Goal: Task Accomplishment & Management: Complete application form

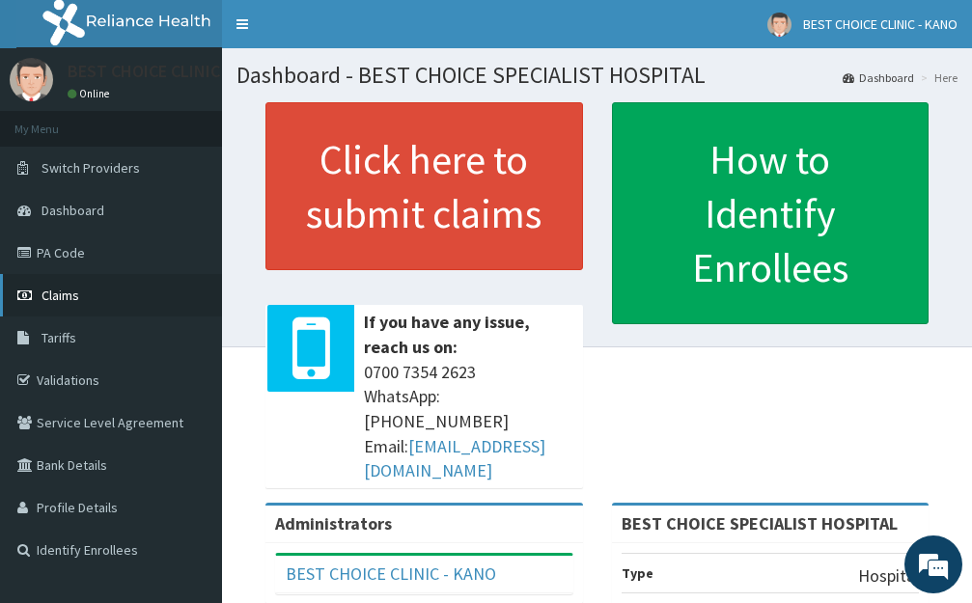
click at [72, 298] on span "Claims" at bounding box center [60, 295] width 38 height 17
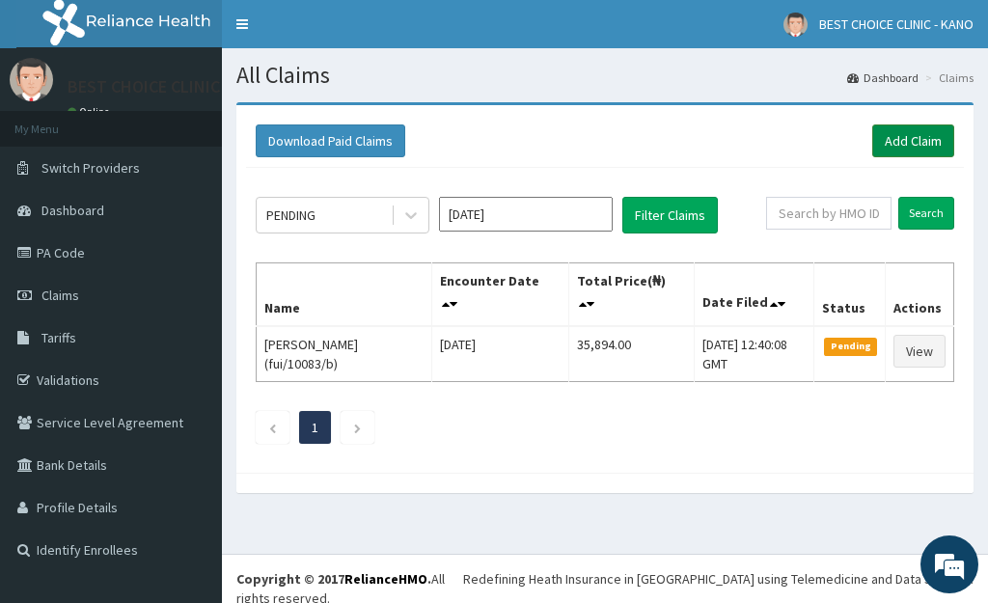
click at [905, 145] on link "Add Claim" at bounding box center [913, 140] width 82 height 33
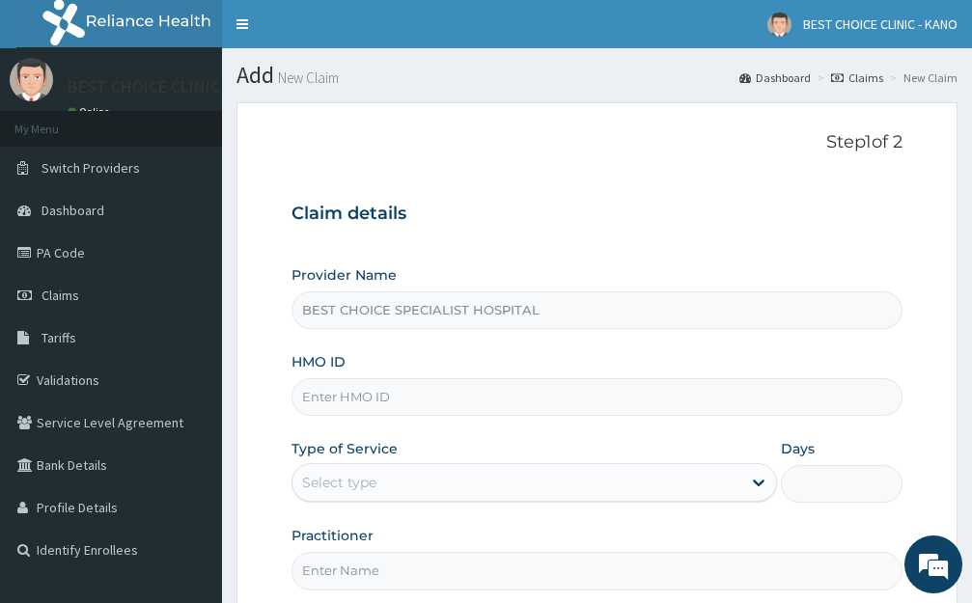
scroll to position [88, 0]
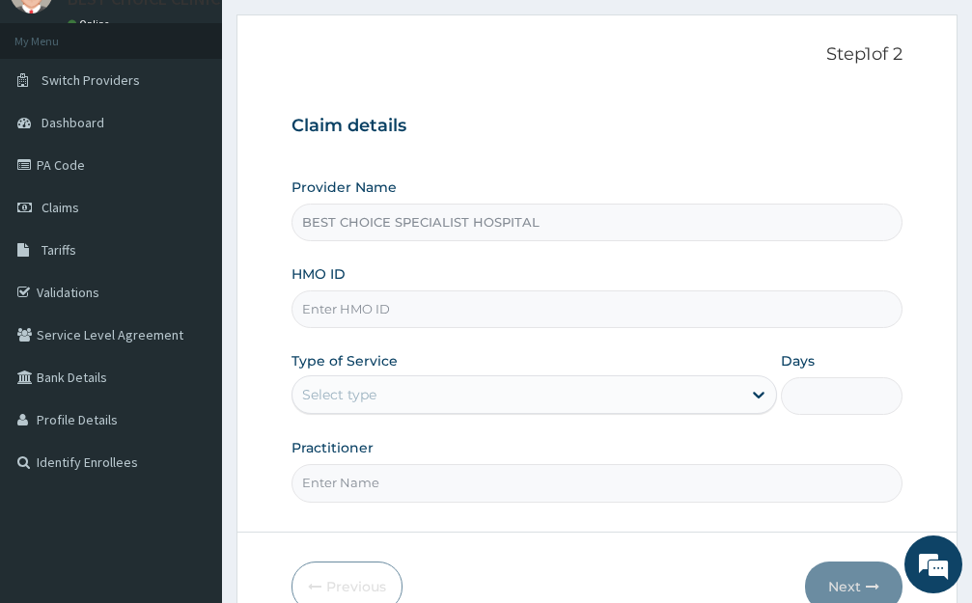
click at [349, 290] on input "HMO ID" at bounding box center [596, 309] width 611 height 38
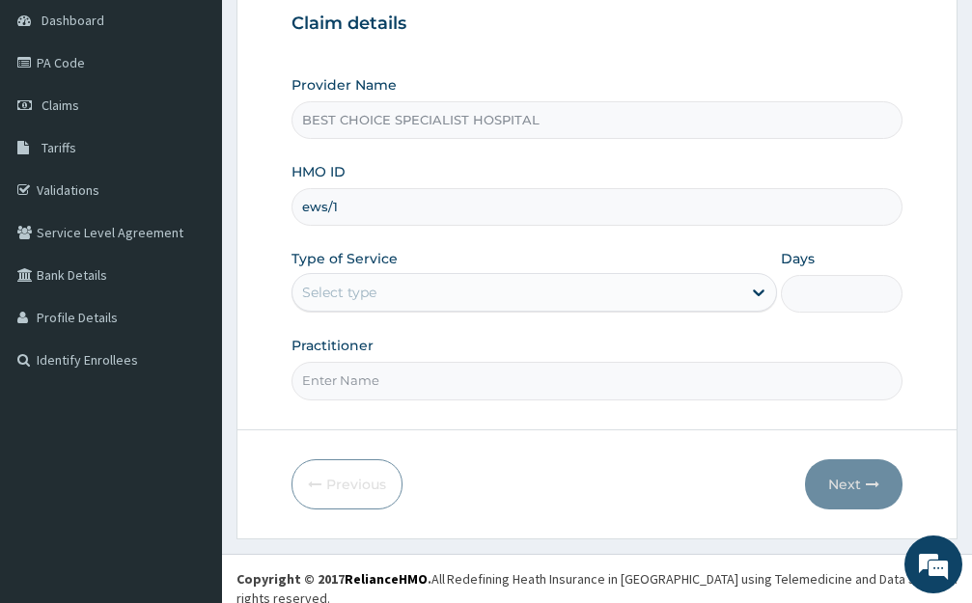
scroll to position [0, 0]
type input "ews/10034/c"
click at [345, 280] on div "Select type" at bounding box center [516, 292] width 449 height 31
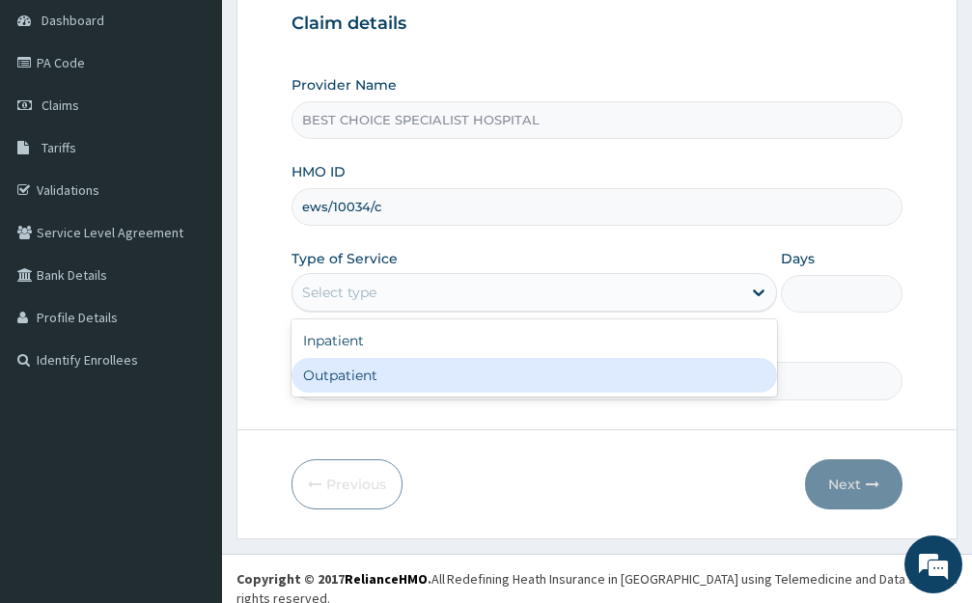
click at [354, 377] on div "Outpatient" at bounding box center [533, 375] width 485 height 35
type input "1"
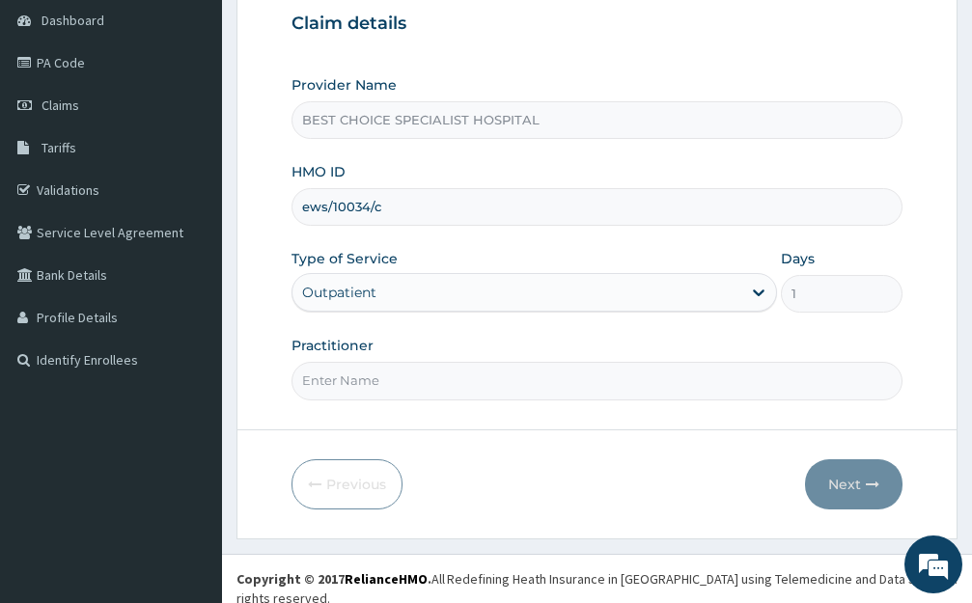
click at [373, 385] on input "Practitioner" at bounding box center [596, 381] width 611 height 38
type input "Dr. Farida"
click at [854, 489] on button "Next" at bounding box center [853, 484] width 97 height 50
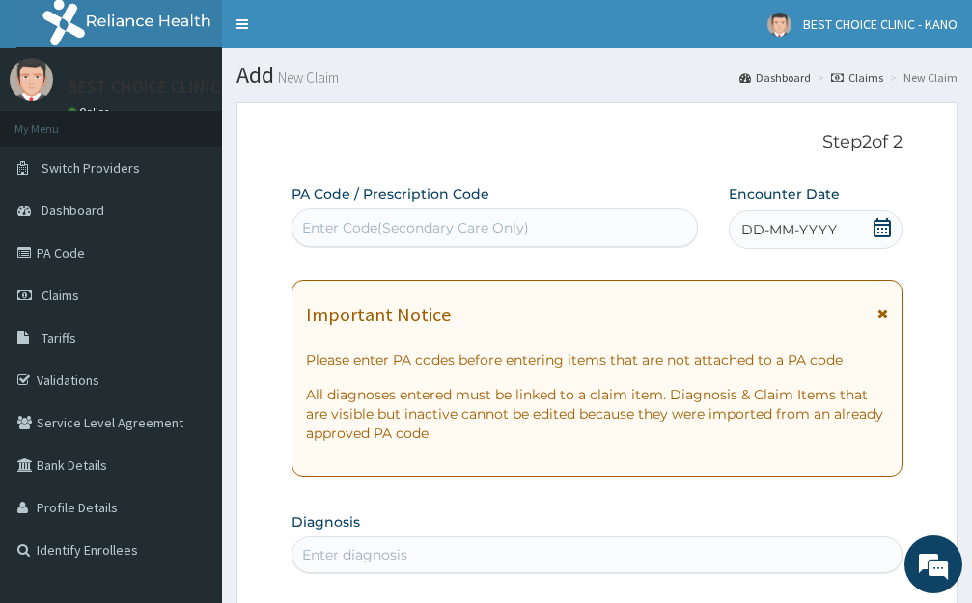
click at [878, 316] on icon at bounding box center [882, 314] width 11 height 14
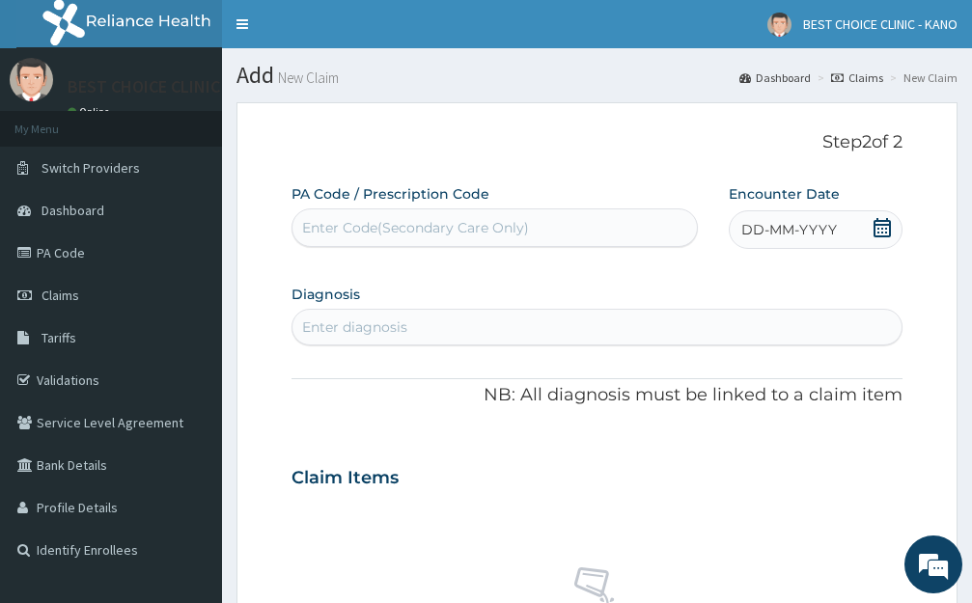
click at [766, 226] on span "DD-MM-YYYY" at bounding box center [789, 229] width 96 height 19
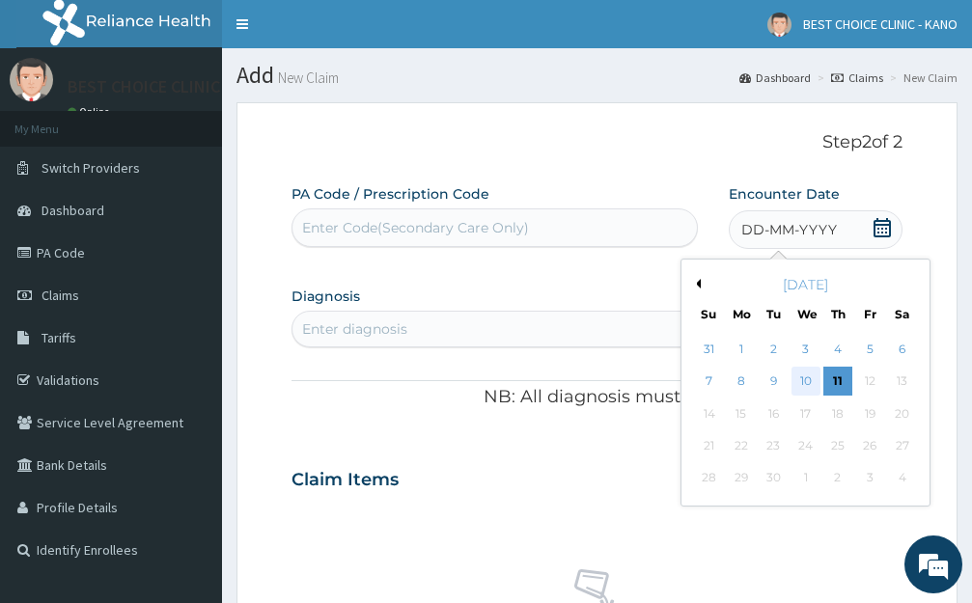
click at [802, 382] on div "10" at bounding box center [804, 382] width 29 height 29
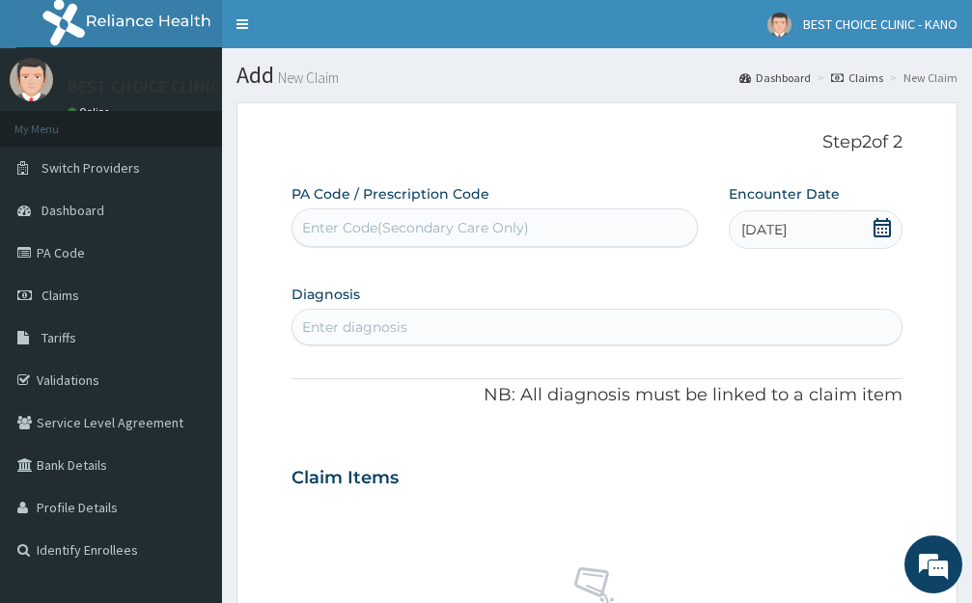
click at [411, 334] on div "Enter diagnosis" at bounding box center [596, 327] width 609 height 31
type input "[MEDICAL_DATA]"
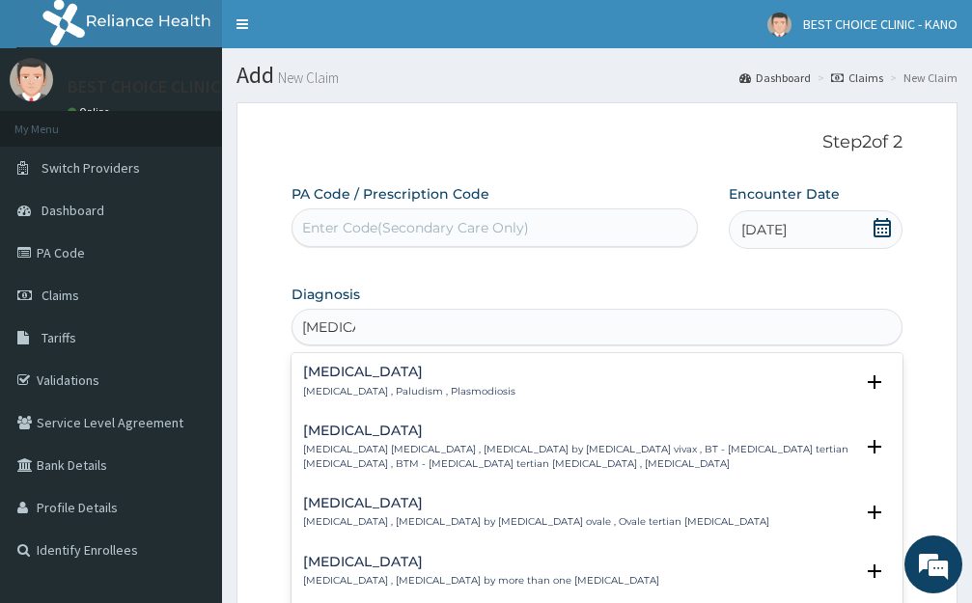
click at [349, 366] on h4 "[MEDICAL_DATA]" at bounding box center [409, 372] width 212 height 14
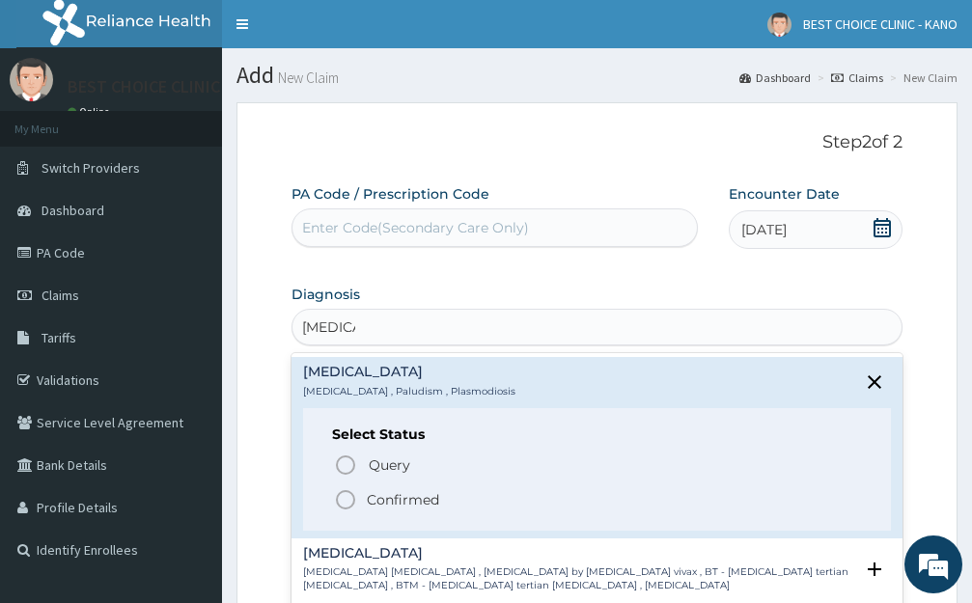
click at [349, 497] on icon "status option filled" at bounding box center [345, 499] width 23 height 23
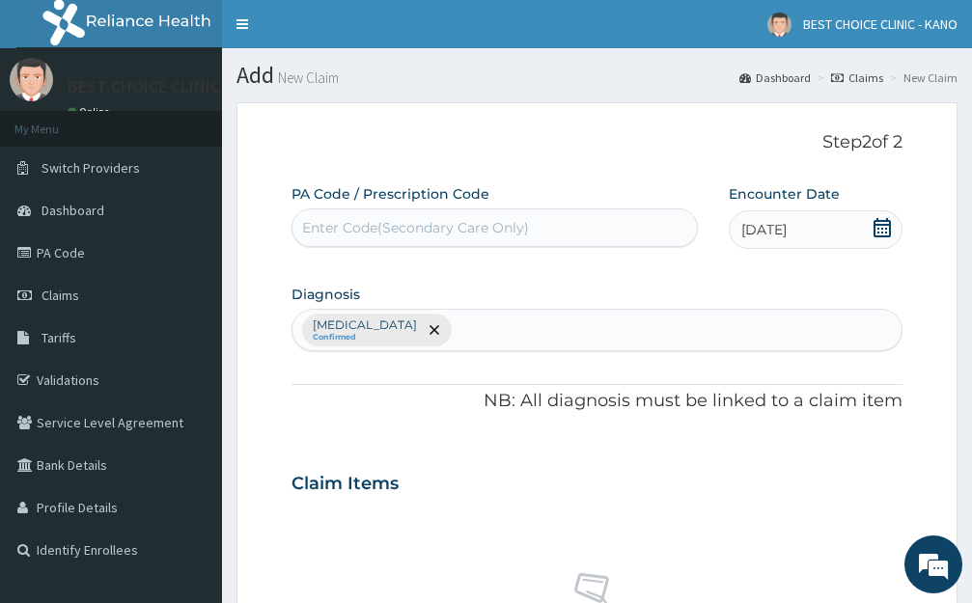
click at [429, 327] on div "[MEDICAL_DATA] Confirmed" at bounding box center [596, 330] width 609 height 41
type input "b"
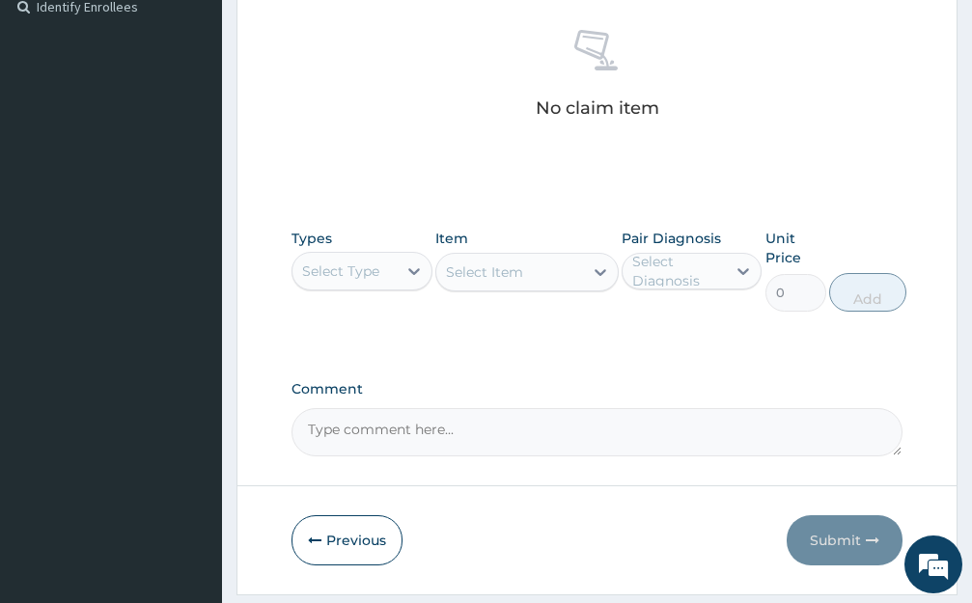
scroll to position [599, 0]
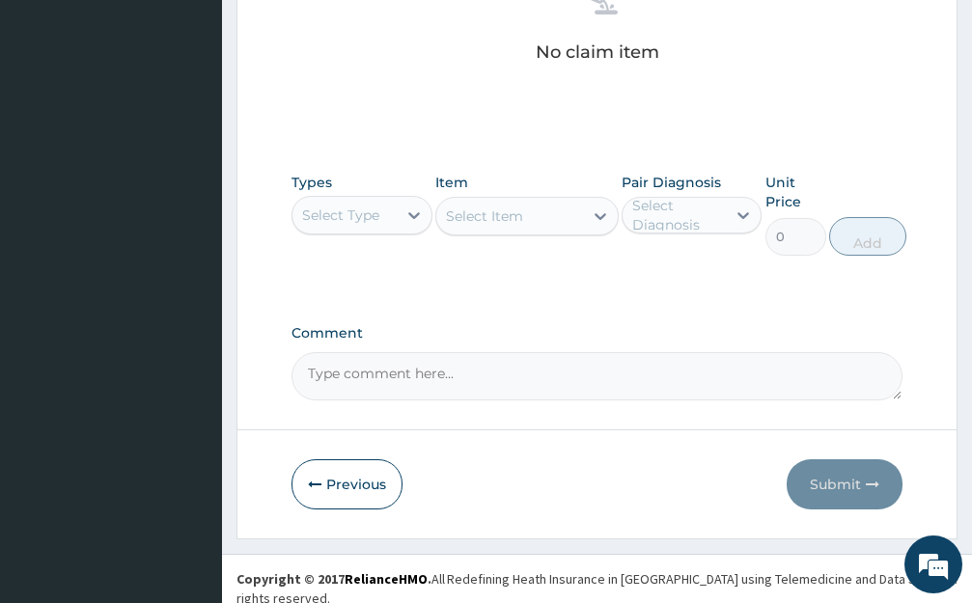
click at [392, 218] on div "Select Type" at bounding box center [344, 215] width 104 height 31
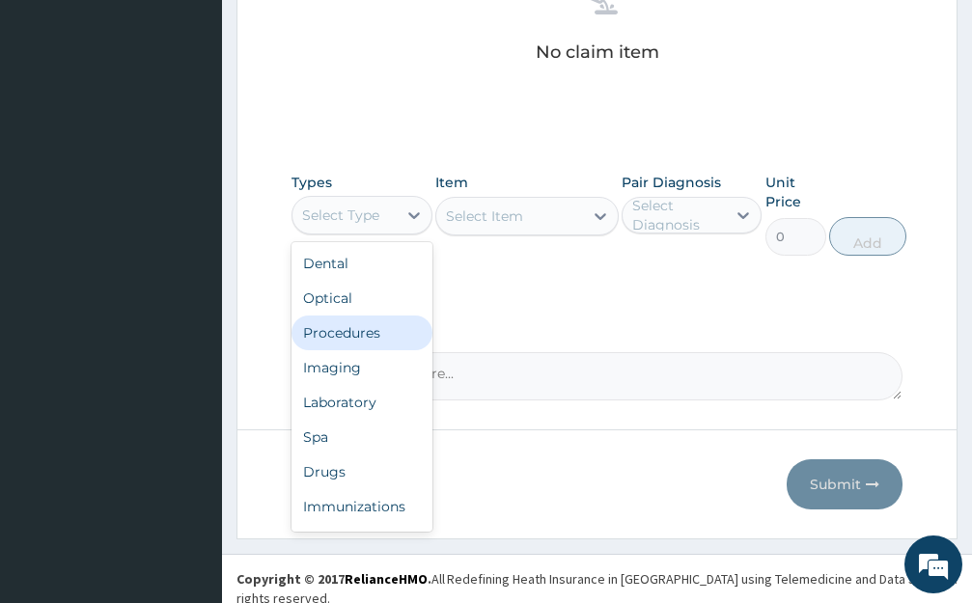
click at [373, 340] on div "Procedures" at bounding box center [361, 333] width 141 height 35
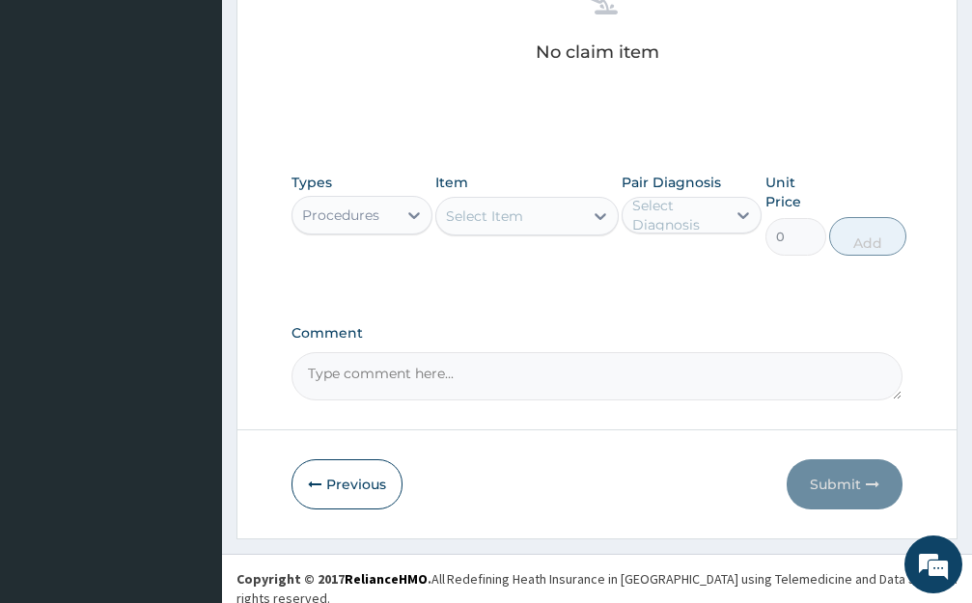
click at [573, 219] on div "Select Item" at bounding box center [509, 216] width 147 height 31
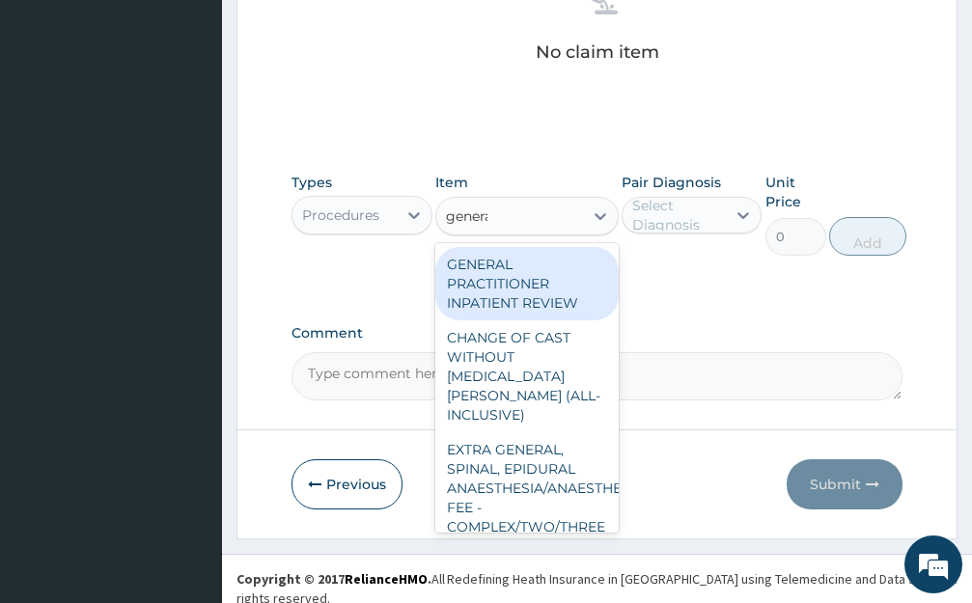
type input "general"
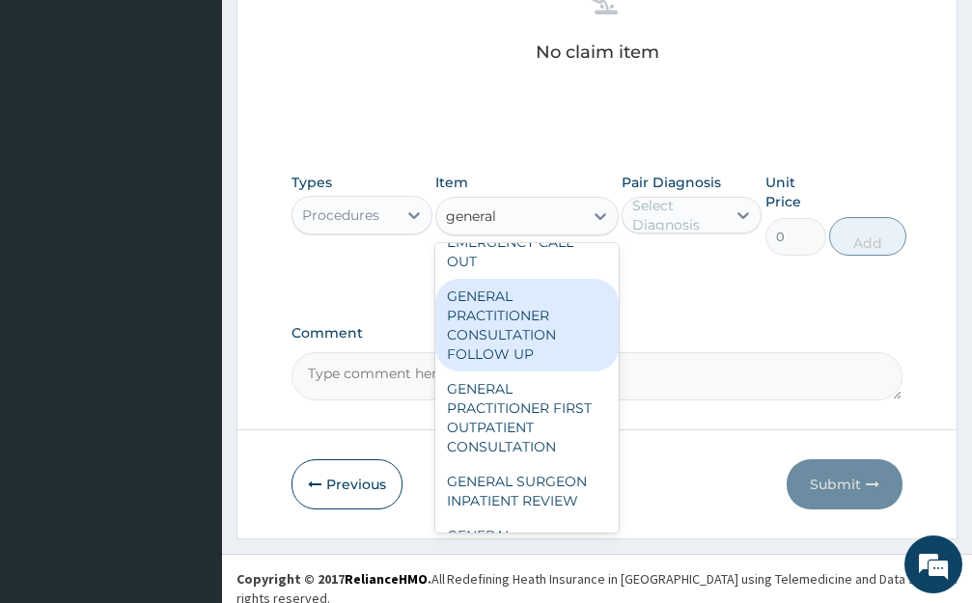
scroll to position [772, 0]
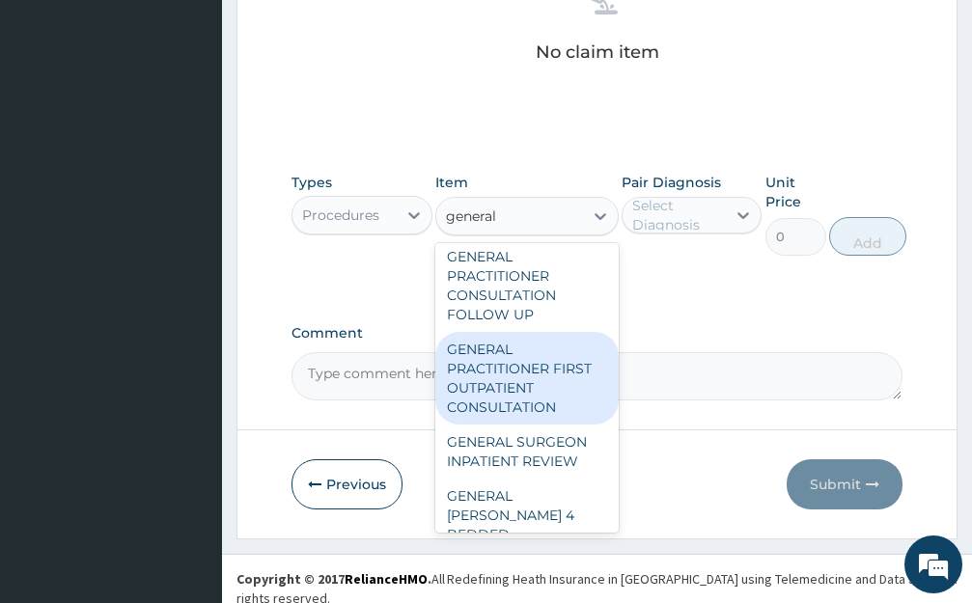
click at [532, 414] on div "GENERAL PRACTITIONER FIRST OUTPATIENT CONSULTATION" at bounding box center [526, 378] width 183 height 93
type input "3750"
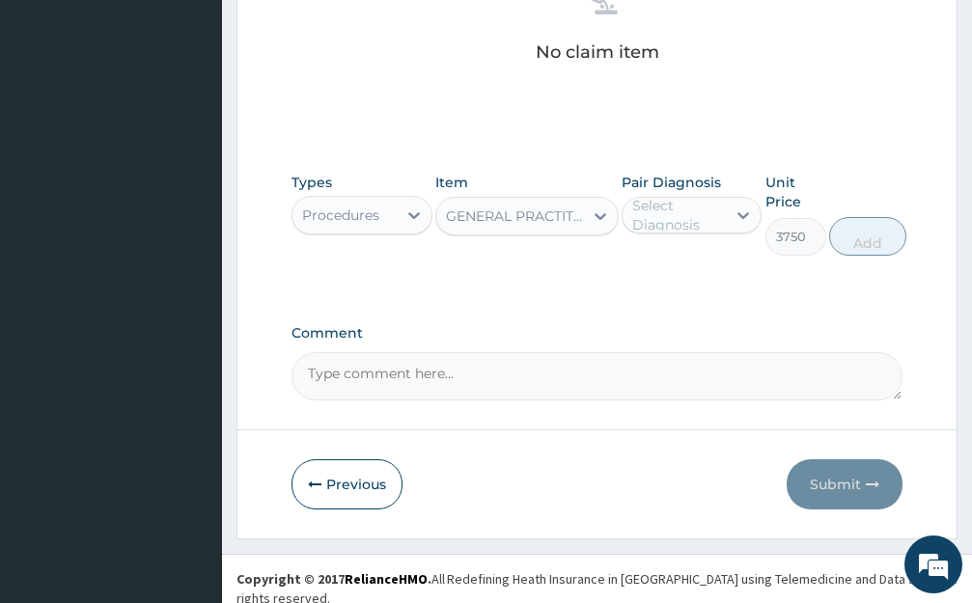
click at [700, 216] on div "Select Diagnosis" at bounding box center [678, 215] width 93 height 39
click at [684, 282] on div "[MEDICAL_DATA]" at bounding box center [691, 265] width 141 height 40
checkbox input "true"
drag, startPoint x: 838, startPoint y: 227, endPoint x: 446, endPoint y: 247, distance: 392.3
click at [837, 230] on button "Add" at bounding box center [867, 236] width 77 height 39
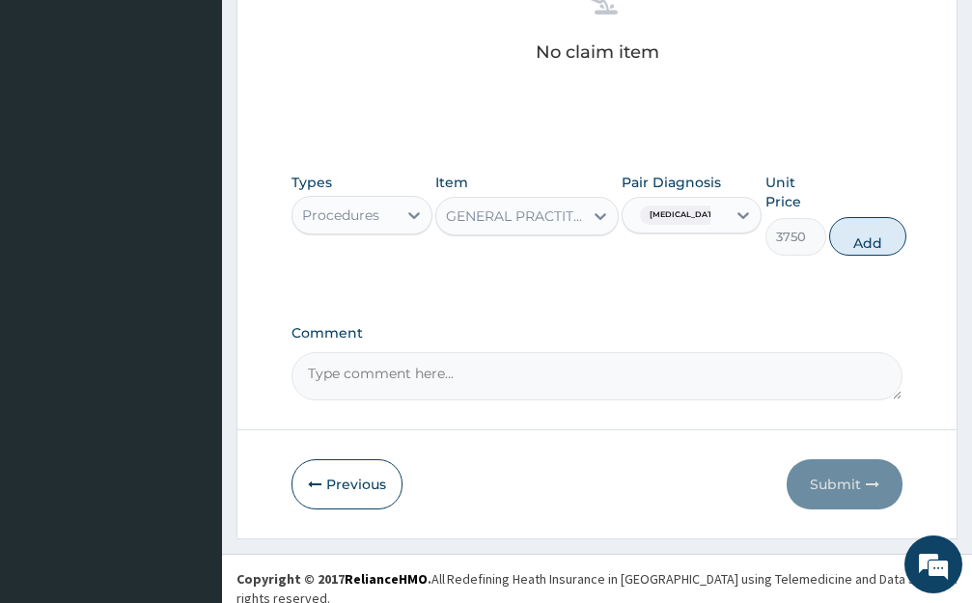
scroll to position [535, 0]
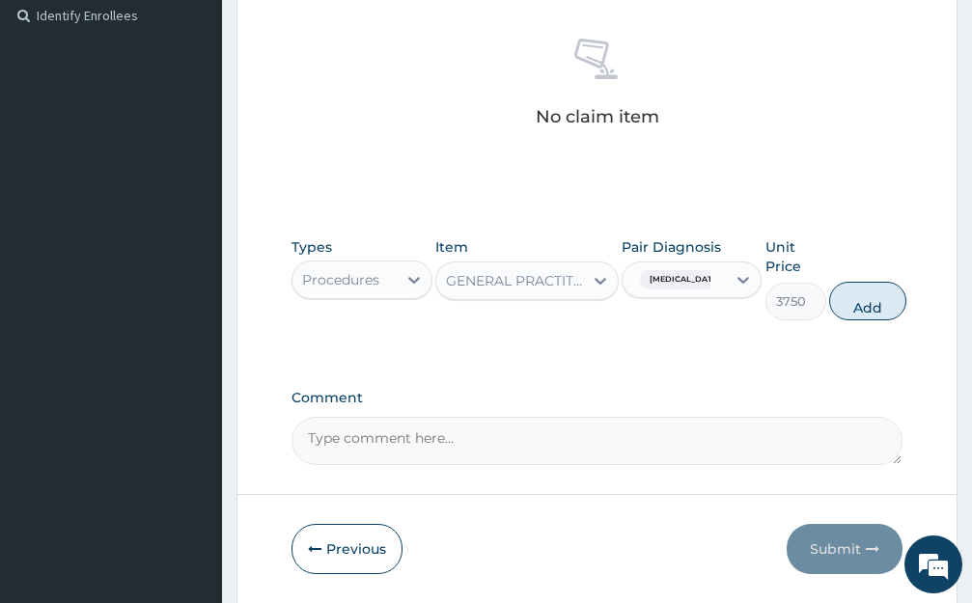
type input "0"
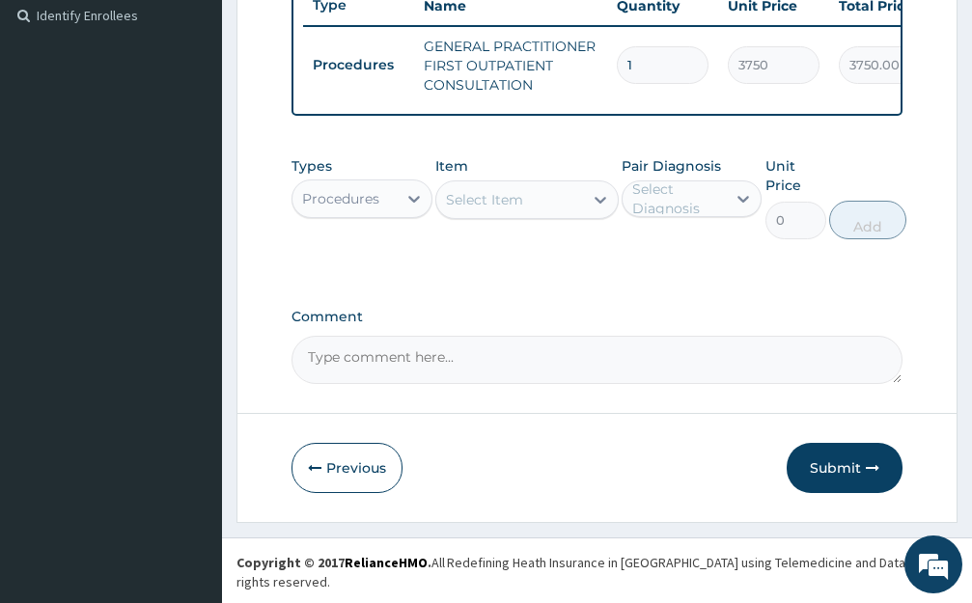
click at [391, 214] on div "Procedures" at bounding box center [344, 198] width 104 height 31
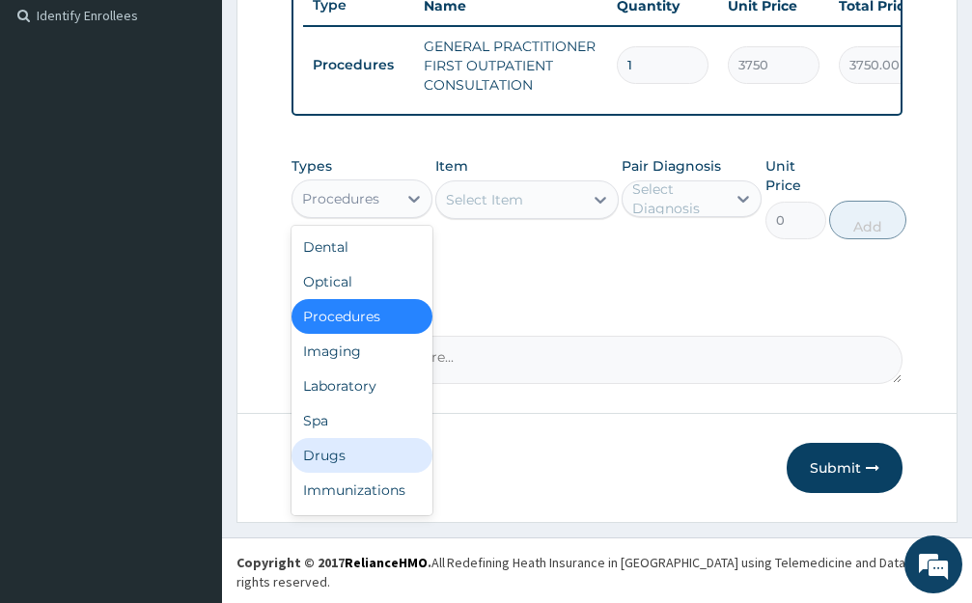
click at [356, 473] on div "Drugs" at bounding box center [361, 455] width 141 height 35
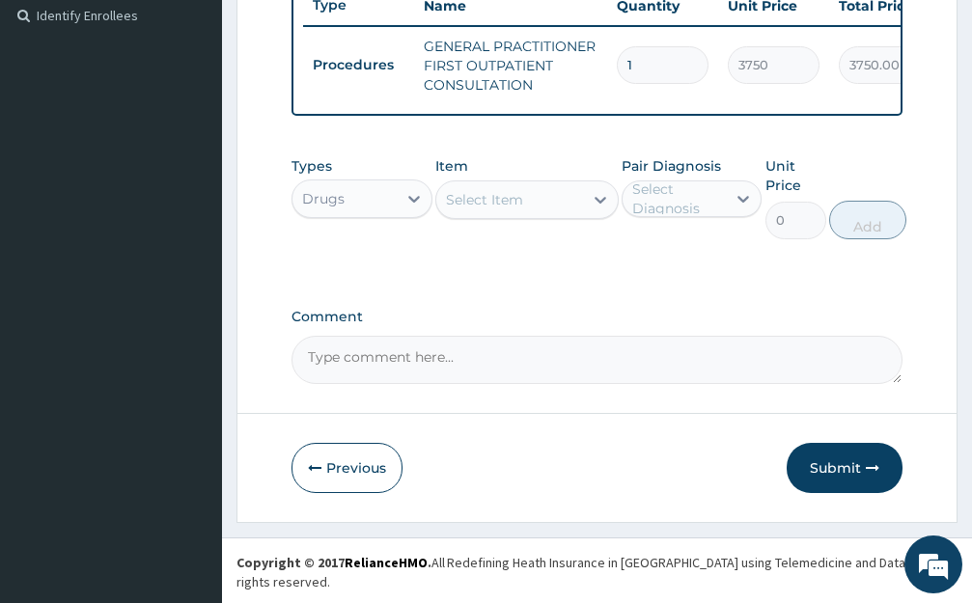
click at [540, 215] on div "Select Item" at bounding box center [509, 199] width 147 height 31
type input "e-ma"
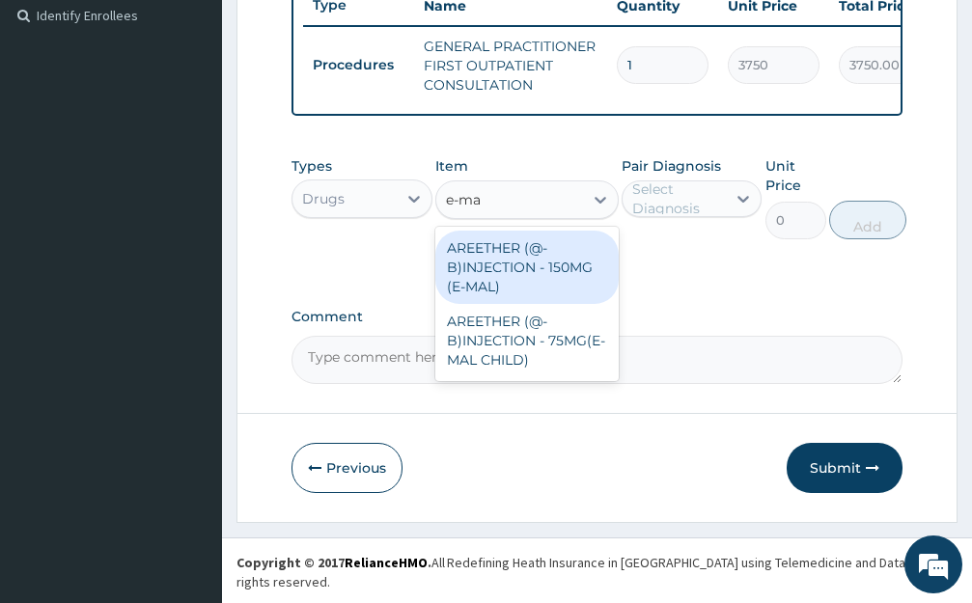
click at [561, 291] on div "AREETHER (@-B)INJECTION - 150MG (E-MAL)" at bounding box center [526, 267] width 183 height 73
type input "1680"
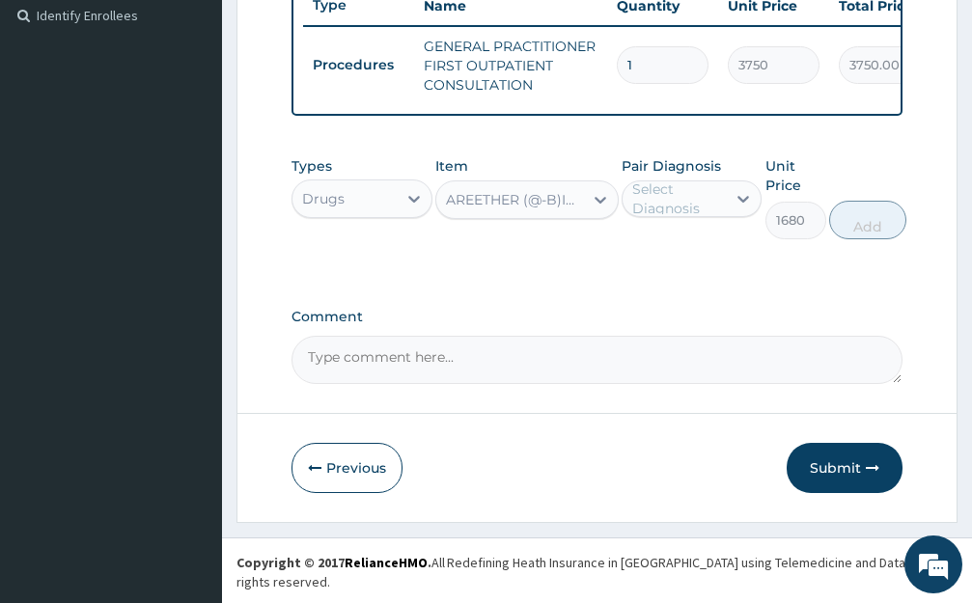
click at [699, 218] on div "Select Diagnosis" at bounding box center [678, 198] width 93 height 39
click at [681, 256] on label "[MEDICAL_DATA]" at bounding box center [712, 245] width 118 height 19
checkbox input "true"
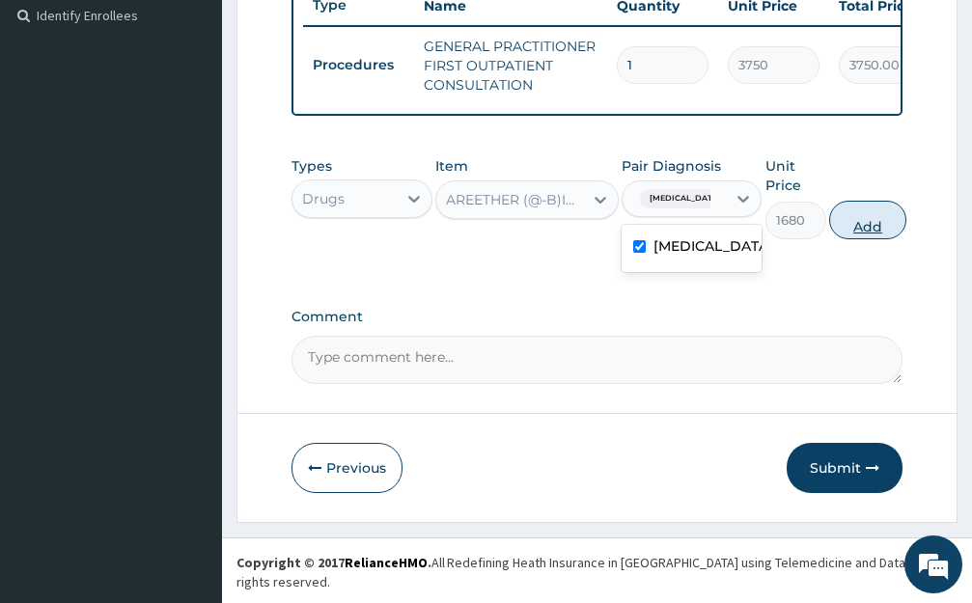
click at [846, 238] on button "Add" at bounding box center [867, 220] width 77 height 39
type input "0"
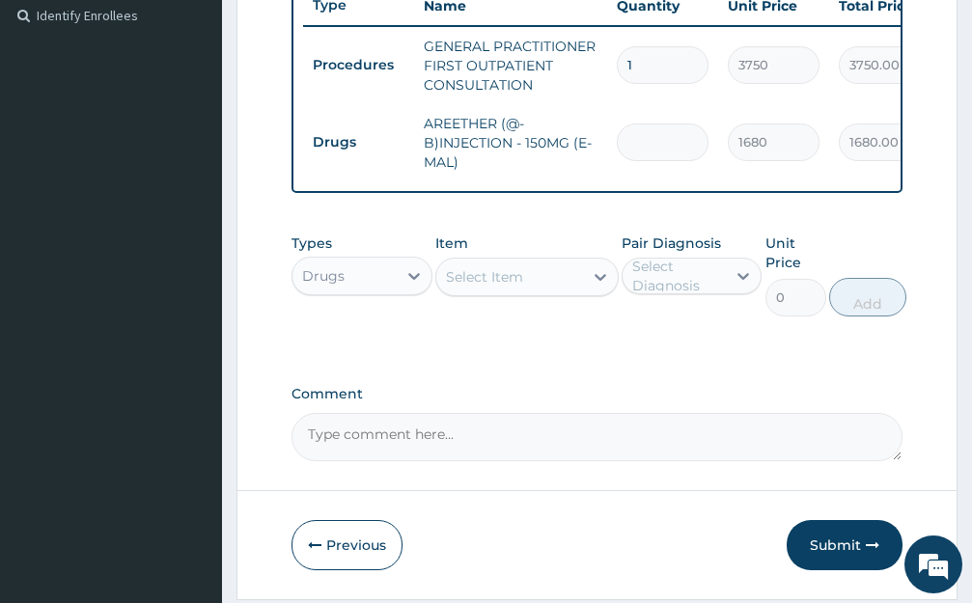
type input "0.00"
type input "3"
type input "5040.00"
type input "3"
click at [572, 291] on div "Select Item" at bounding box center [509, 277] width 147 height 31
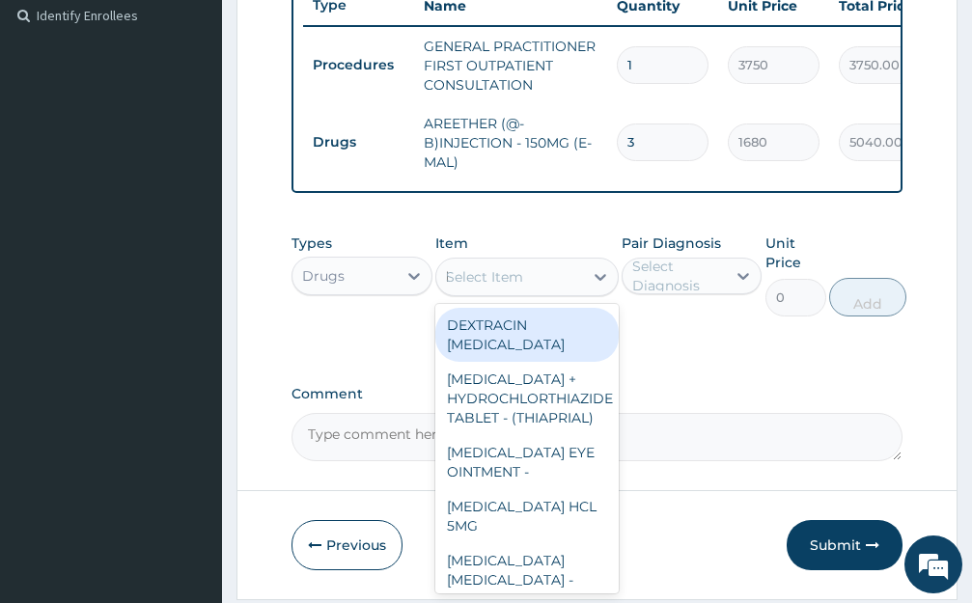
type input "lonart"
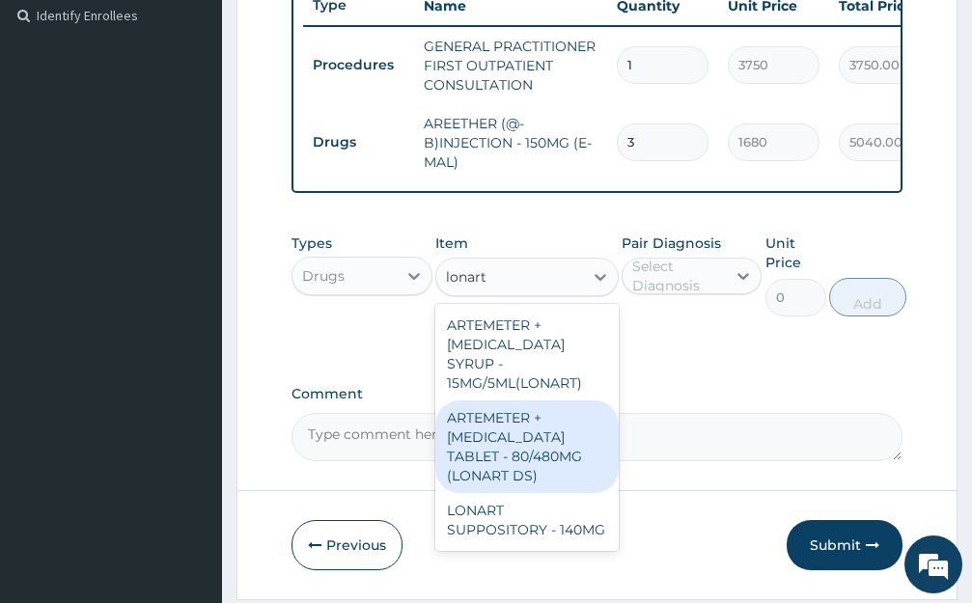
click at [541, 454] on div "ARTEMETER + [MEDICAL_DATA] TABLET - 80/480MG (LONART DS)" at bounding box center [526, 446] width 183 height 93
type input "588"
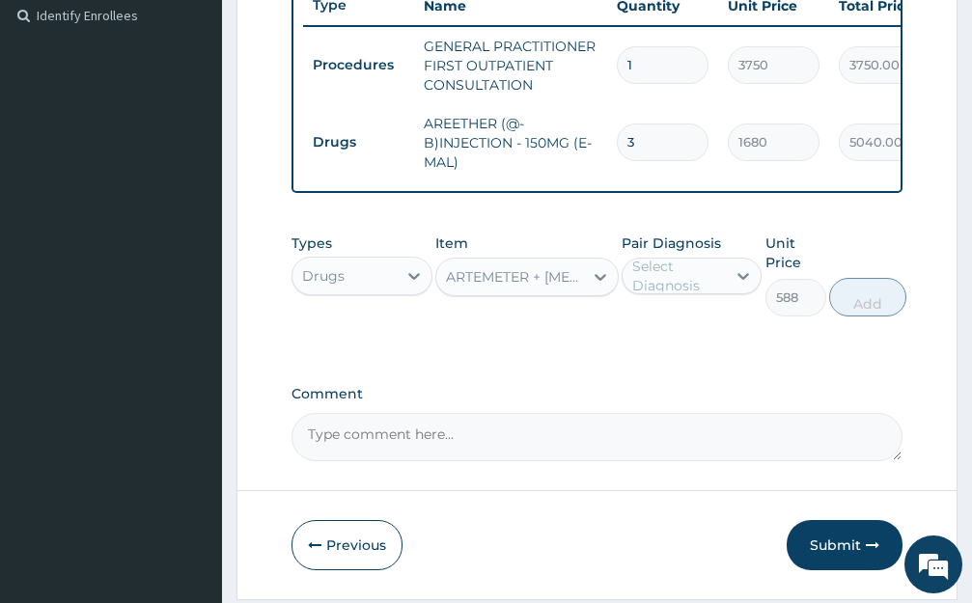
click at [707, 291] on div "Select Diagnosis" at bounding box center [678, 276] width 93 height 39
click at [704, 349] on div "[MEDICAL_DATA]" at bounding box center [691, 325] width 141 height 47
click at [705, 345] on div "[MEDICAL_DATA]" at bounding box center [691, 326] width 141 height 40
drag, startPoint x: 705, startPoint y: 355, endPoint x: 724, endPoint y: 350, distance: 19.0
click at [706, 345] on div "[MEDICAL_DATA]" at bounding box center [691, 326] width 141 height 40
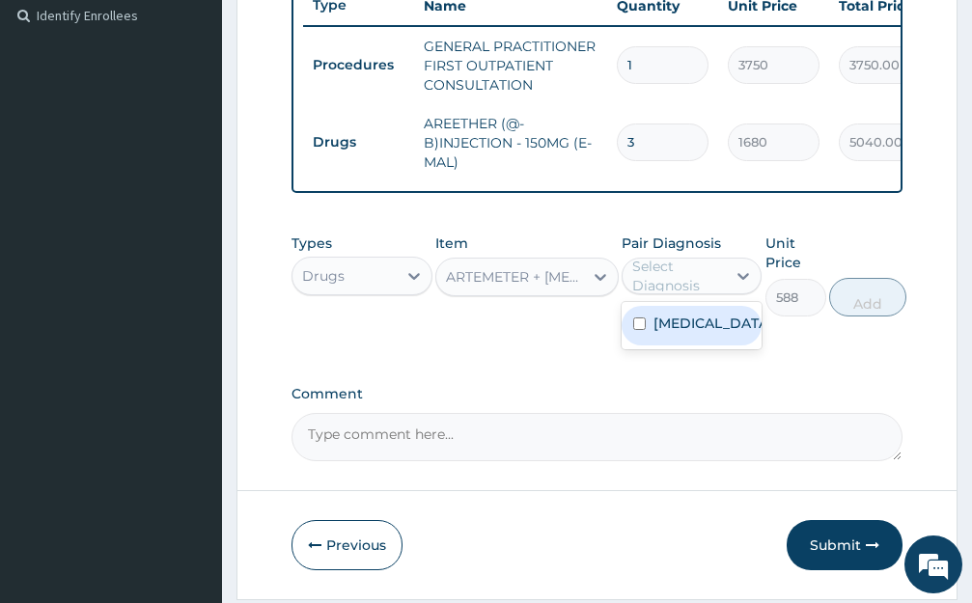
click at [701, 333] on label "[MEDICAL_DATA]" at bounding box center [712, 323] width 118 height 19
checkbox input "true"
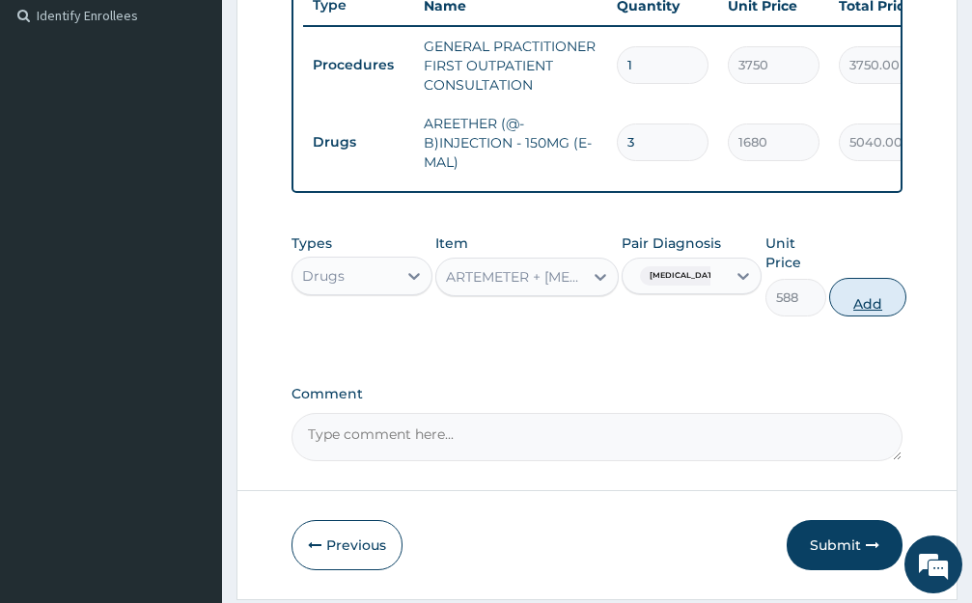
click at [850, 317] on button "Add" at bounding box center [867, 297] width 77 height 39
type input "0"
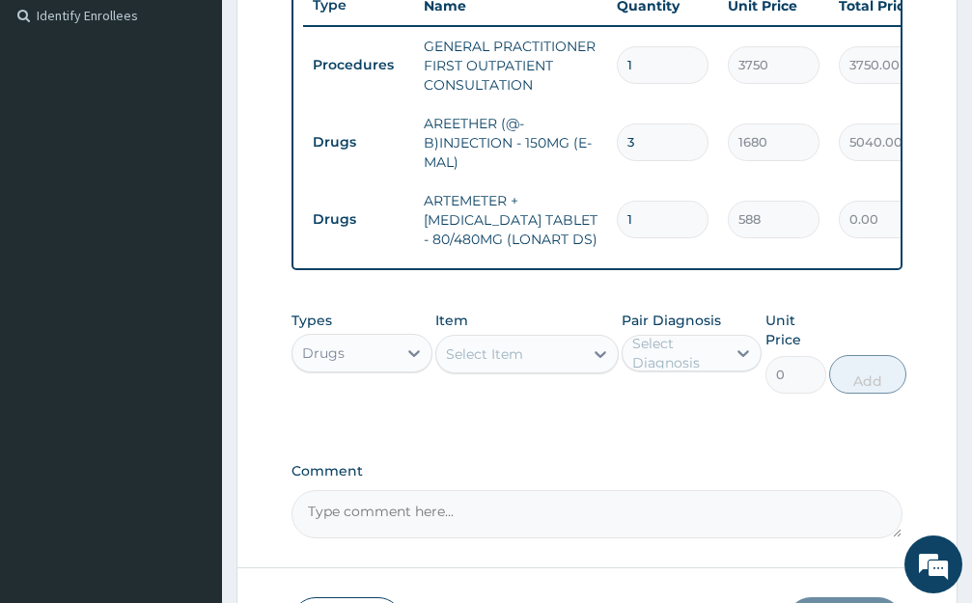
type input "0.00"
type input "6"
type input "3528.00"
type input "6"
click at [528, 370] on div "Select Item" at bounding box center [509, 354] width 147 height 31
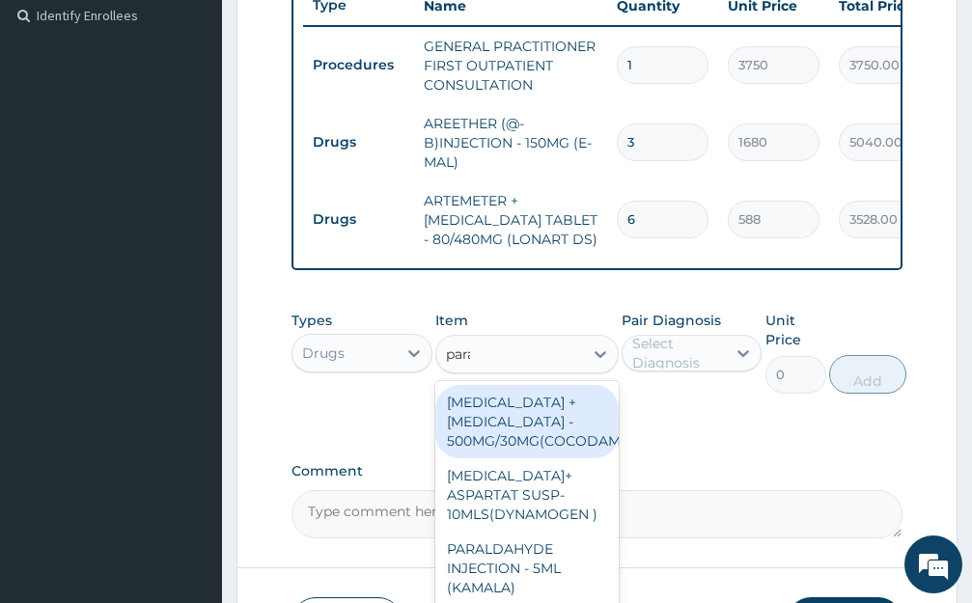
type input "paraceta"
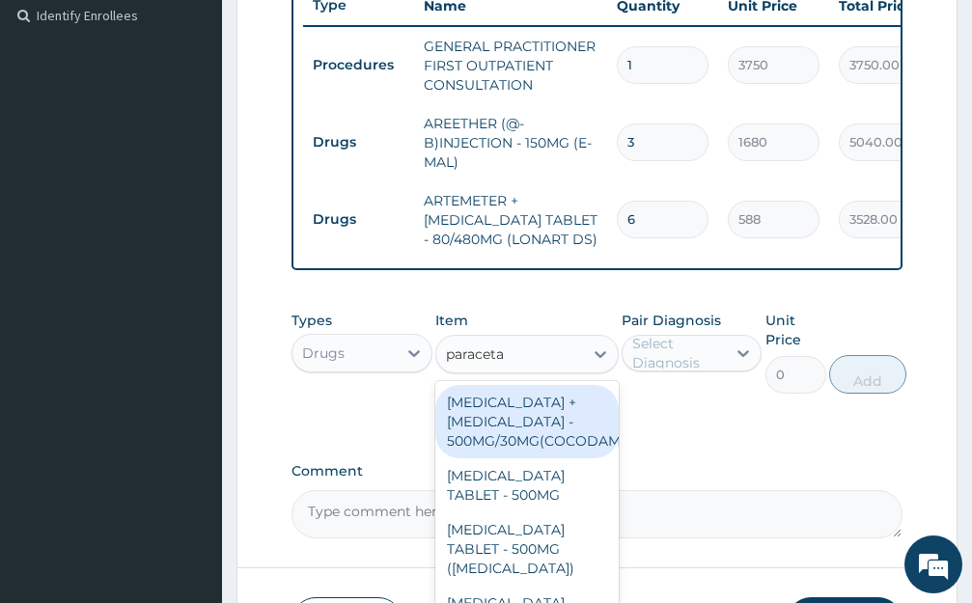
click at [538, 447] on div "[MEDICAL_DATA] + [MEDICAL_DATA] - 500MG/30MG(COCODAMOL)" at bounding box center [526, 421] width 183 height 73
type input "224"
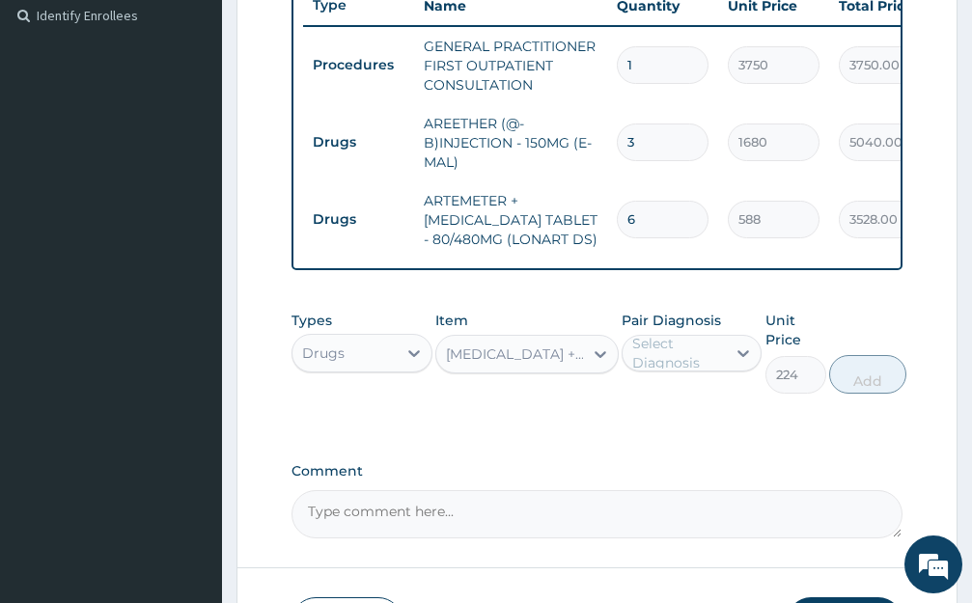
click at [723, 362] on div "Select Diagnosis" at bounding box center [678, 353] width 93 height 39
click at [669, 410] on label "[MEDICAL_DATA]" at bounding box center [712, 400] width 118 height 19
checkbox input "true"
click at [846, 394] on button "Add" at bounding box center [867, 374] width 77 height 39
type input "0"
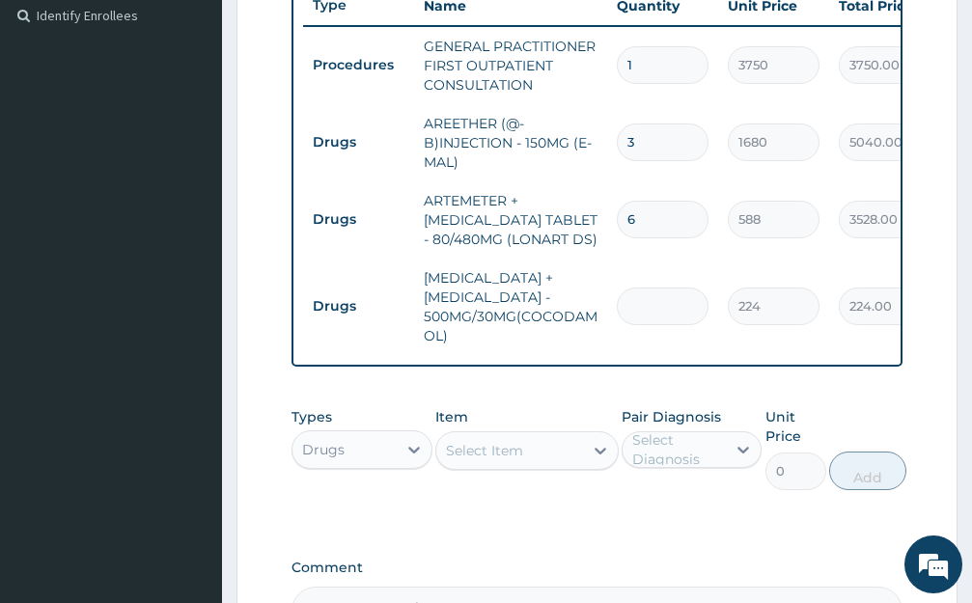
type input "0.00"
type input "2"
type input "448.00"
type input "20"
type input "4480.00"
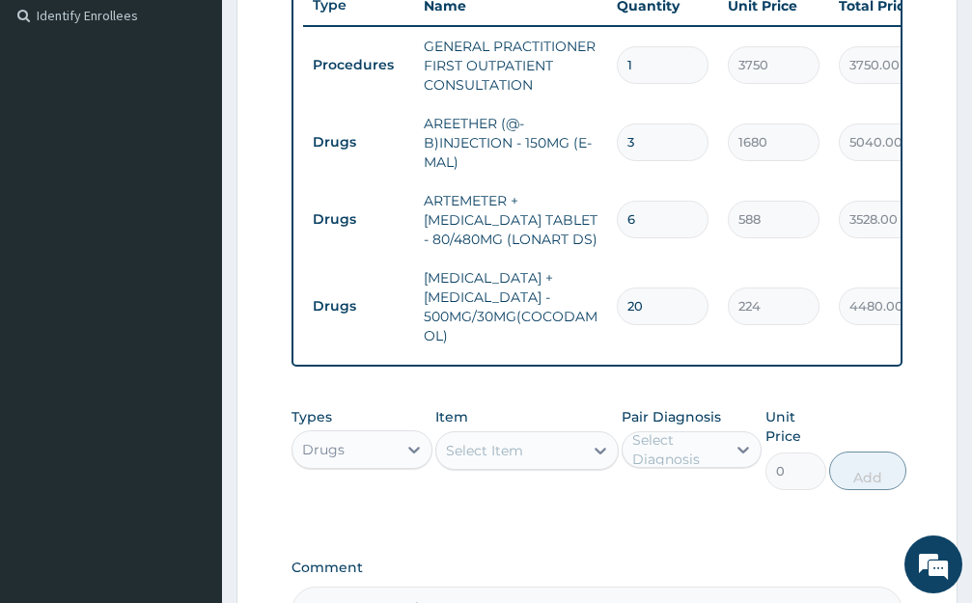
scroll to position [786, 0]
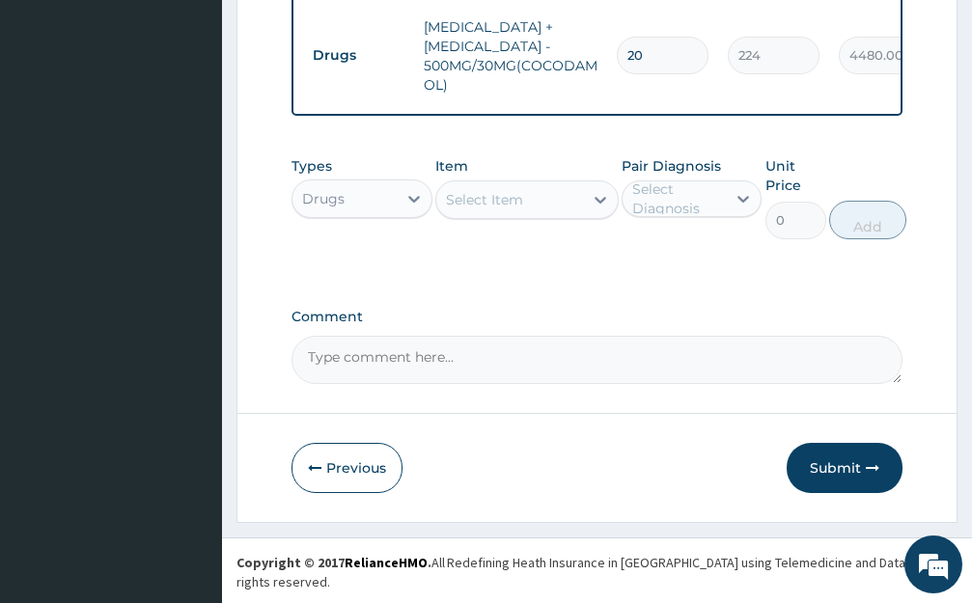
type input "20"
click at [550, 204] on div "Select Item" at bounding box center [509, 199] width 147 height 31
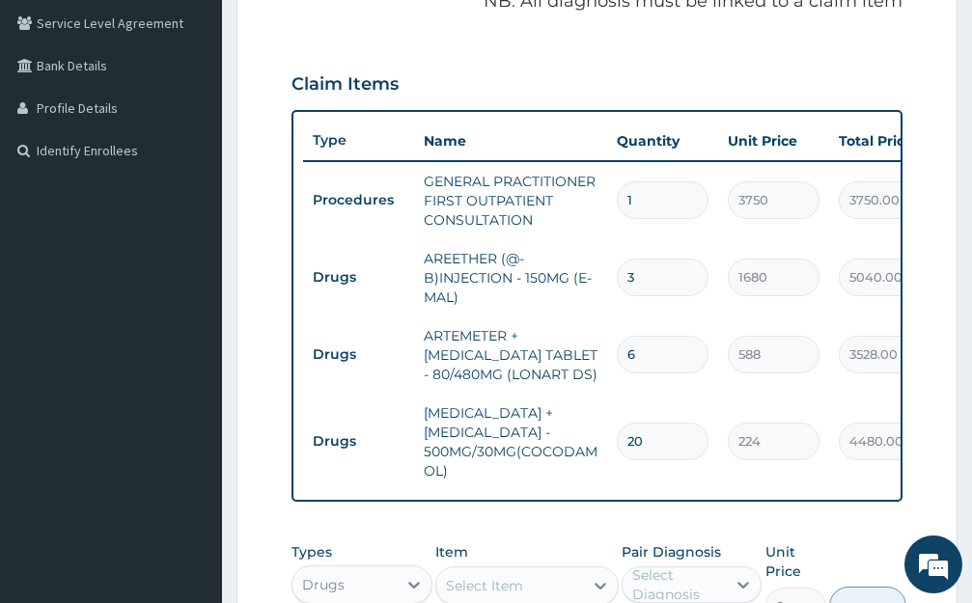
scroll to position [689, 0]
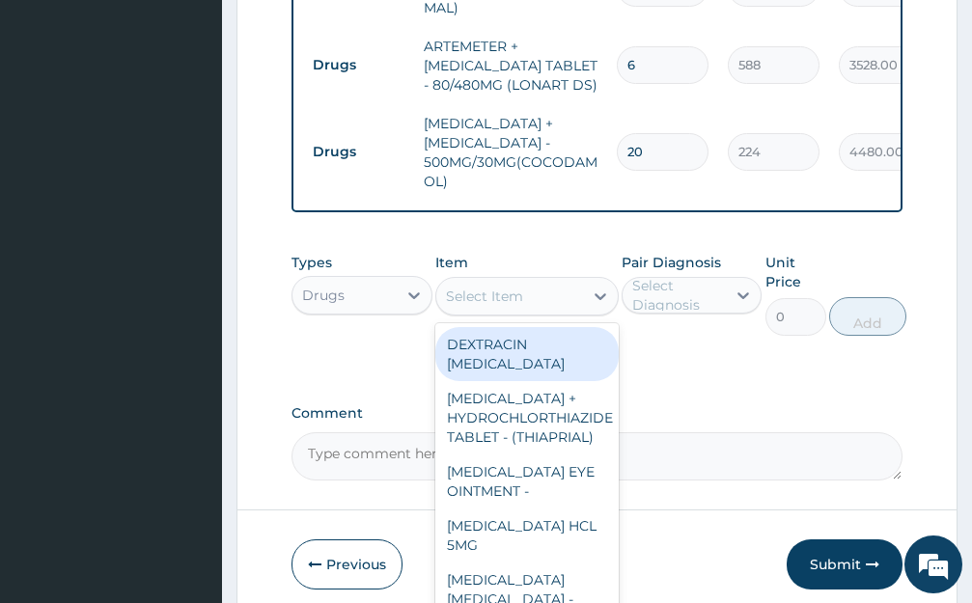
click at [382, 422] on label "Comment" at bounding box center [596, 413] width 611 height 16
click at [382, 432] on textarea "Comment" at bounding box center [596, 456] width 611 height 48
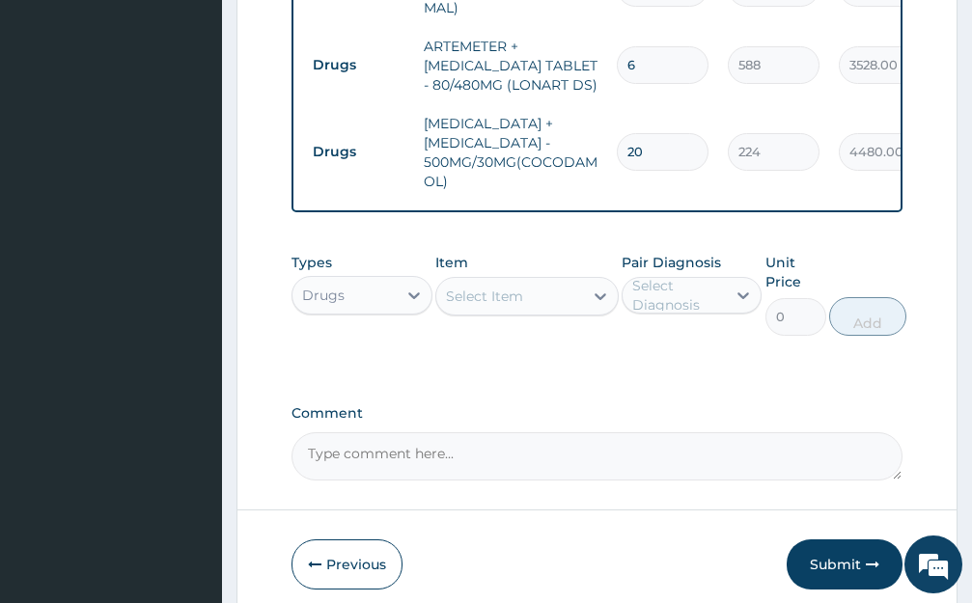
click at [392, 308] on div "Drugs" at bounding box center [344, 295] width 104 height 31
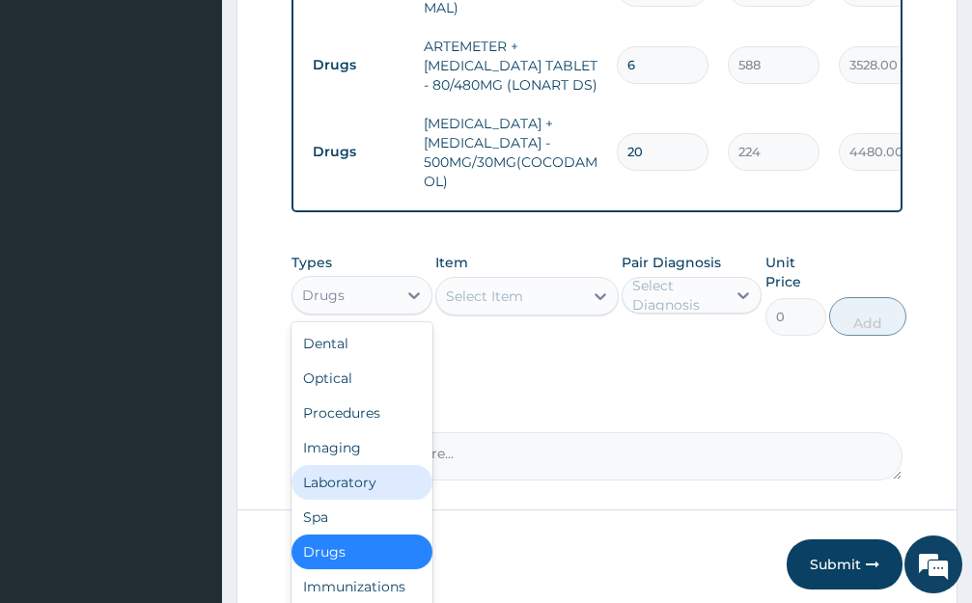
click at [367, 500] on div "Laboratory" at bounding box center [361, 482] width 141 height 35
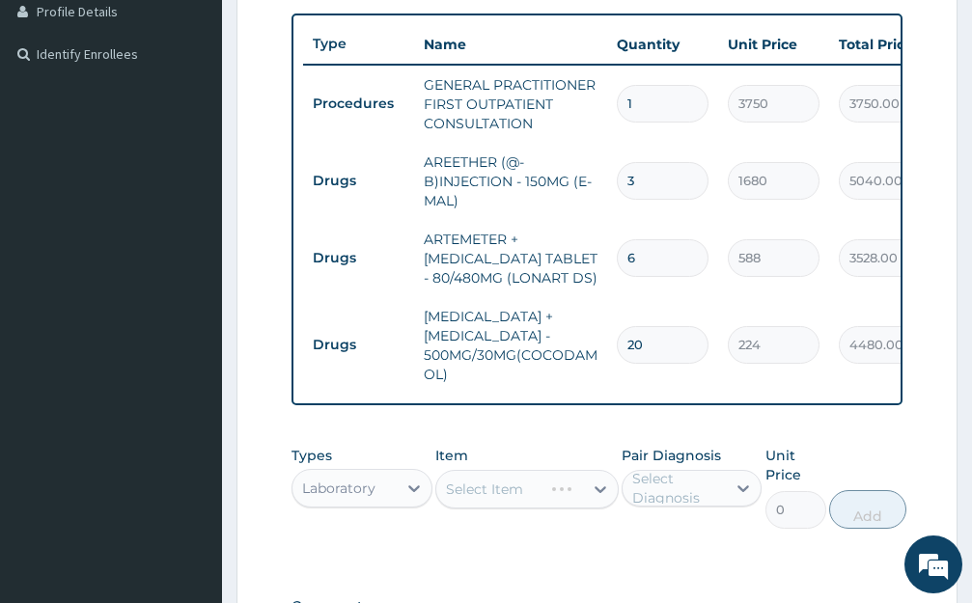
scroll to position [786, 0]
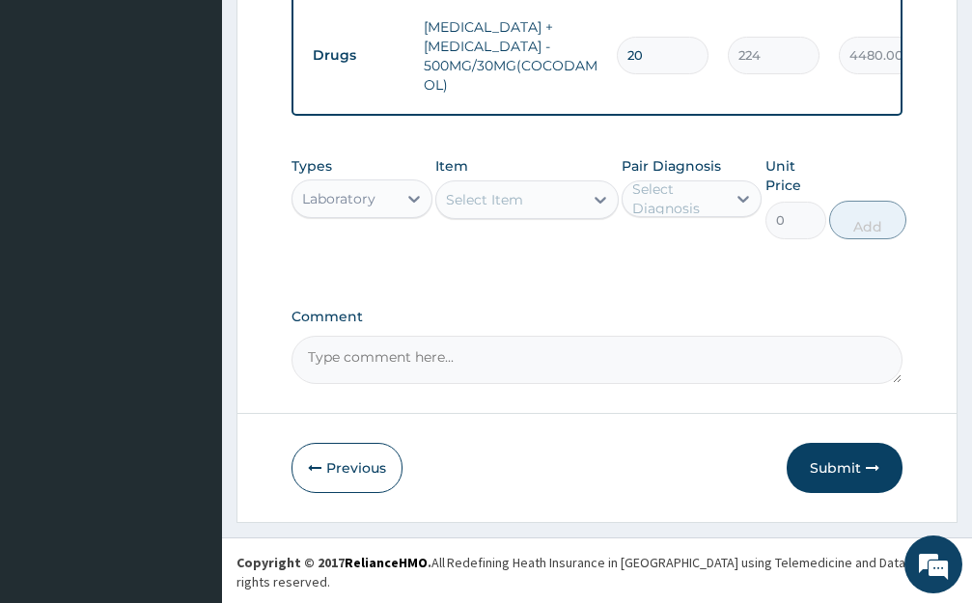
click at [525, 215] on div "Select Item" at bounding box center [509, 199] width 147 height 31
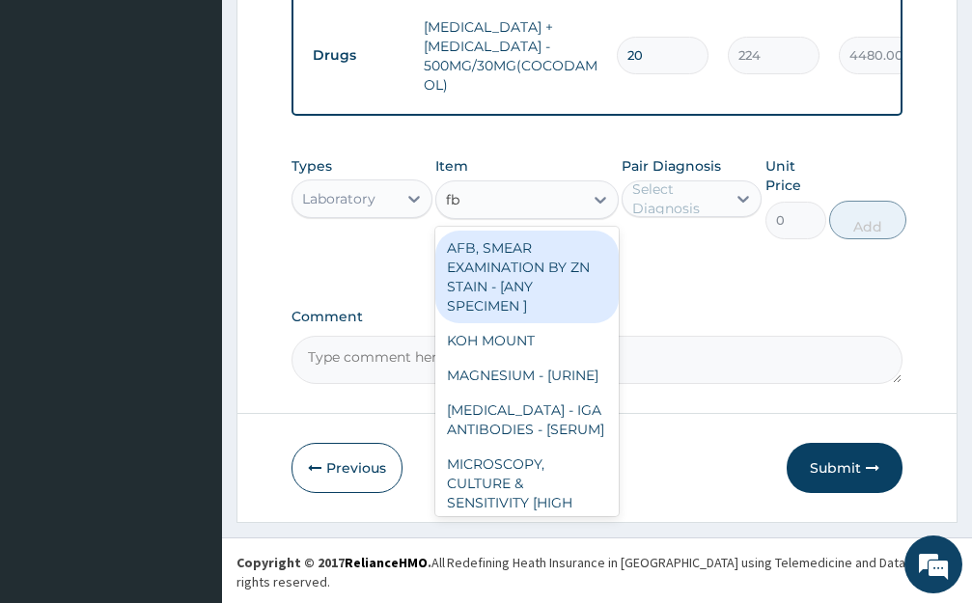
type input "fbc"
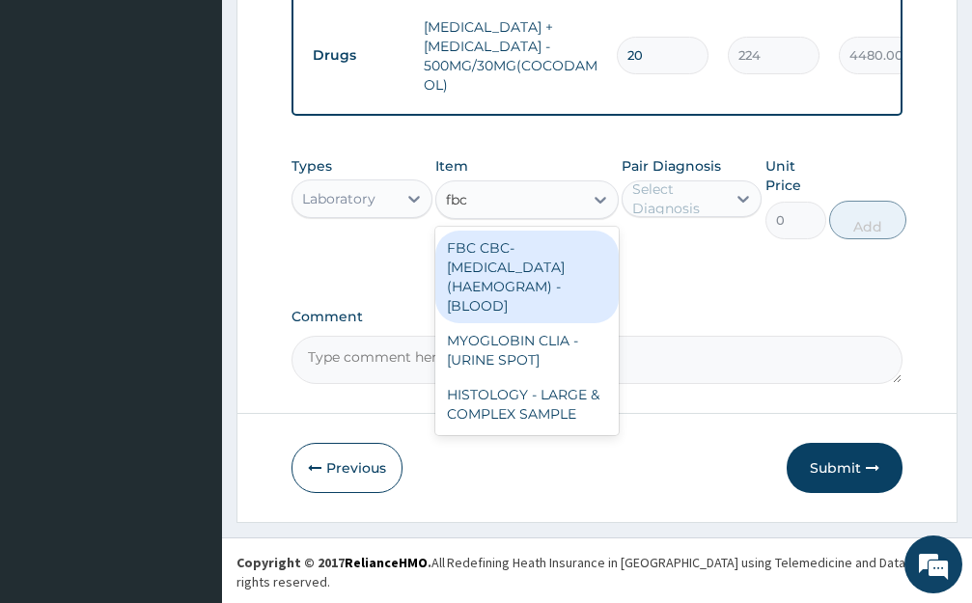
click at [545, 292] on div "FBC CBC-[MEDICAL_DATA] (HAEMOGRAM) - [BLOOD]" at bounding box center [526, 277] width 183 height 93
type input "5000"
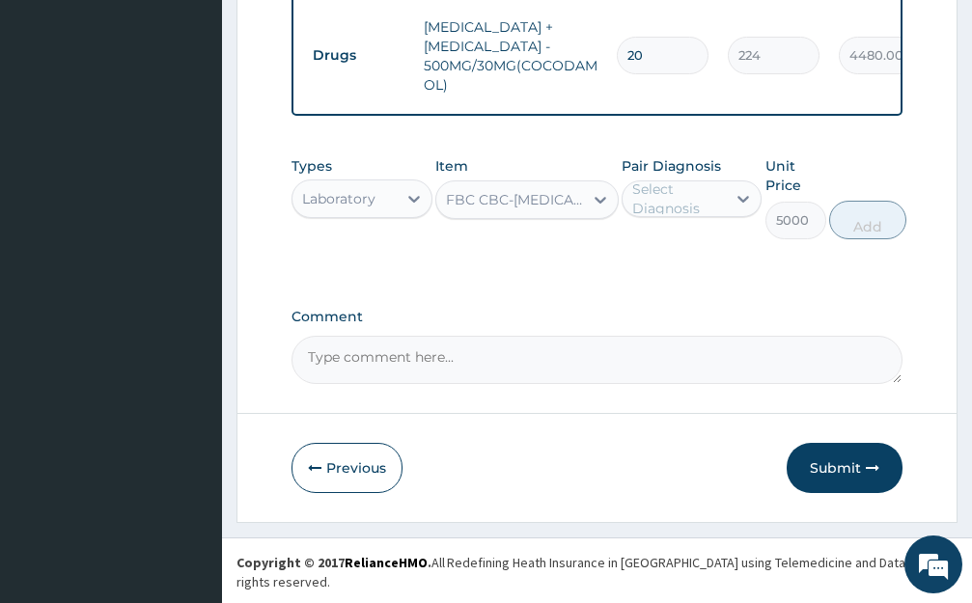
click at [666, 209] on div "Select Diagnosis" at bounding box center [678, 198] width 93 height 39
click at [676, 256] on label "[MEDICAL_DATA]" at bounding box center [712, 245] width 118 height 19
checkbox input "true"
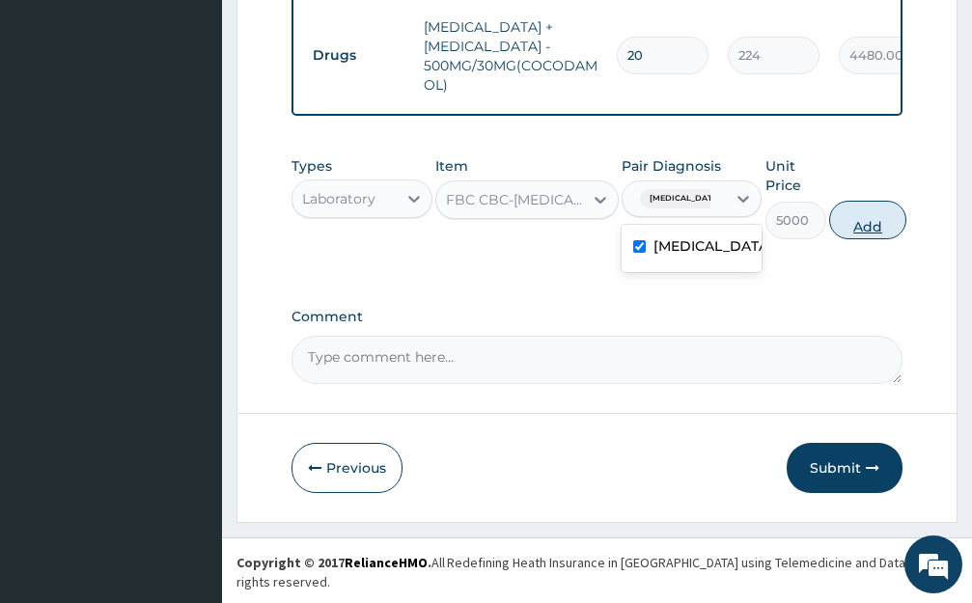
click at [862, 225] on button "Add" at bounding box center [867, 220] width 77 height 39
type input "0"
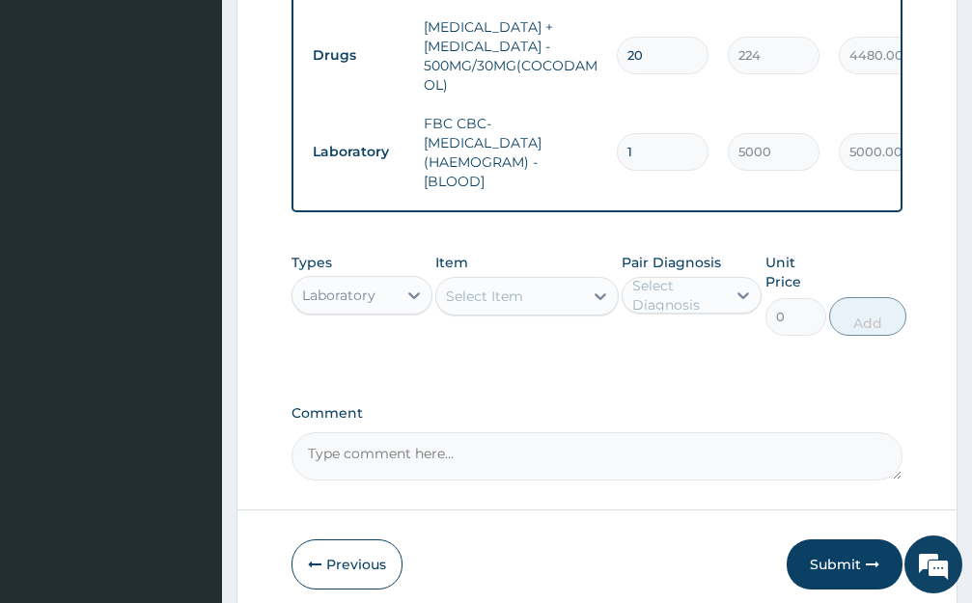
click at [494, 306] on div "Select Item" at bounding box center [484, 296] width 77 height 19
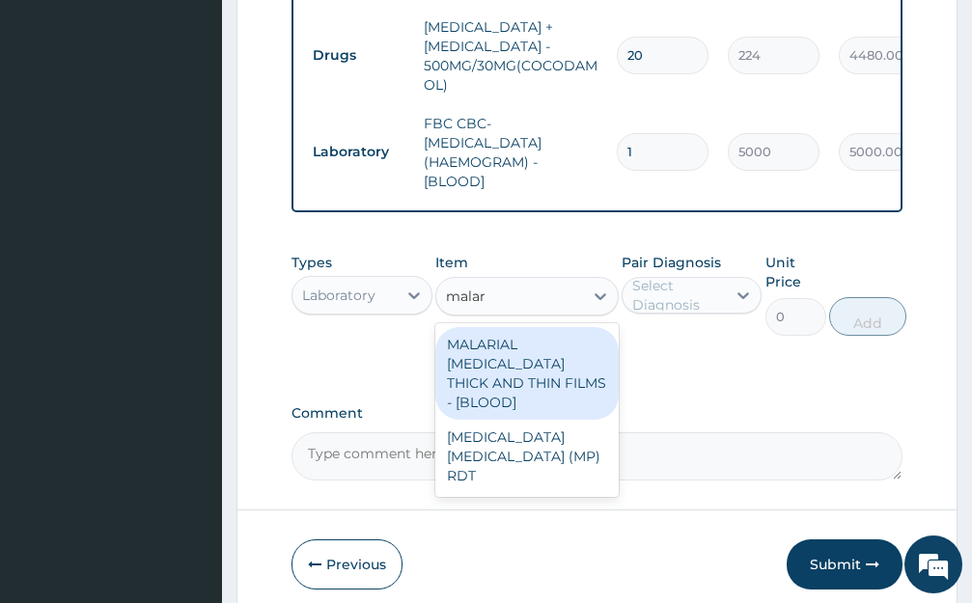
type input "malari"
click at [524, 373] on div "MALARIAL [MEDICAL_DATA] THICK AND THIN FILMS - [BLOOD]" at bounding box center [526, 373] width 183 height 93
type input "2187.5"
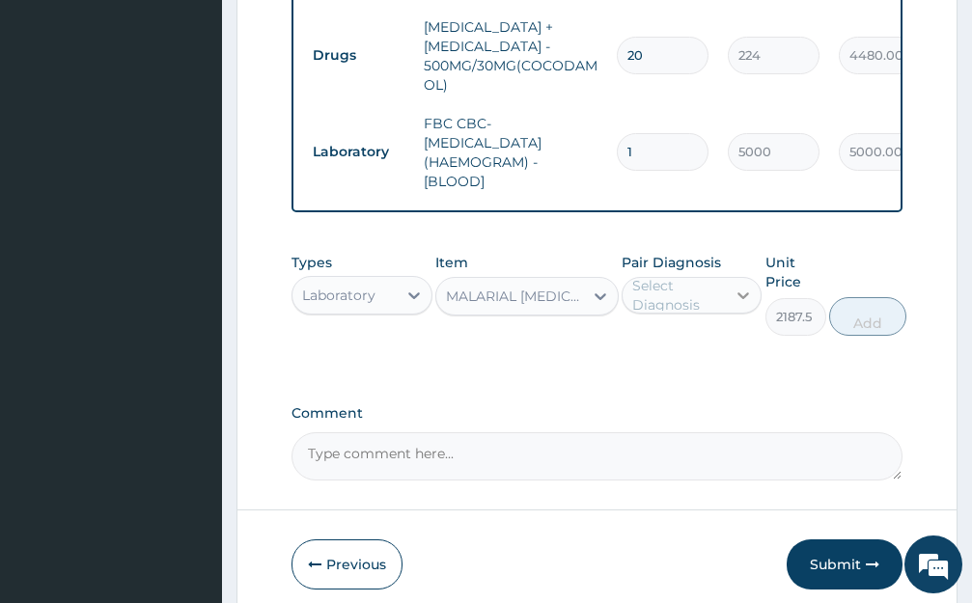
click at [736, 297] on div at bounding box center [743, 295] width 35 height 35
click at [682, 352] on label "[MEDICAL_DATA]" at bounding box center [712, 342] width 118 height 19
checkbox input "true"
click at [867, 336] on button "Add" at bounding box center [867, 316] width 77 height 39
type input "0"
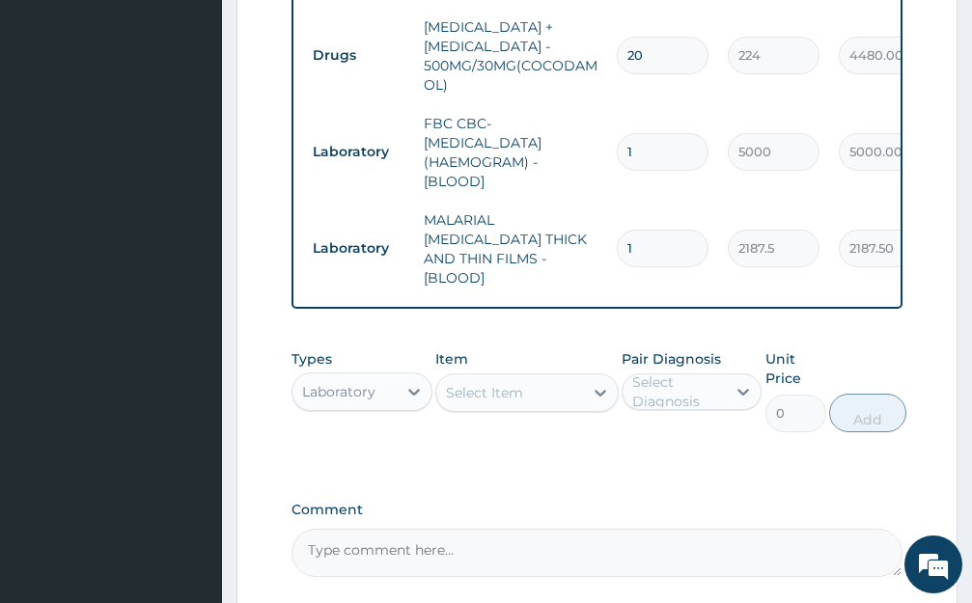
click at [540, 391] on div "Select Item" at bounding box center [509, 392] width 147 height 31
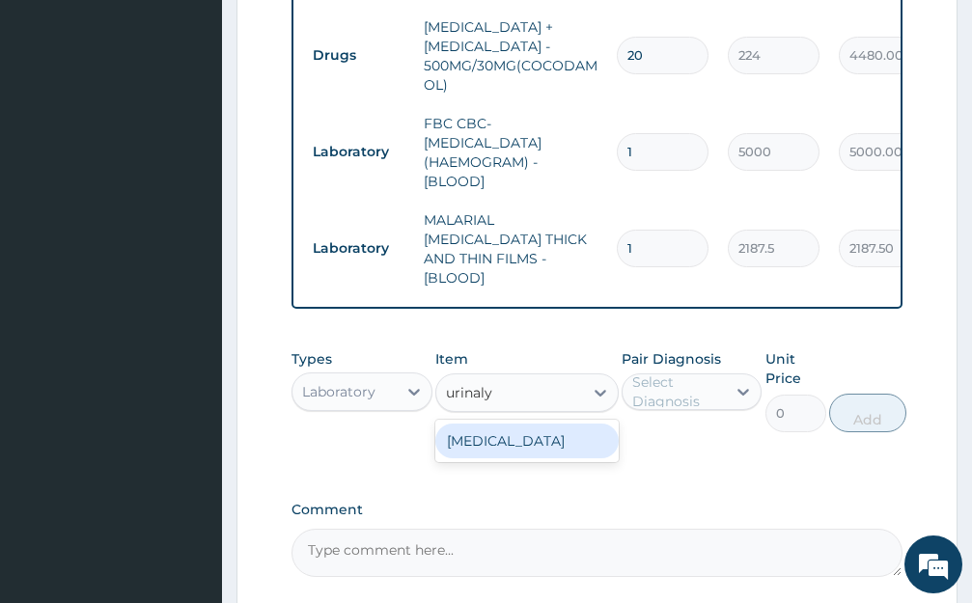
type input "urinalys"
click at [526, 433] on div "[MEDICAL_DATA]" at bounding box center [526, 441] width 183 height 35
type input "2187.5"
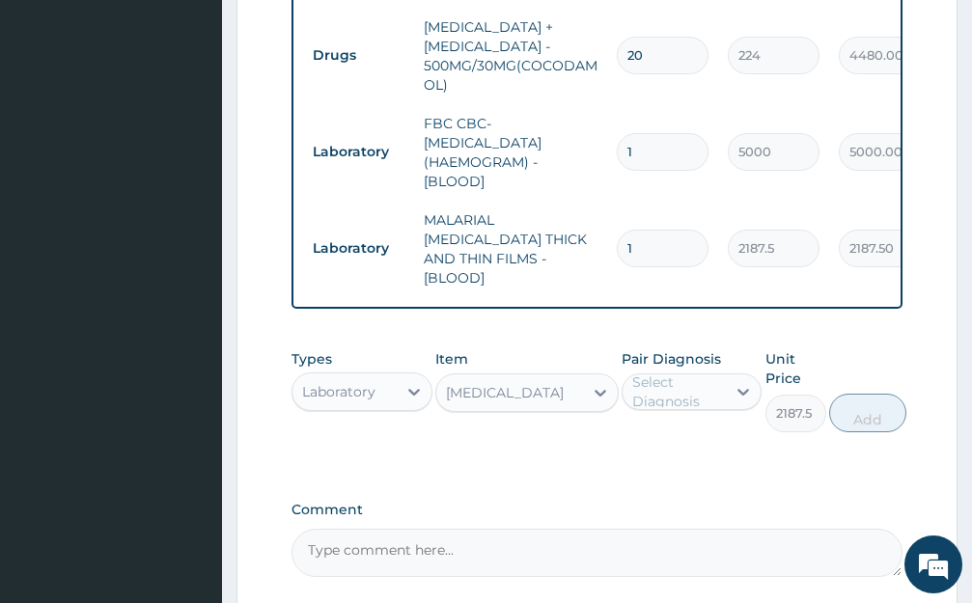
click at [696, 389] on div "Select Diagnosis" at bounding box center [678, 392] width 93 height 39
drag, startPoint x: 678, startPoint y: 463, endPoint x: 709, endPoint y: 446, distance: 35.4
click at [682, 460] on div "Types Laboratory Item URINALYSIS Pair Diagnosis option Malaria, selected. optio…" at bounding box center [596, 405] width 611 height 131
click at [715, 384] on div "Select Diagnosis" at bounding box center [678, 392] width 93 height 39
click at [713, 450] on div "[MEDICAL_DATA]" at bounding box center [691, 442] width 141 height 40
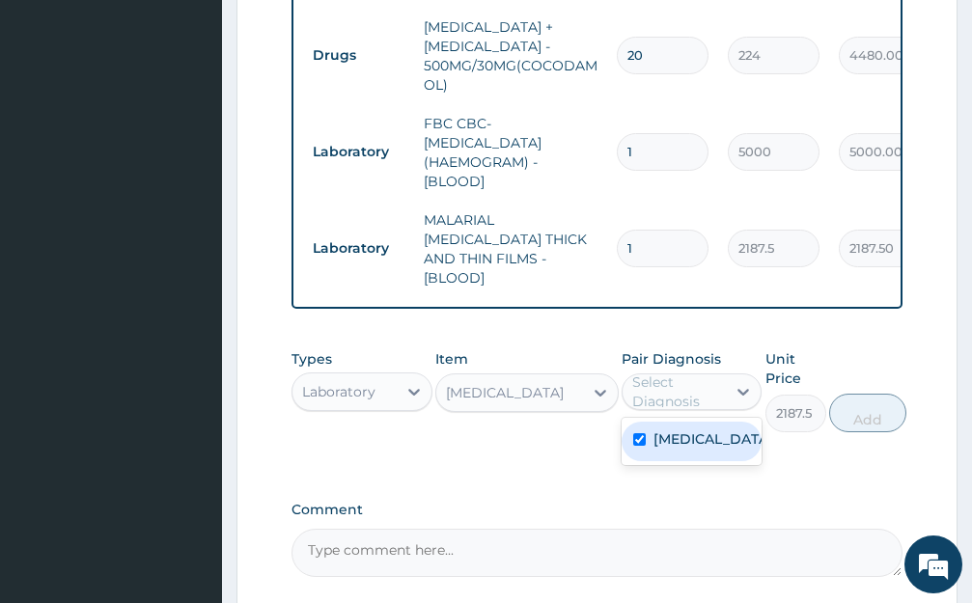
checkbox input "true"
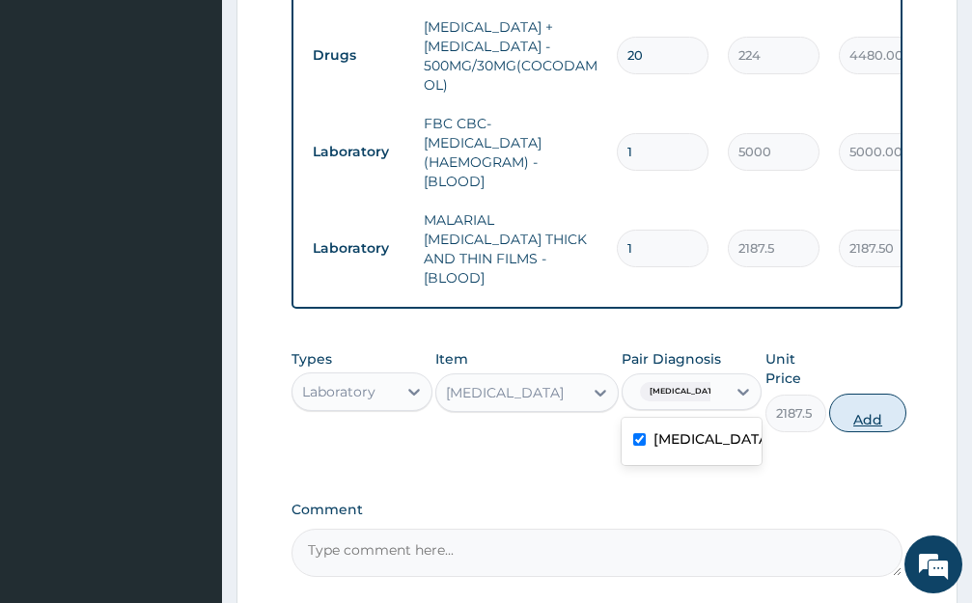
click at [869, 404] on button "Add" at bounding box center [867, 413] width 77 height 39
type input "0"
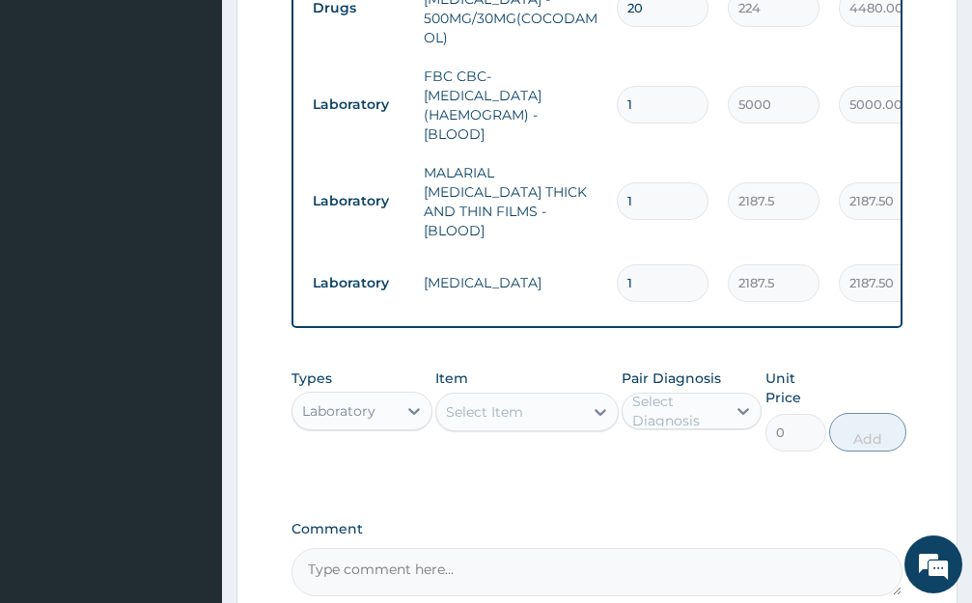
scroll to position [1026, 0]
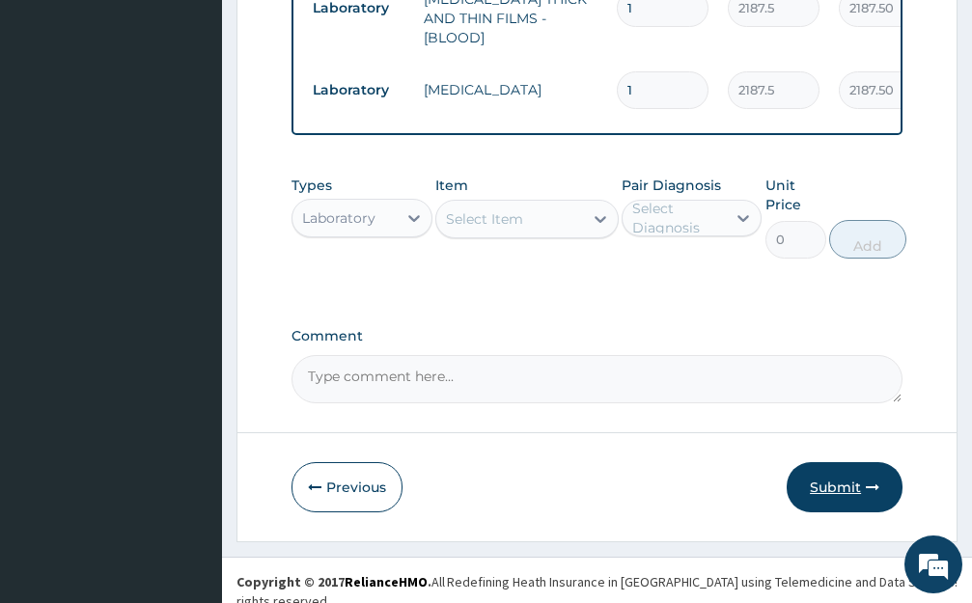
click at [831, 477] on button "Submit" at bounding box center [845, 487] width 116 height 50
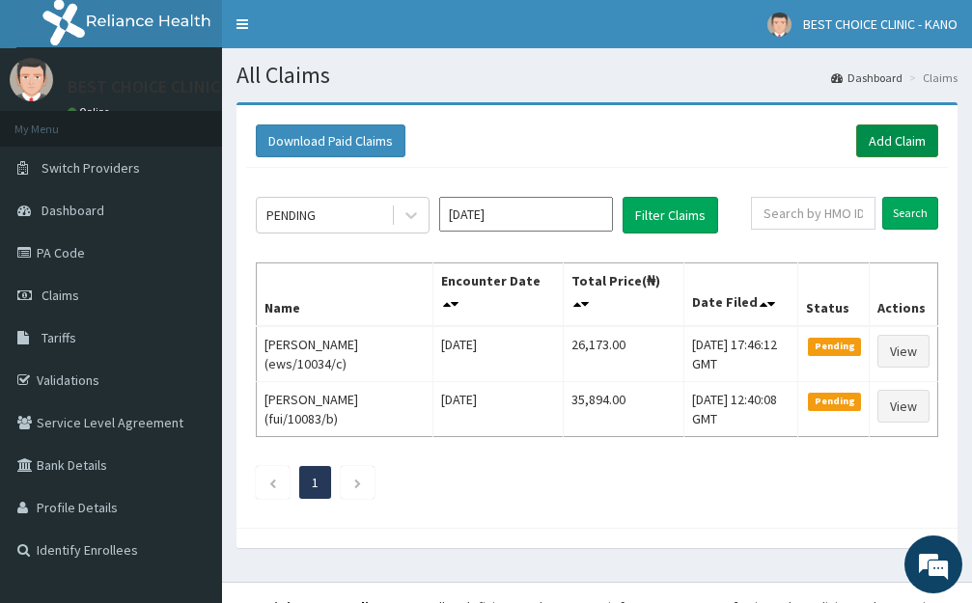
click at [897, 146] on link "Add Claim" at bounding box center [897, 140] width 82 height 33
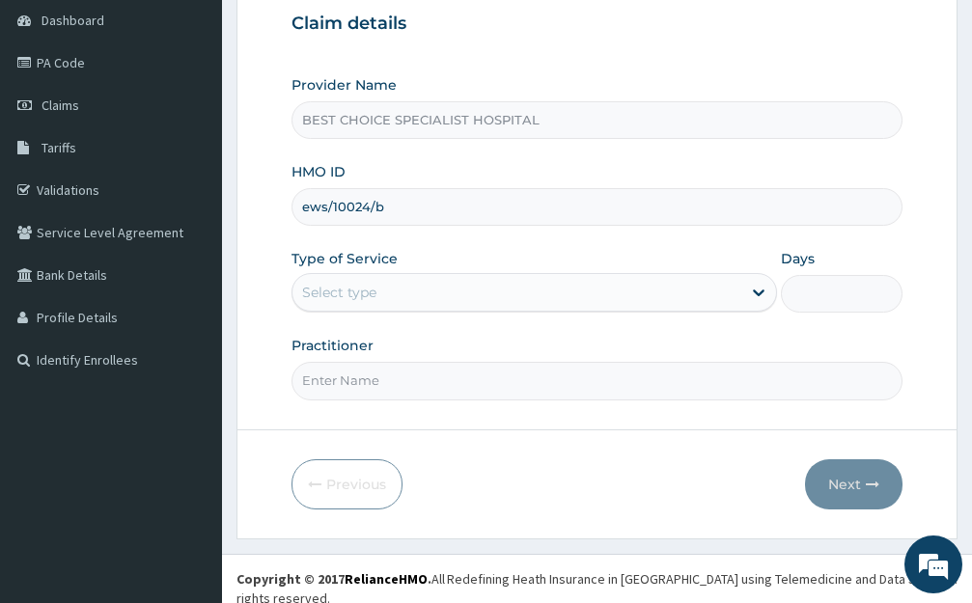
type input "ews/10024/b"
click at [345, 287] on div "Select type" at bounding box center [339, 292] width 74 height 19
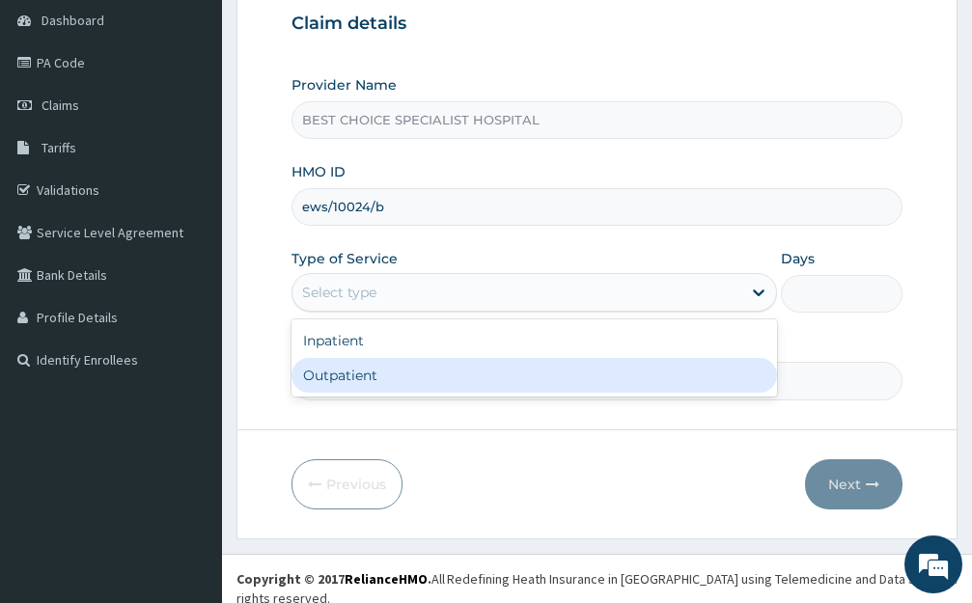
click at [337, 360] on div "Outpatient" at bounding box center [533, 375] width 485 height 35
type input "1"
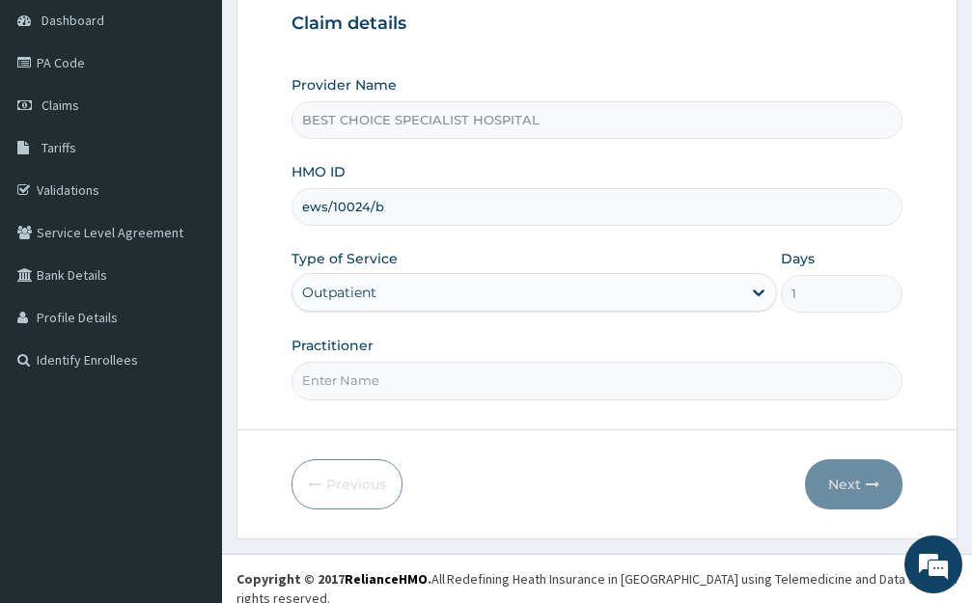
drag, startPoint x: 352, startPoint y: 384, endPoint x: 377, endPoint y: 303, distance: 84.9
click at [352, 377] on input "Practitioner" at bounding box center [596, 381] width 611 height 38
type input "Dr. Farida"
click at [861, 493] on button "Next" at bounding box center [853, 484] width 97 height 50
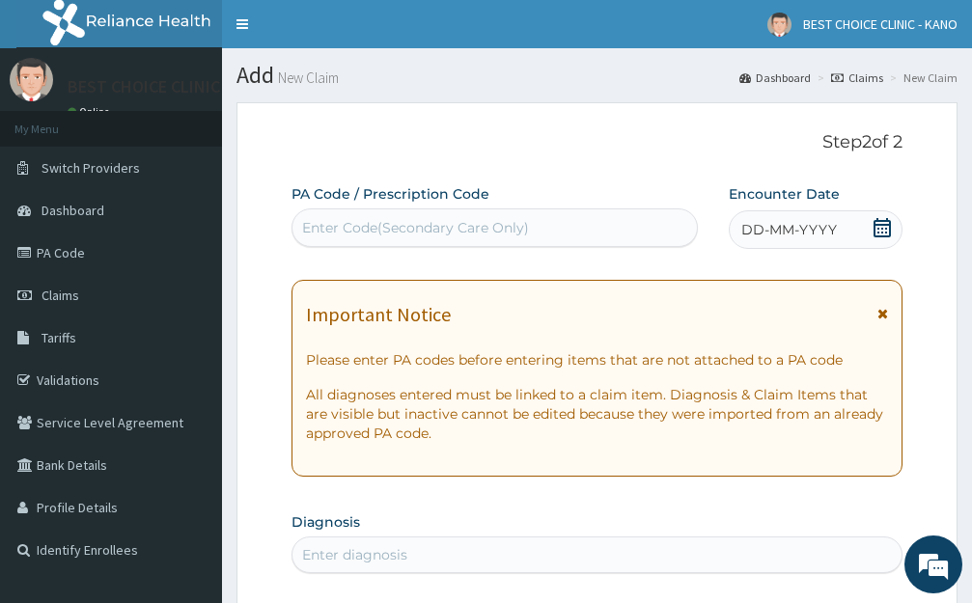
click at [778, 230] on span "DD-MM-YYYY" at bounding box center [789, 229] width 96 height 19
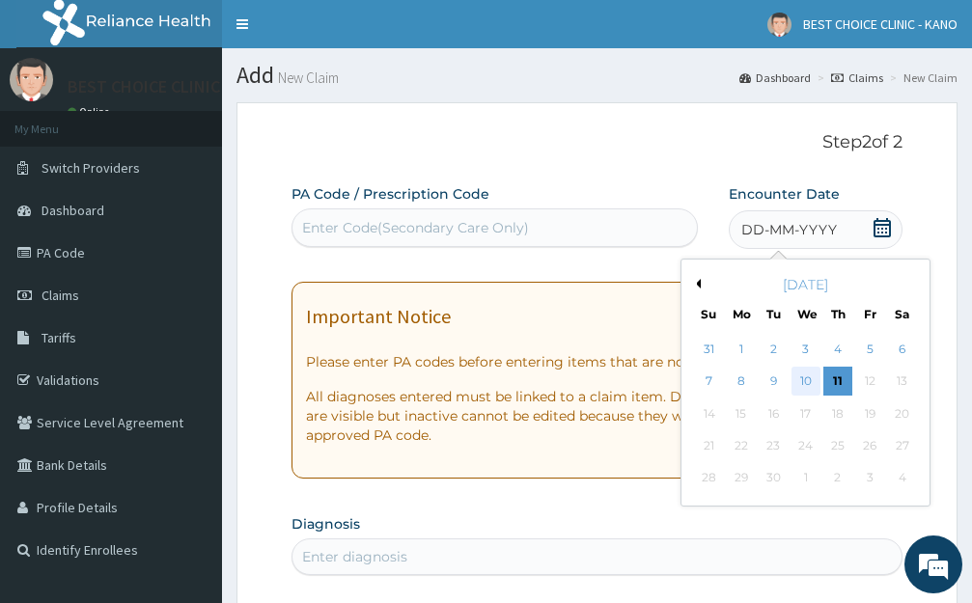
click at [809, 380] on div "10" at bounding box center [804, 382] width 29 height 29
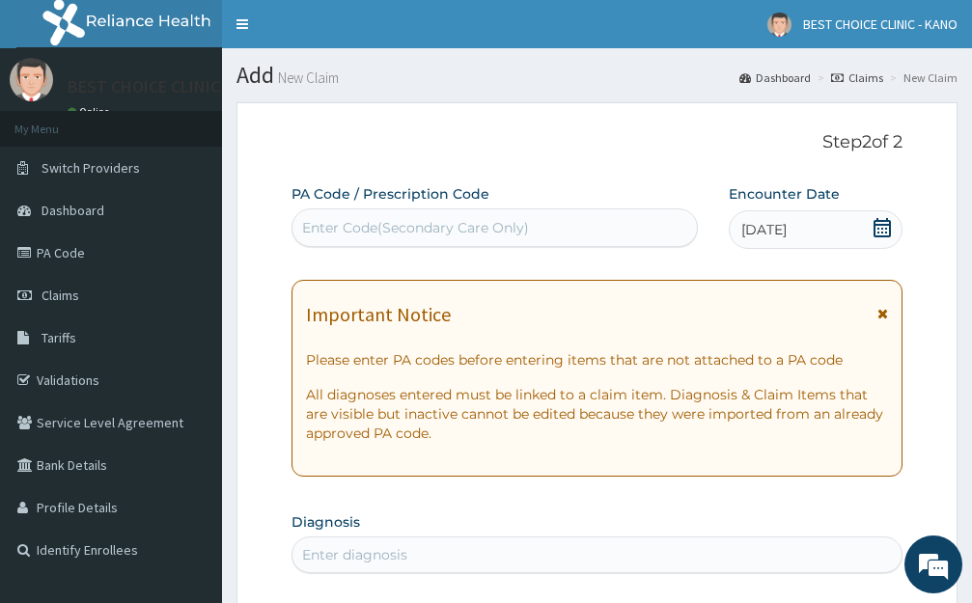
click at [879, 311] on icon at bounding box center [882, 314] width 11 height 14
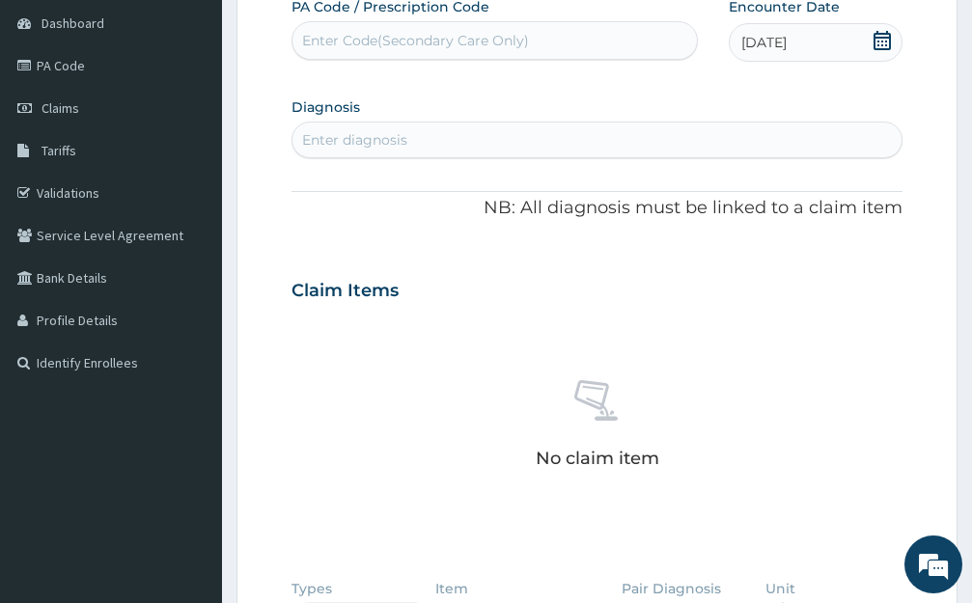
scroll to position [193, 0]
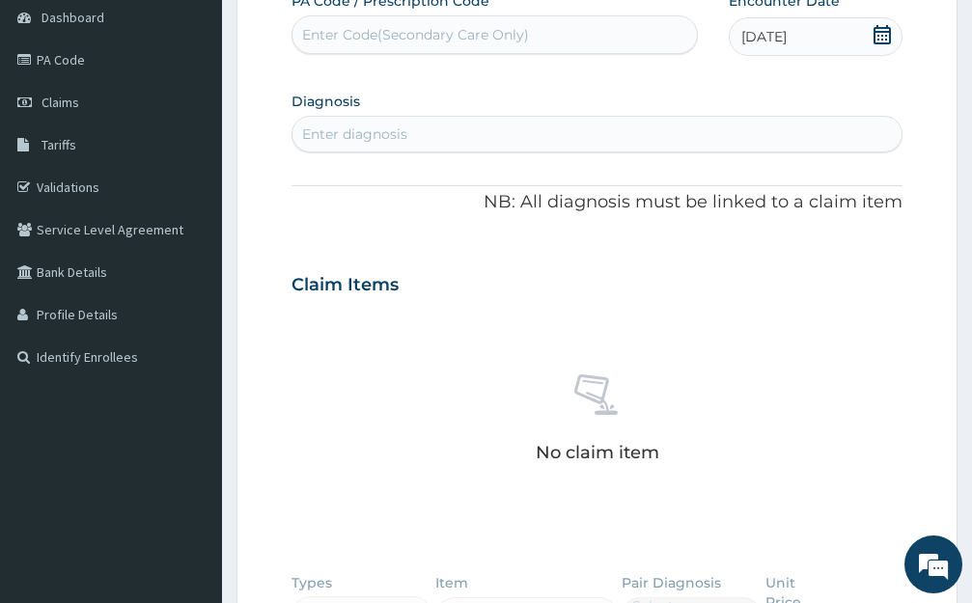
click at [343, 133] on div "Enter diagnosis" at bounding box center [354, 133] width 105 height 19
type input "[MEDICAL_DATA]"
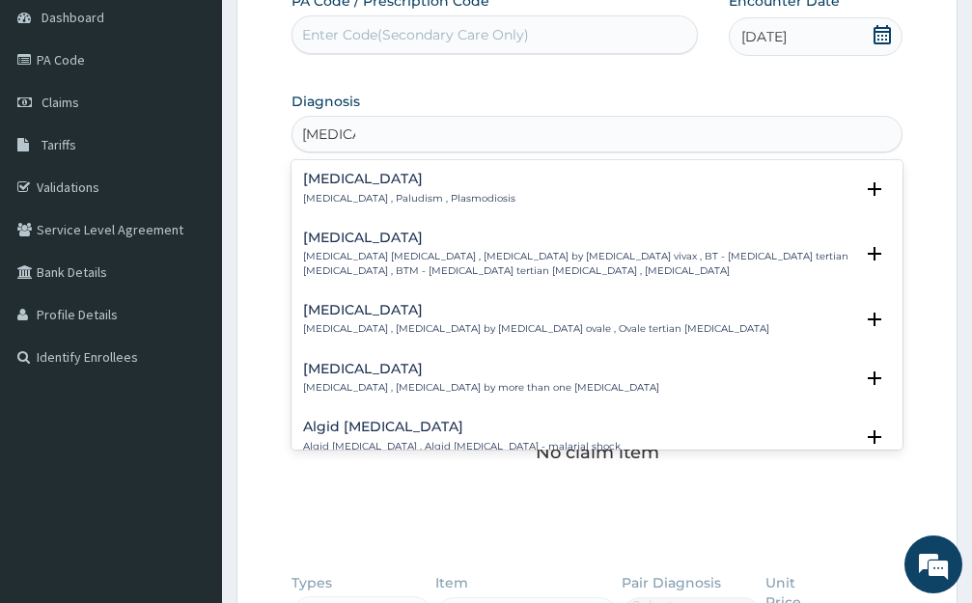
click at [321, 182] on h4 "[MEDICAL_DATA]" at bounding box center [409, 179] width 212 height 14
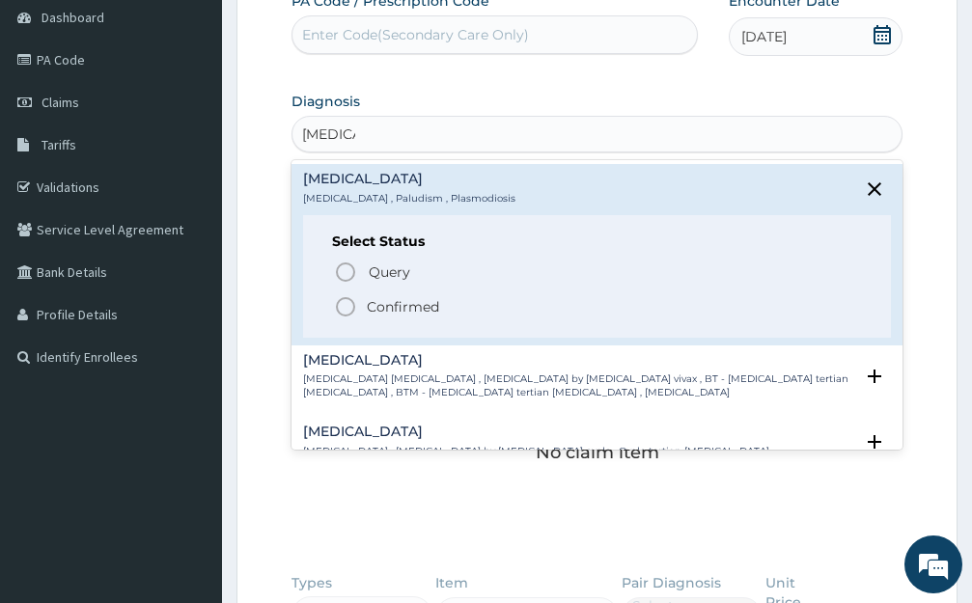
click at [346, 301] on icon "status option filled" at bounding box center [345, 306] width 23 height 23
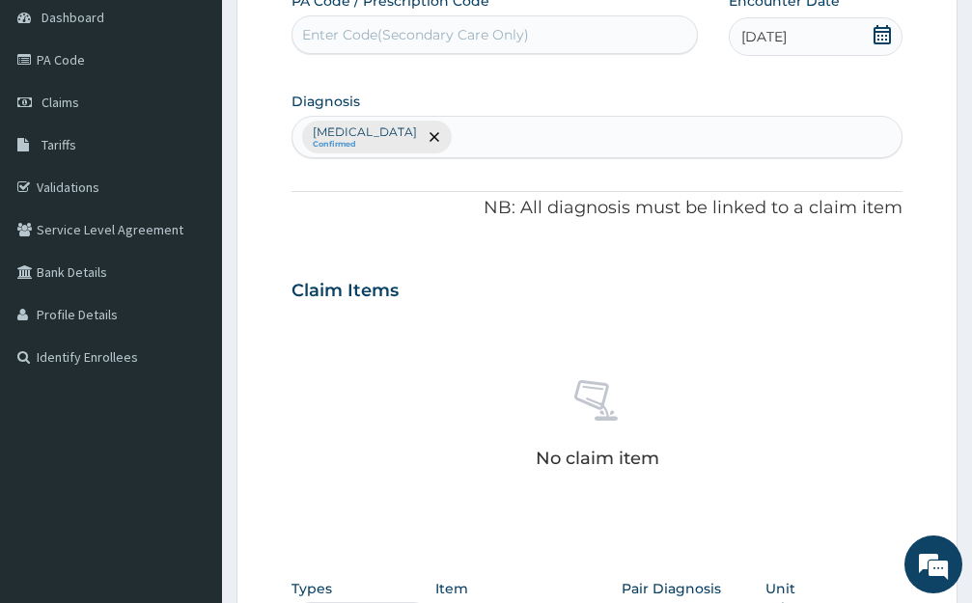
click at [438, 130] on div "[MEDICAL_DATA] Confirmed" at bounding box center [596, 137] width 609 height 41
type input "[MEDICAL_DATA]"
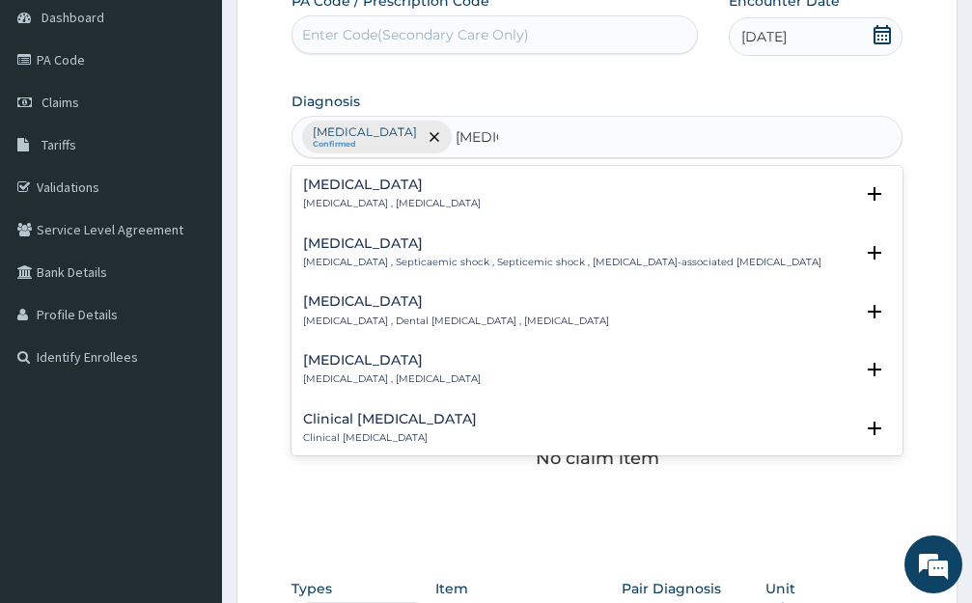
click at [378, 197] on p "[MEDICAL_DATA] , [MEDICAL_DATA]" at bounding box center [392, 204] width 178 height 14
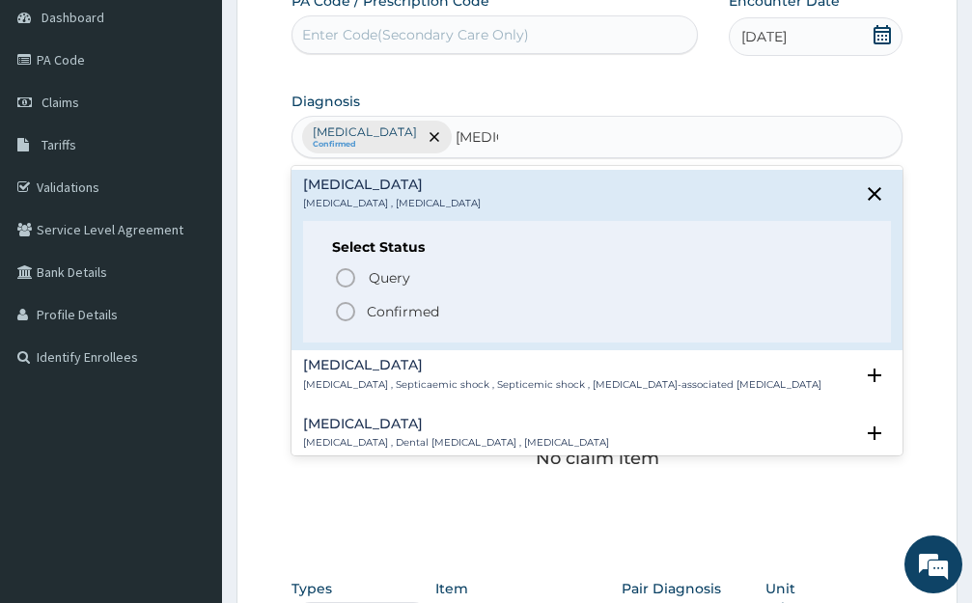
click at [345, 318] on icon "status option filled" at bounding box center [345, 311] width 23 height 23
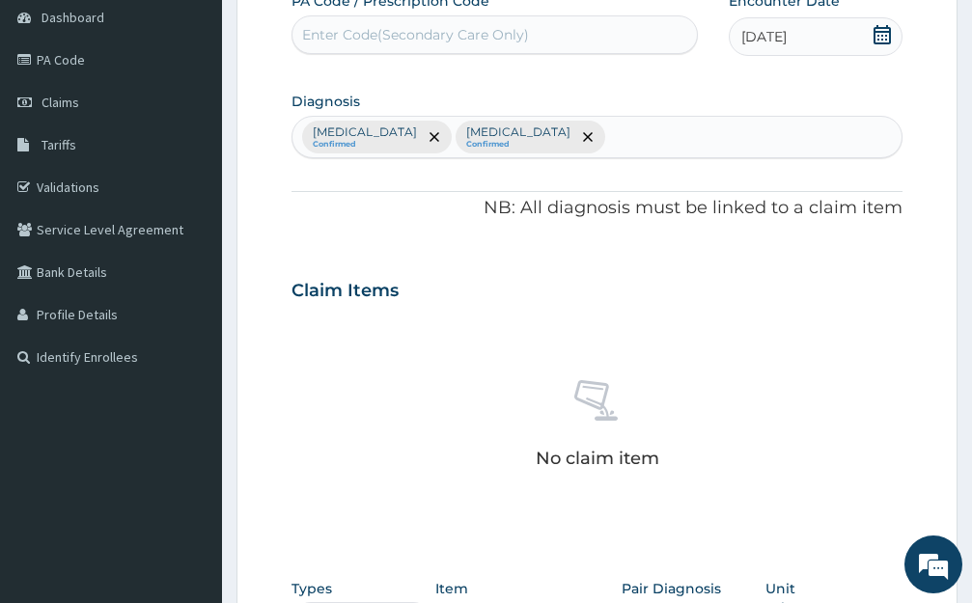
scroll to position [579, 0]
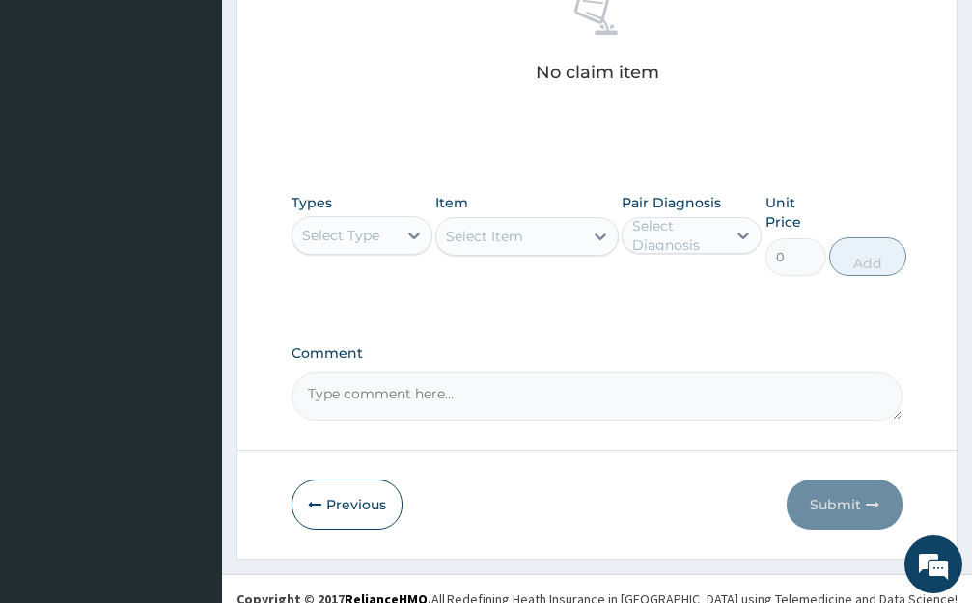
click at [400, 255] on div "Types Select Type" at bounding box center [361, 234] width 141 height 83
click at [400, 234] on div at bounding box center [414, 235] width 35 height 35
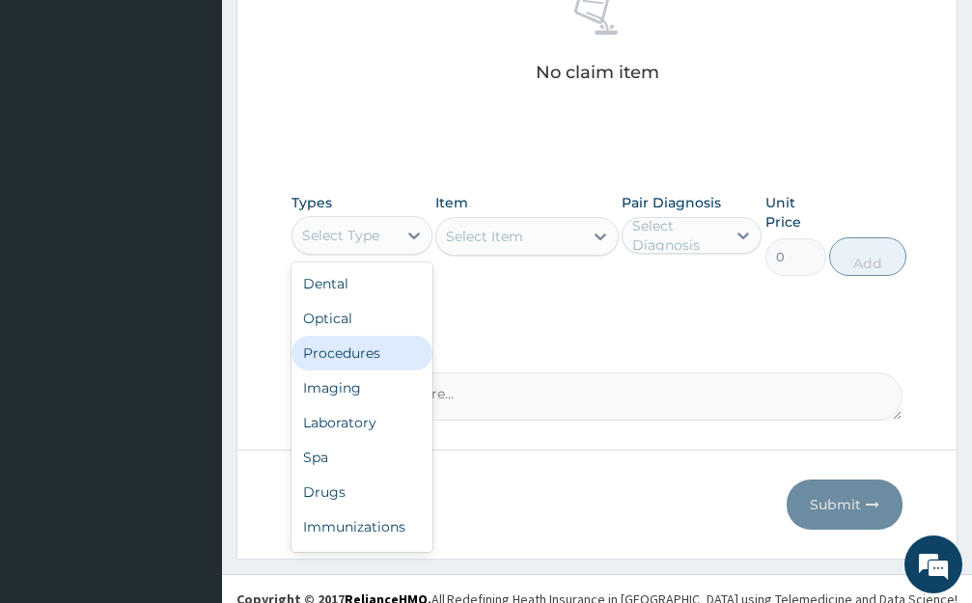
click at [368, 357] on div "Procedures" at bounding box center [361, 353] width 141 height 35
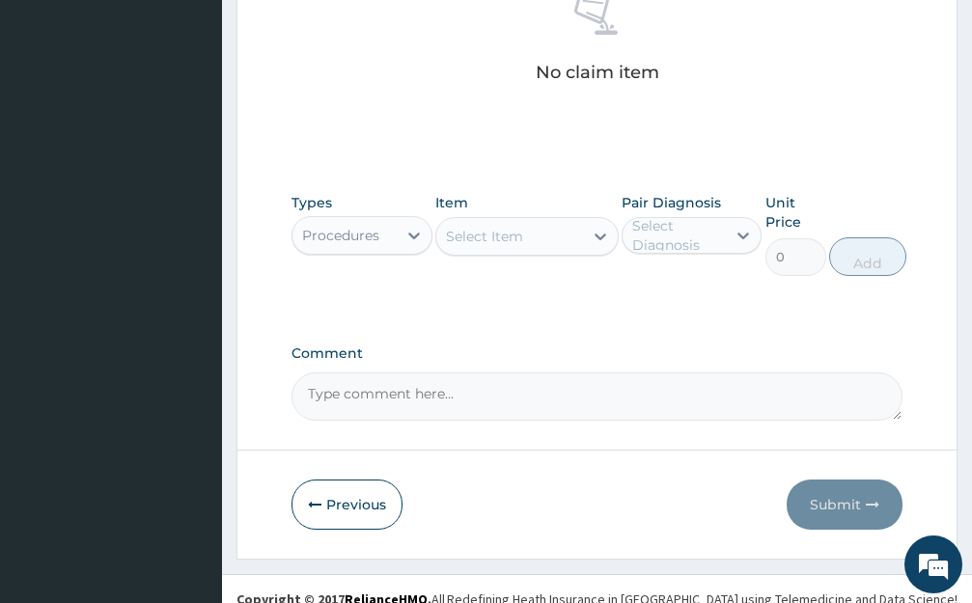
click at [458, 234] on div "Select Item" at bounding box center [484, 236] width 77 height 19
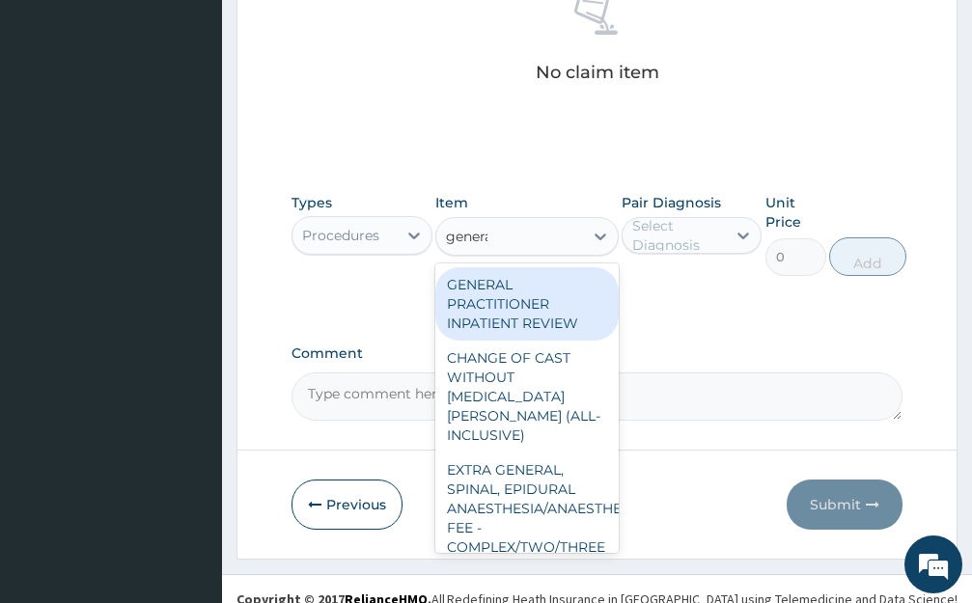
type input "general"
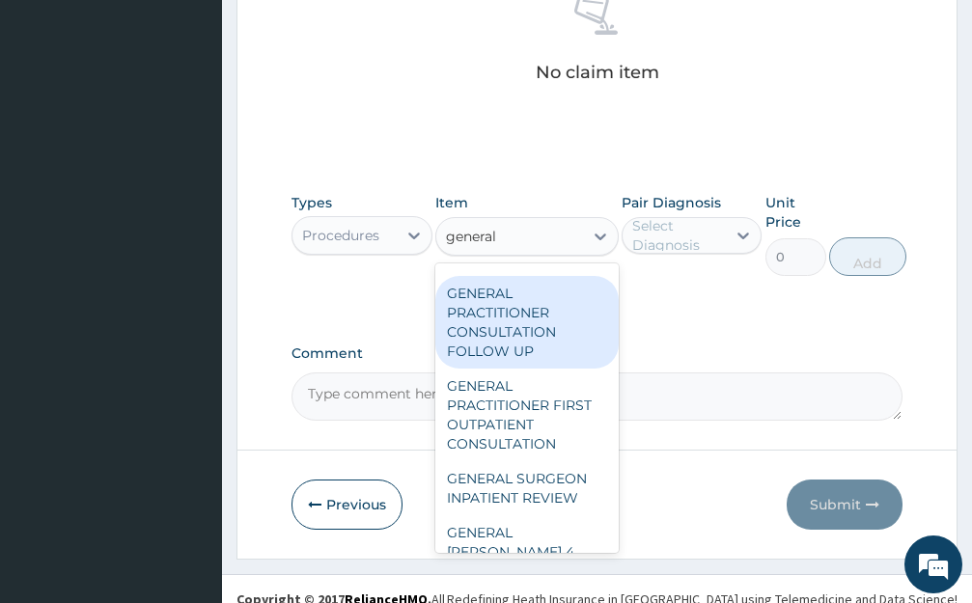
scroll to position [772, 0]
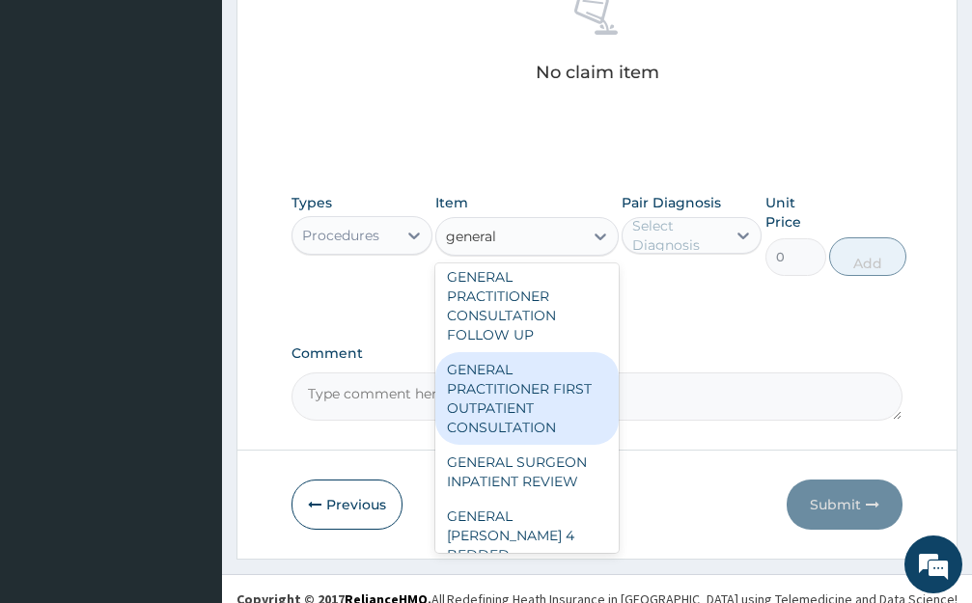
click at [541, 428] on div "GENERAL PRACTITIONER FIRST OUTPATIENT CONSULTATION" at bounding box center [526, 398] width 183 height 93
type input "3750"
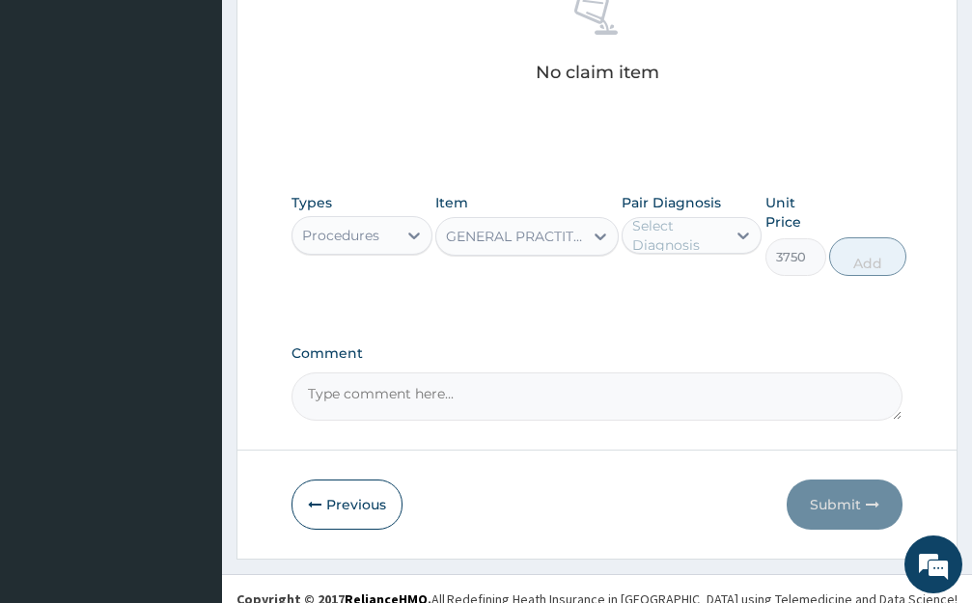
click at [725, 222] on div "Select Diagnosis" at bounding box center [674, 235] width 104 height 31
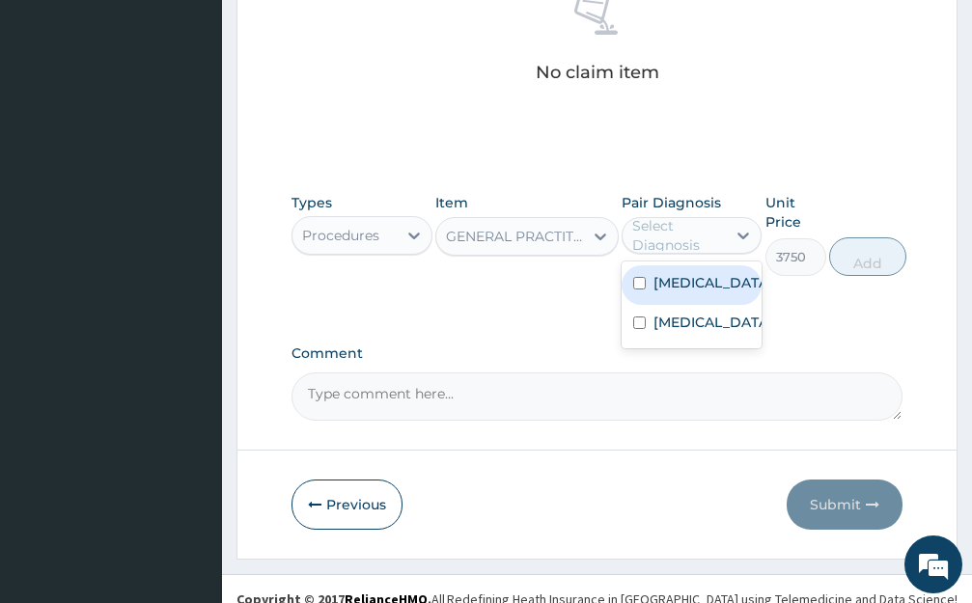
click at [713, 279] on div "[MEDICAL_DATA]" at bounding box center [691, 285] width 141 height 40
checkbox input "true"
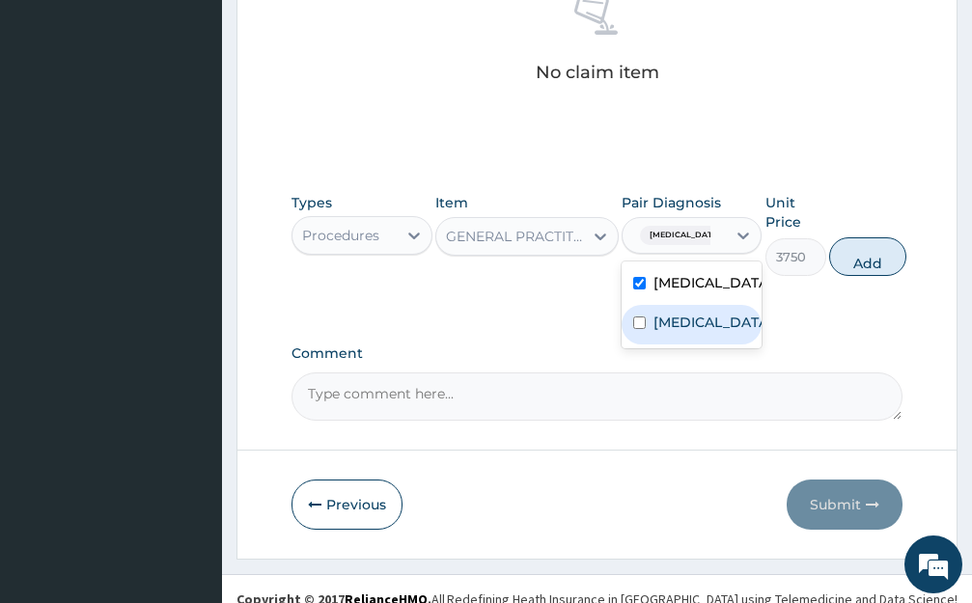
click at [697, 336] on div "[MEDICAL_DATA]" at bounding box center [691, 325] width 141 height 40
checkbox input "true"
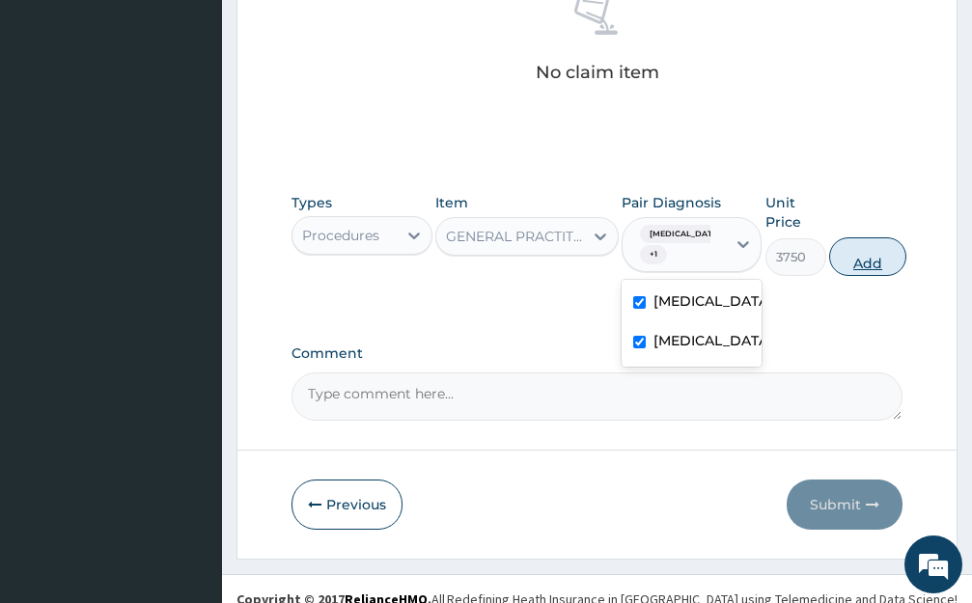
click at [873, 262] on button "Add" at bounding box center [867, 256] width 77 height 39
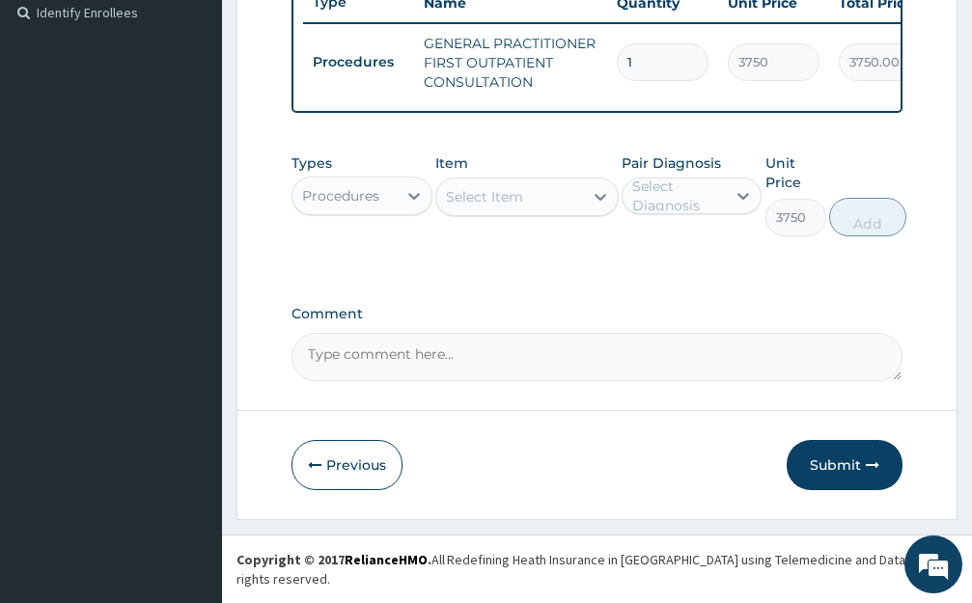
type input "0"
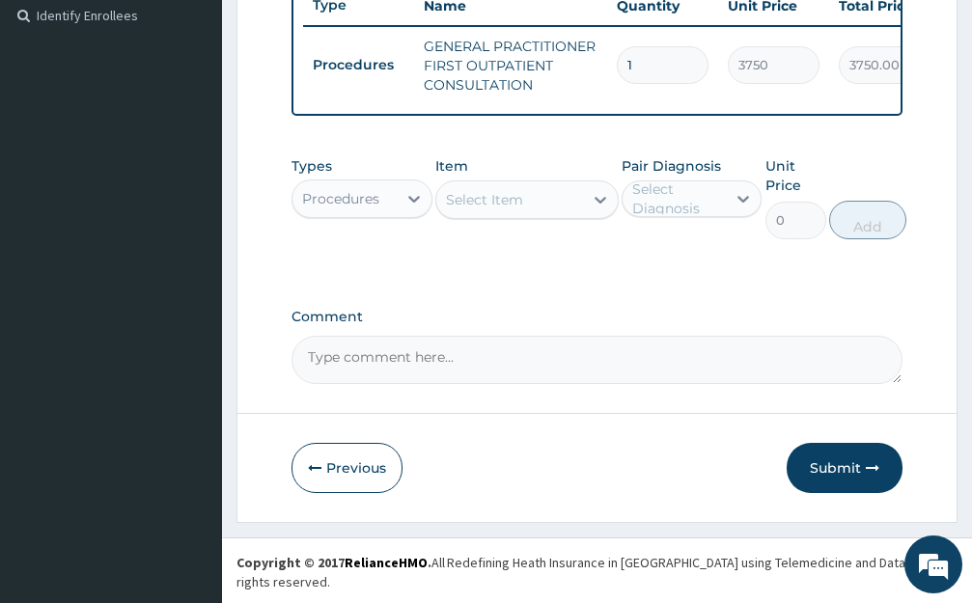
click at [387, 214] on div "Procedures" at bounding box center [344, 198] width 104 height 31
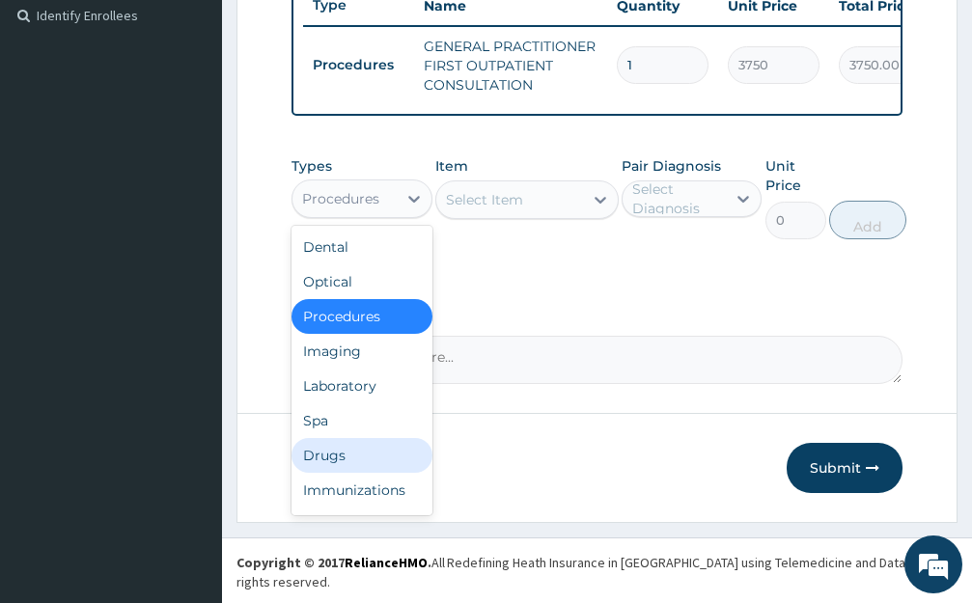
click at [341, 465] on div "Drugs" at bounding box center [361, 455] width 141 height 35
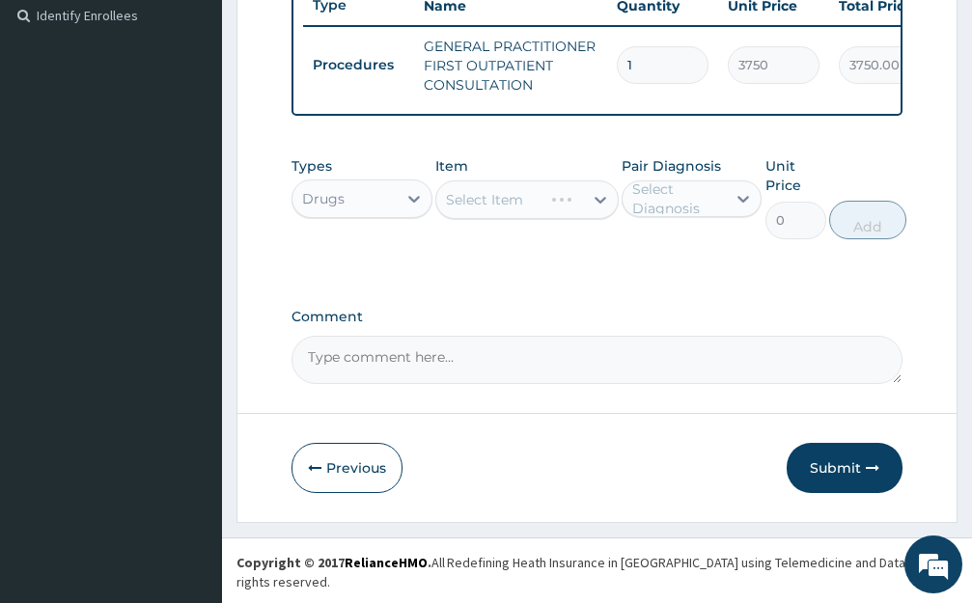
click at [541, 215] on div "Select Item" at bounding box center [489, 199] width 106 height 31
click at [462, 209] on input "lo0nart" at bounding box center [471, 199] width 51 height 19
click at [458, 209] on input "l0nart" at bounding box center [467, 199] width 42 height 19
type input "lonart"
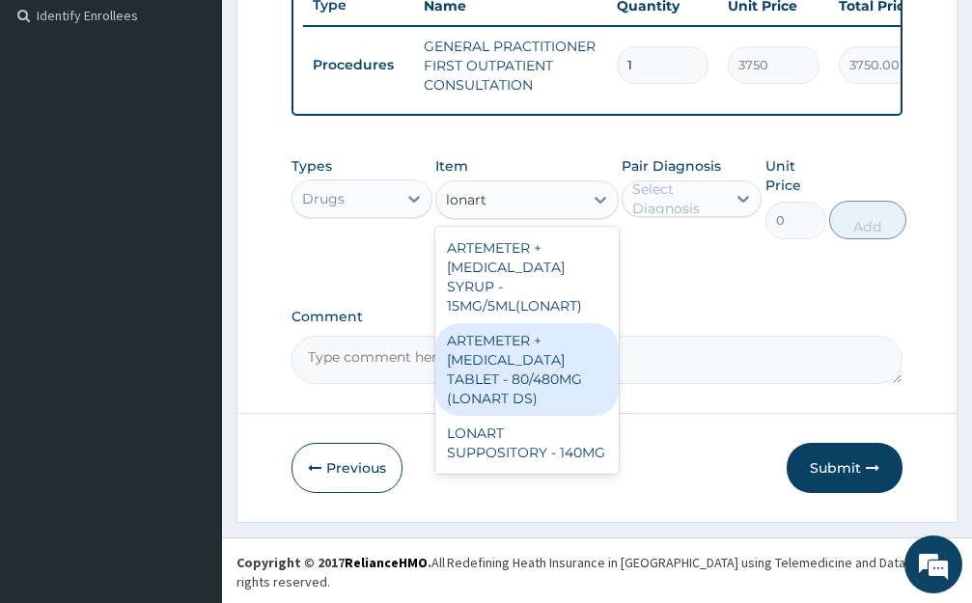
click at [543, 361] on div "ARTEMETER + [MEDICAL_DATA] TABLET - 80/480MG (LONART DS)" at bounding box center [526, 369] width 183 height 93
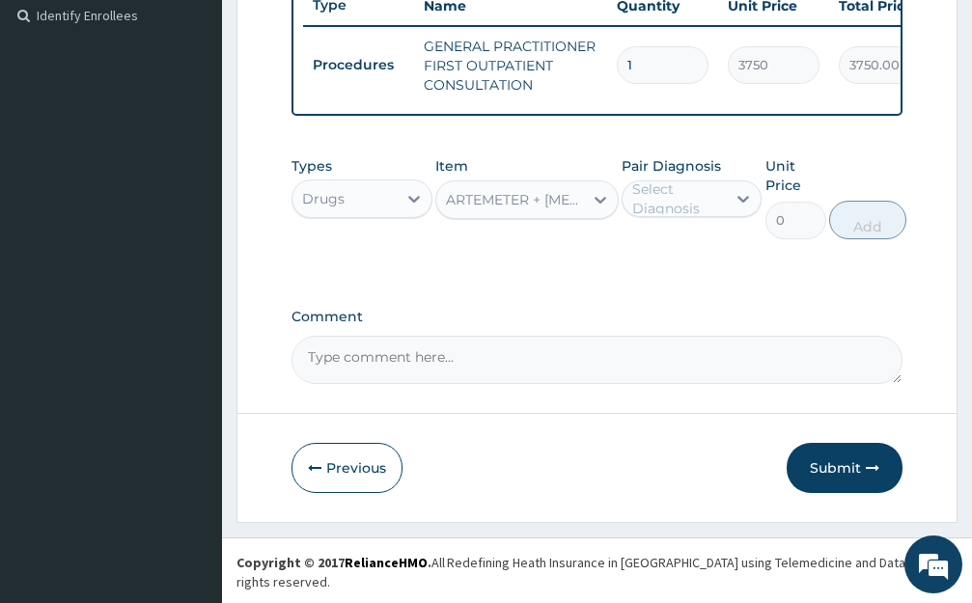
type input "588"
click at [727, 200] on div at bounding box center [743, 198] width 35 height 35
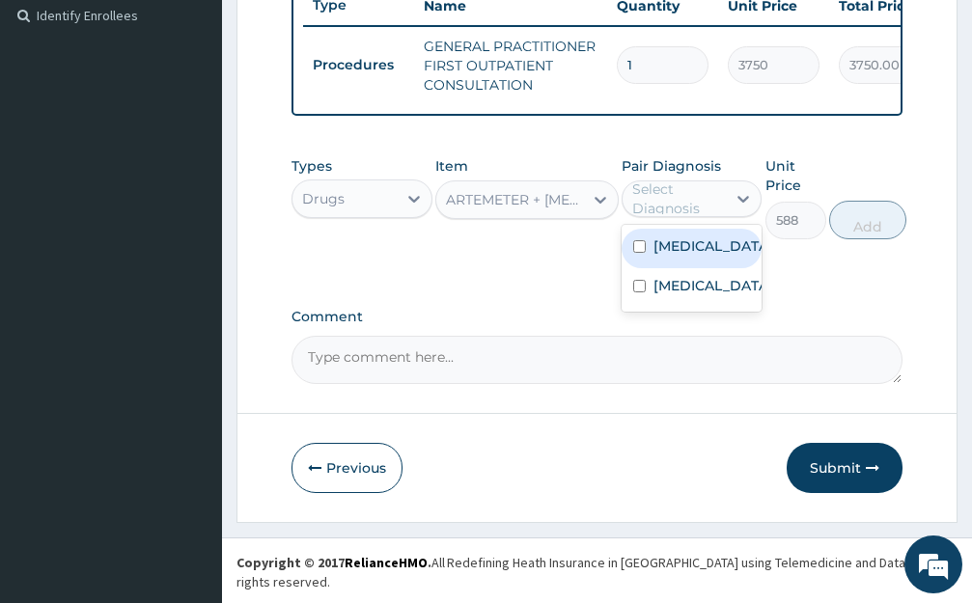
click at [691, 256] on label "[MEDICAL_DATA]" at bounding box center [712, 245] width 118 height 19
checkbox input "true"
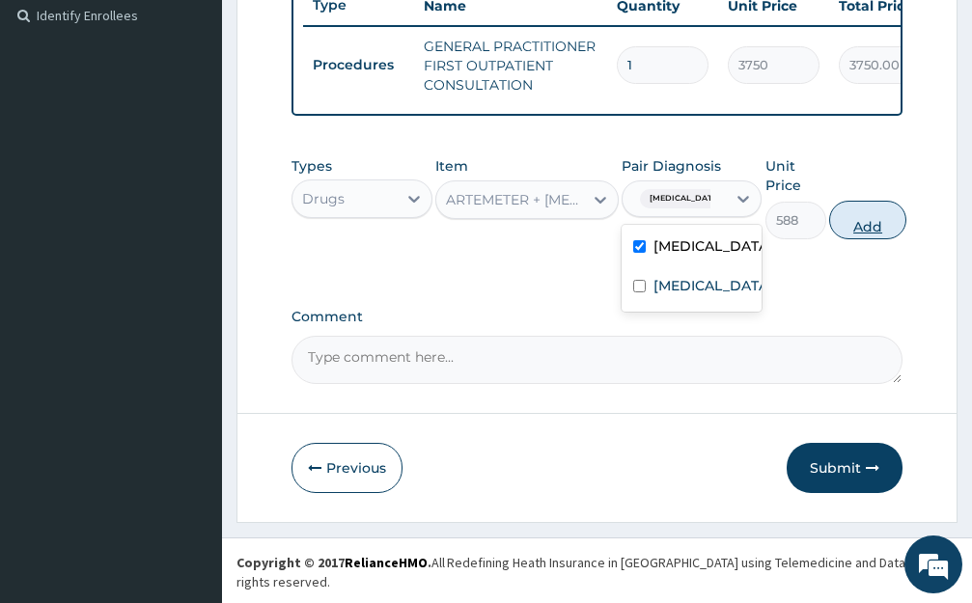
click at [879, 237] on button "Add" at bounding box center [867, 220] width 77 height 39
type input "0"
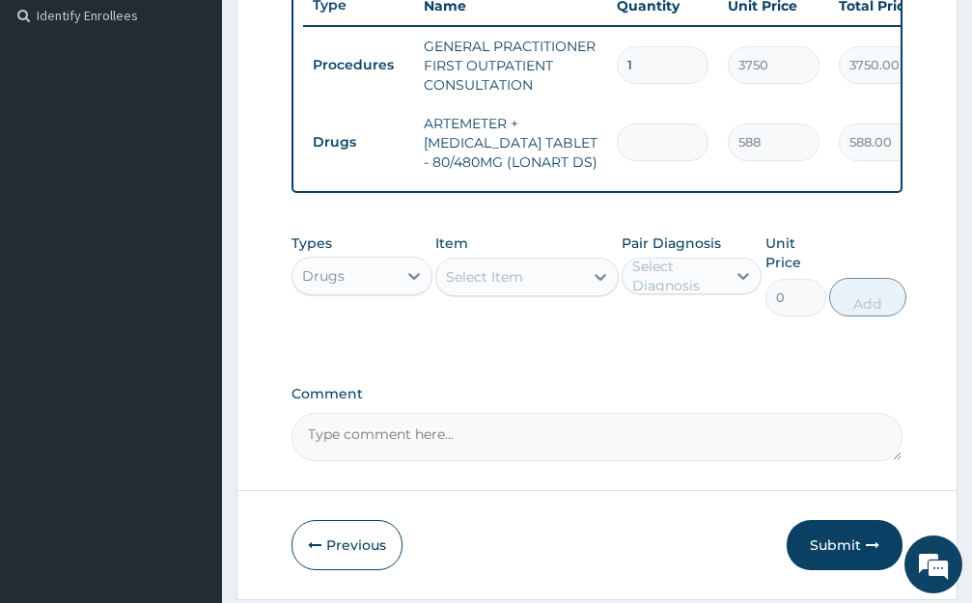
type input "0.00"
type input "6"
type input "3528.00"
type input "6"
click at [563, 287] on div "Select Item" at bounding box center [509, 277] width 147 height 31
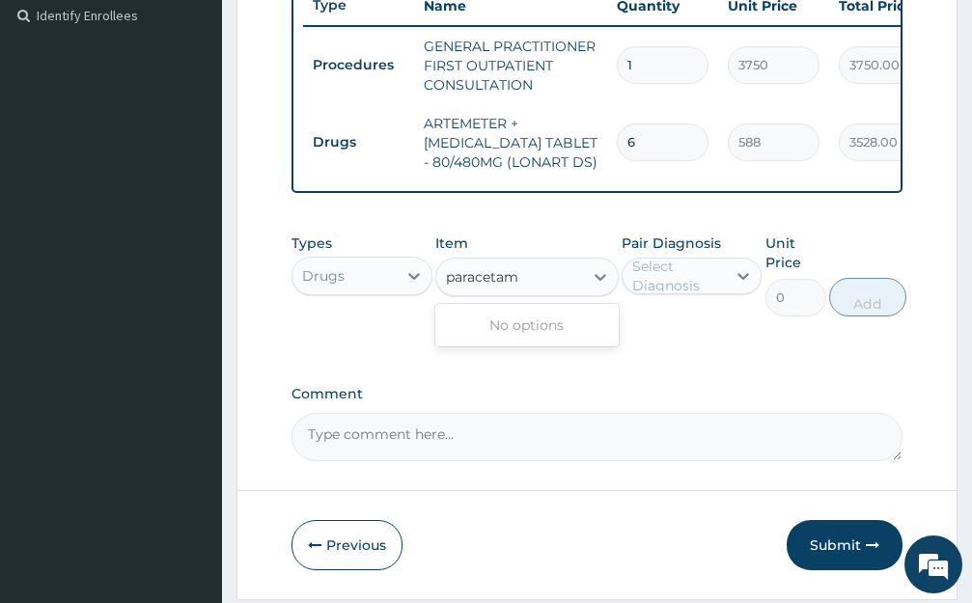
type input "paraceta"
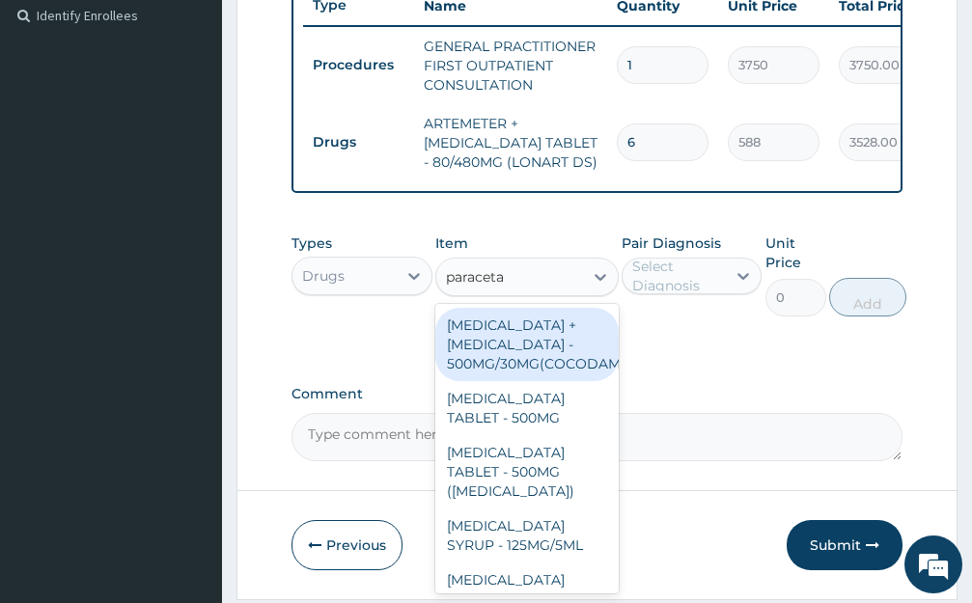
click at [541, 373] on div "[MEDICAL_DATA] + [MEDICAL_DATA] - 500MG/30MG(COCODAMOL)" at bounding box center [526, 344] width 183 height 73
type input "224"
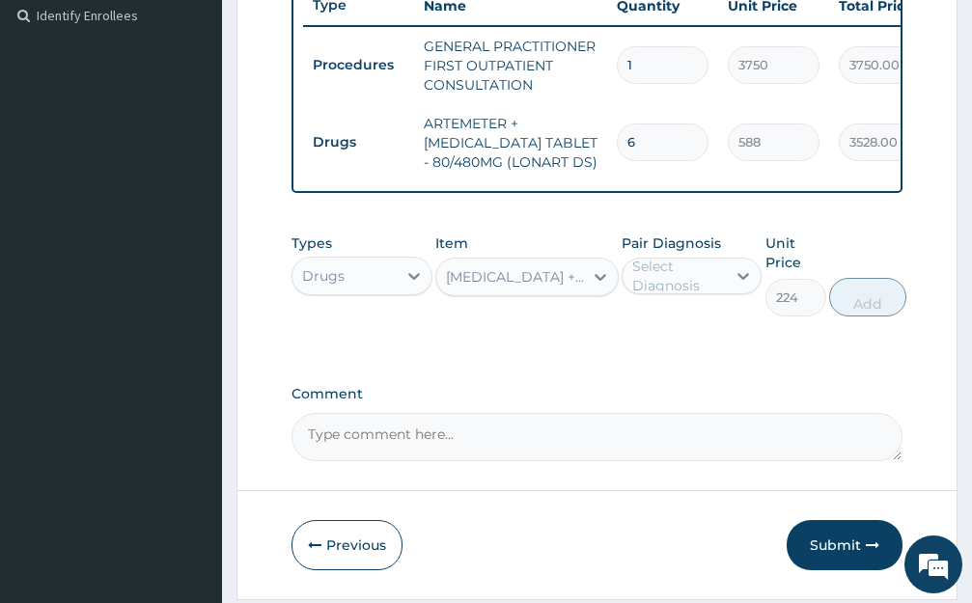
click at [699, 270] on div "Pair Diagnosis Select Diagnosis" at bounding box center [691, 275] width 141 height 83
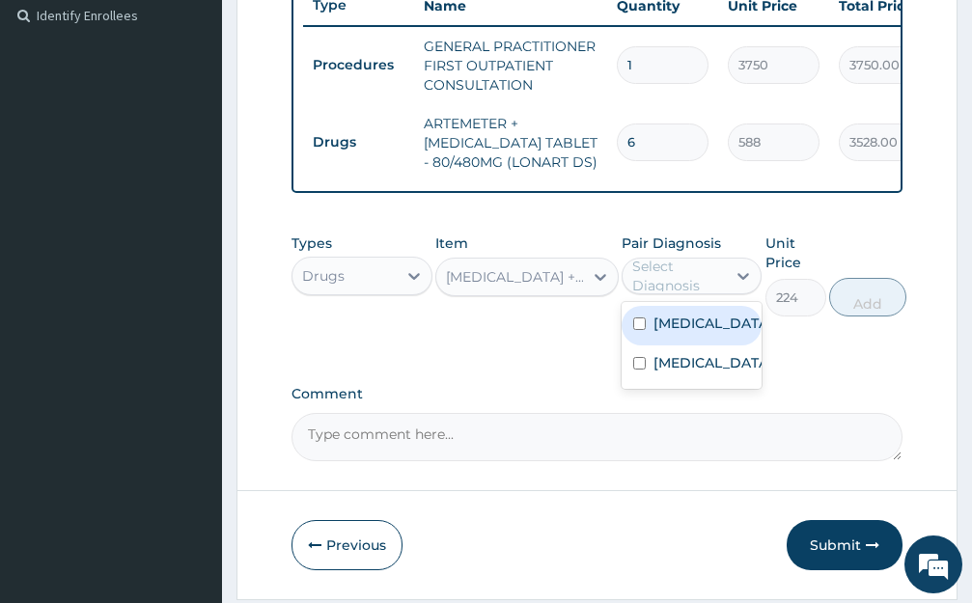
click at [724, 289] on div "Select Diagnosis" at bounding box center [678, 276] width 93 height 39
click at [679, 333] on label "[MEDICAL_DATA]" at bounding box center [712, 323] width 118 height 19
checkbox input "true"
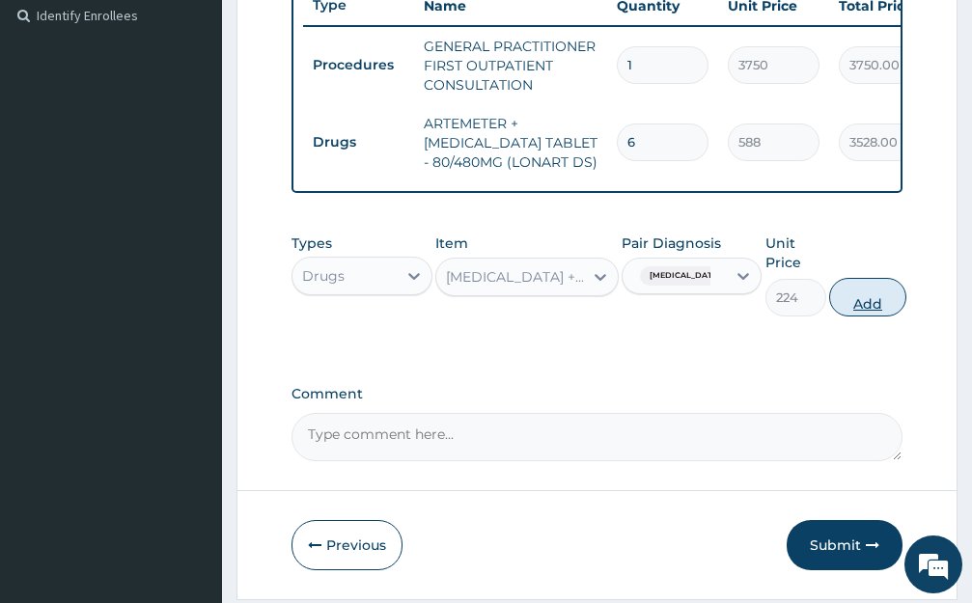
click at [886, 314] on button "Add" at bounding box center [867, 297] width 77 height 39
type input "0"
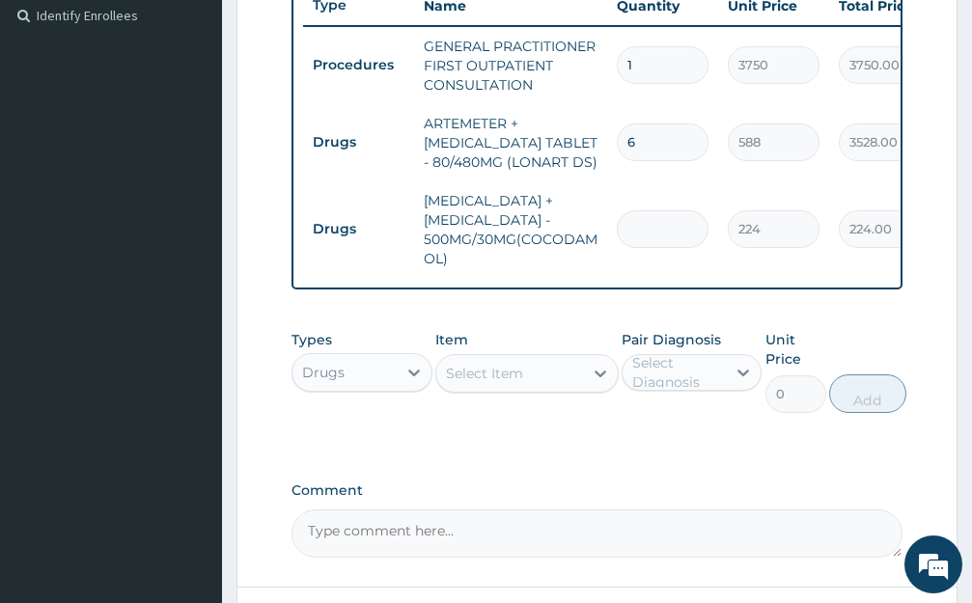
type input "0.00"
type input "1"
type input "224.00"
type input "10"
type input "2240.00"
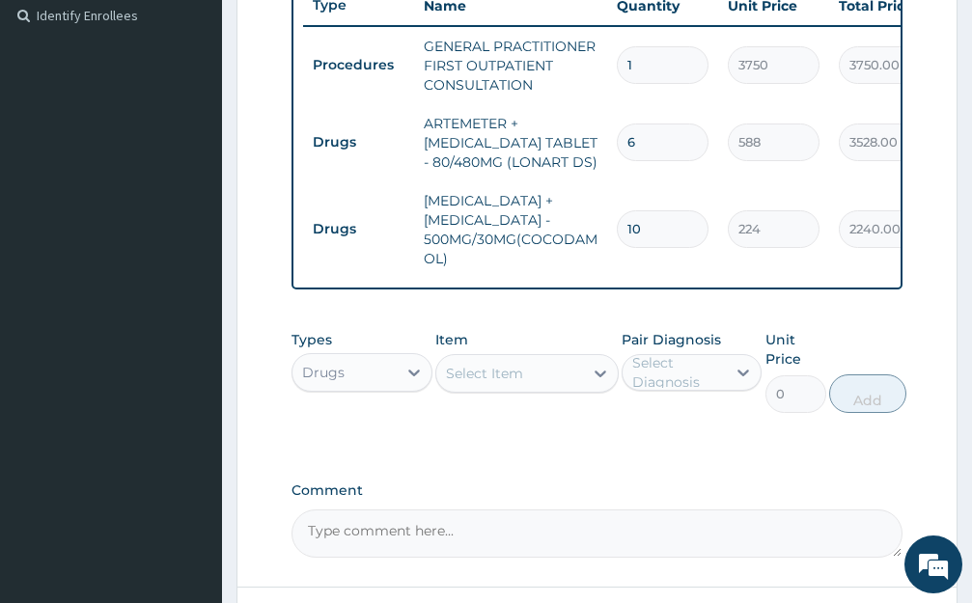
type input "10"
click at [515, 383] on div "Select Item" at bounding box center [484, 373] width 77 height 19
click at [519, 383] on div "Select Item" at bounding box center [484, 373] width 77 height 19
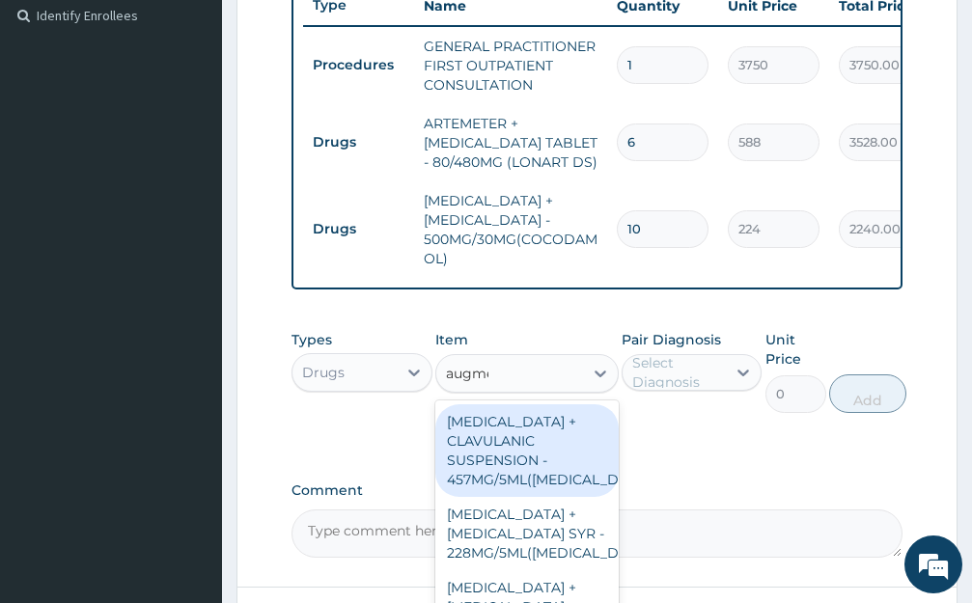
type input "augmenti"
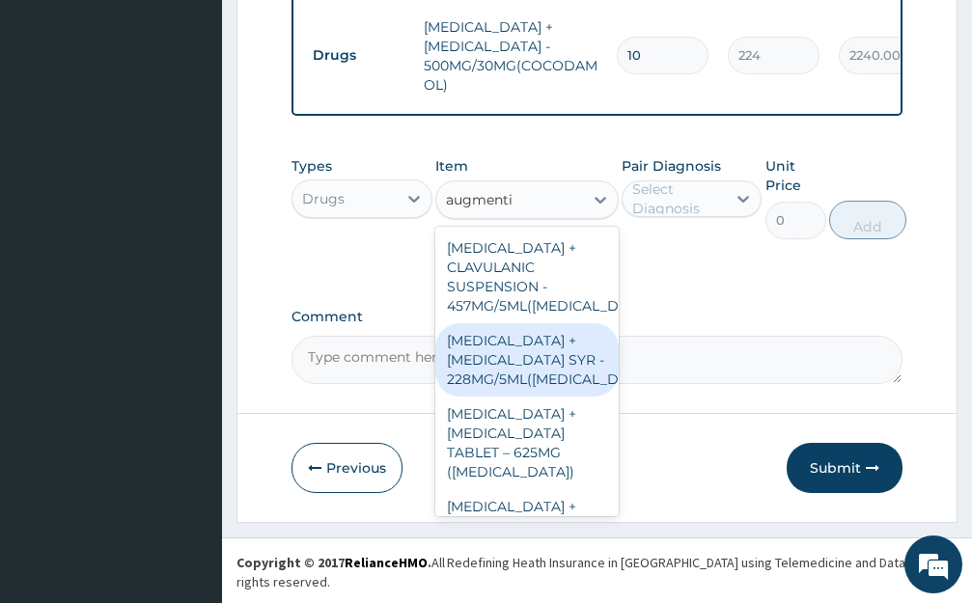
scroll to position [193, 0]
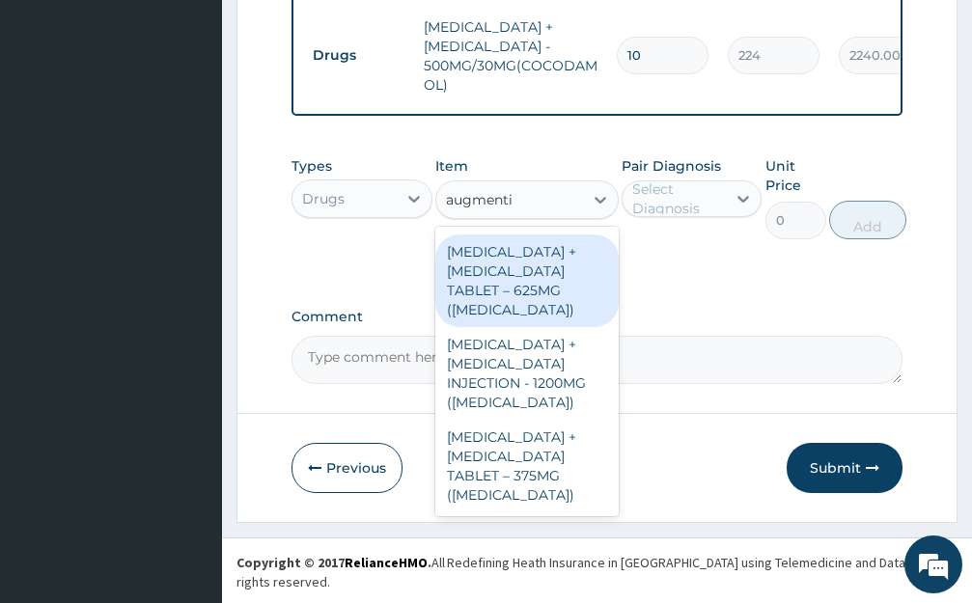
click at [520, 291] on div "[MEDICAL_DATA] + [MEDICAL_DATA] TABLET – 625MG ([MEDICAL_DATA])" at bounding box center [526, 281] width 183 height 93
type input "672"
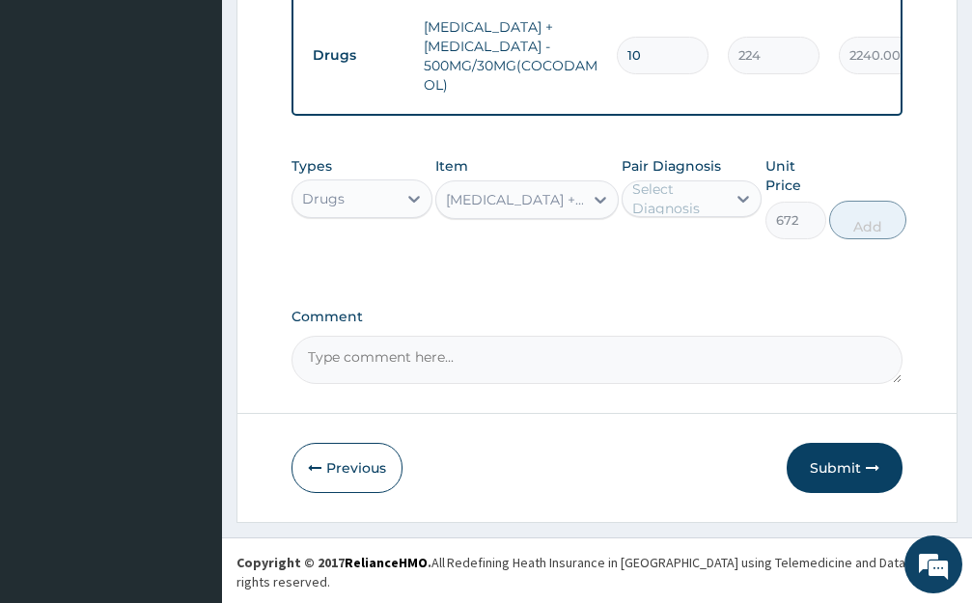
click at [725, 214] on div "Select Diagnosis" at bounding box center [674, 198] width 104 height 31
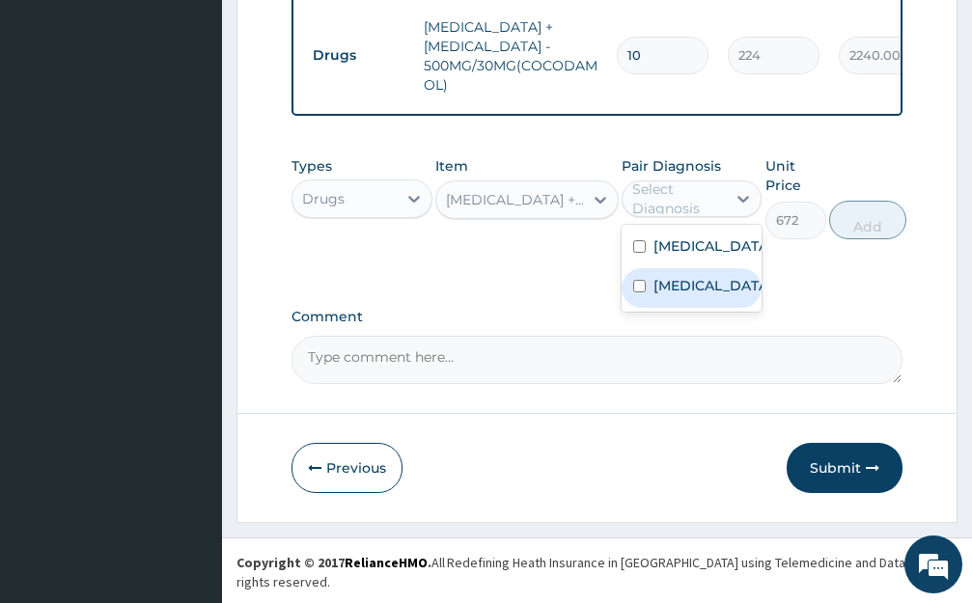
click at [694, 295] on label "[MEDICAL_DATA]" at bounding box center [712, 285] width 118 height 19
checkbox input "true"
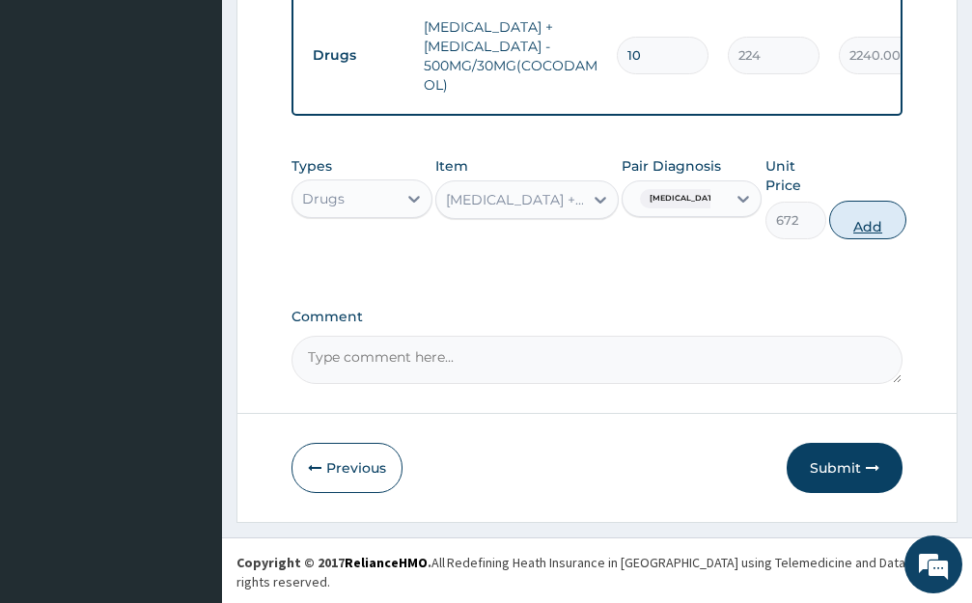
click at [855, 239] on button "Add" at bounding box center [867, 220] width 77 height 39
type input "0"
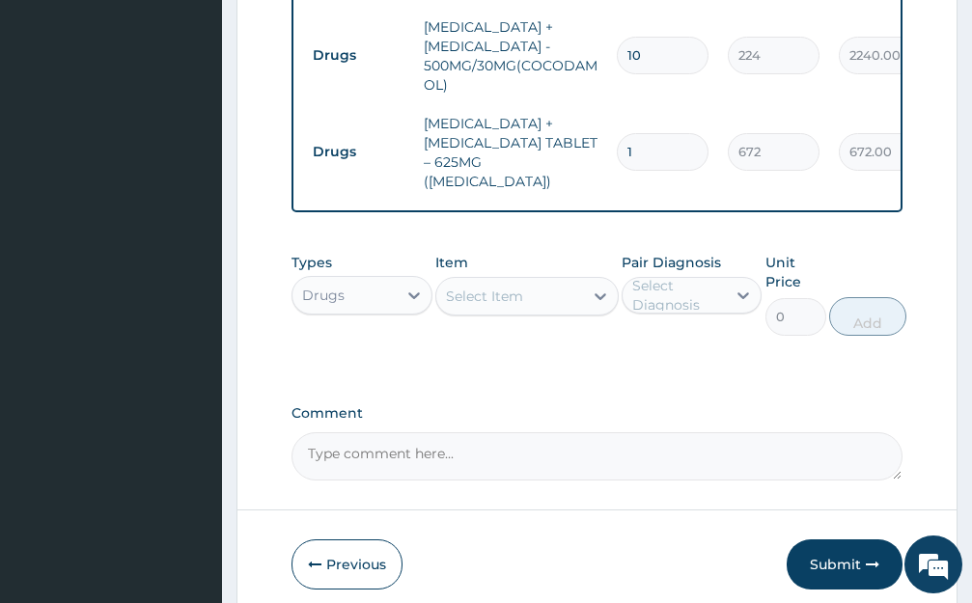
type input "10"
type input "6720.00"
type input "10"
click at [563, 306] on div "Select Item" at bounding box center [509, 296] width 147 height 31
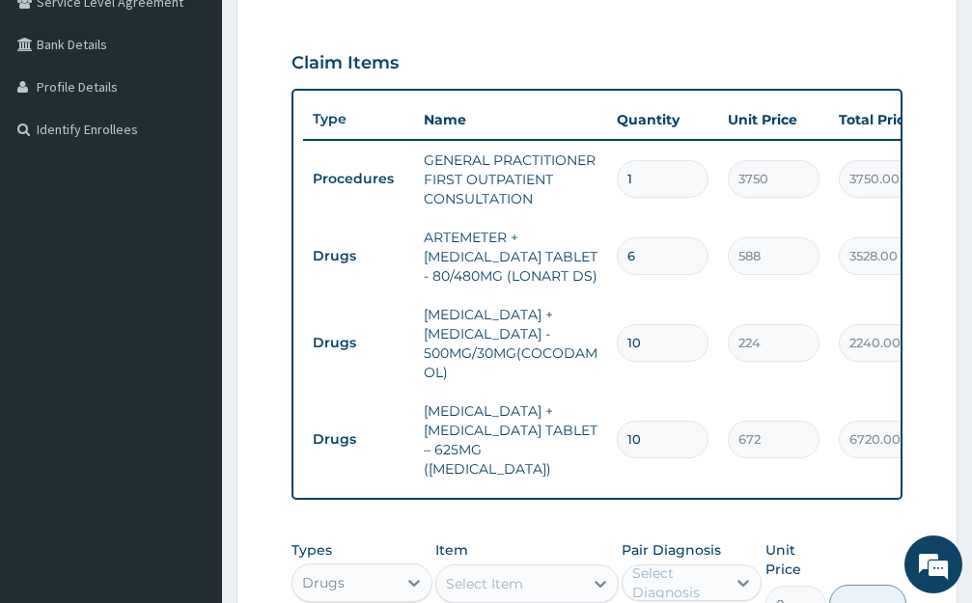
scroll to position [612, 0]
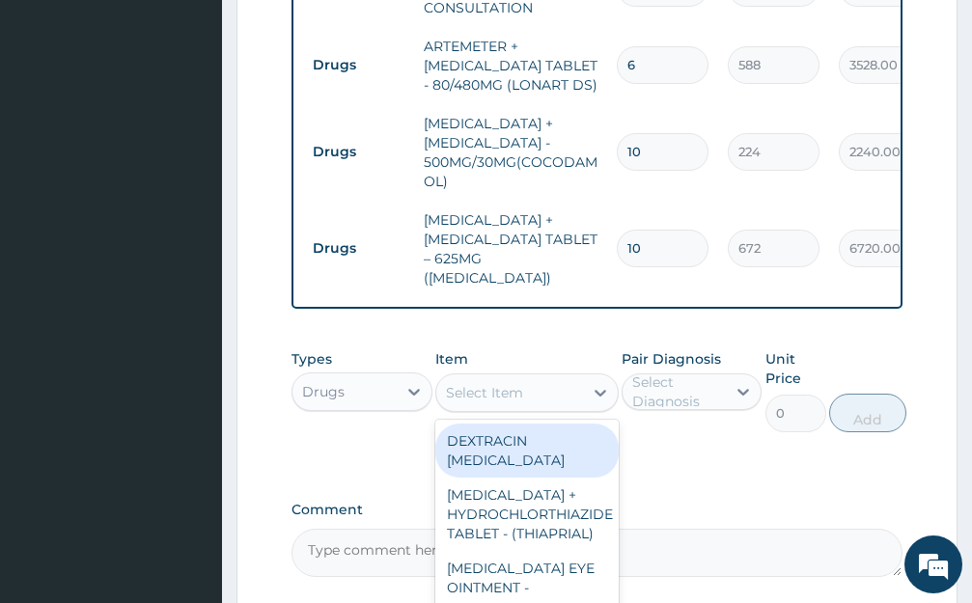
click at [518, 402] on div "Select Item" at bounding box center [484, 392] width 77 height 19
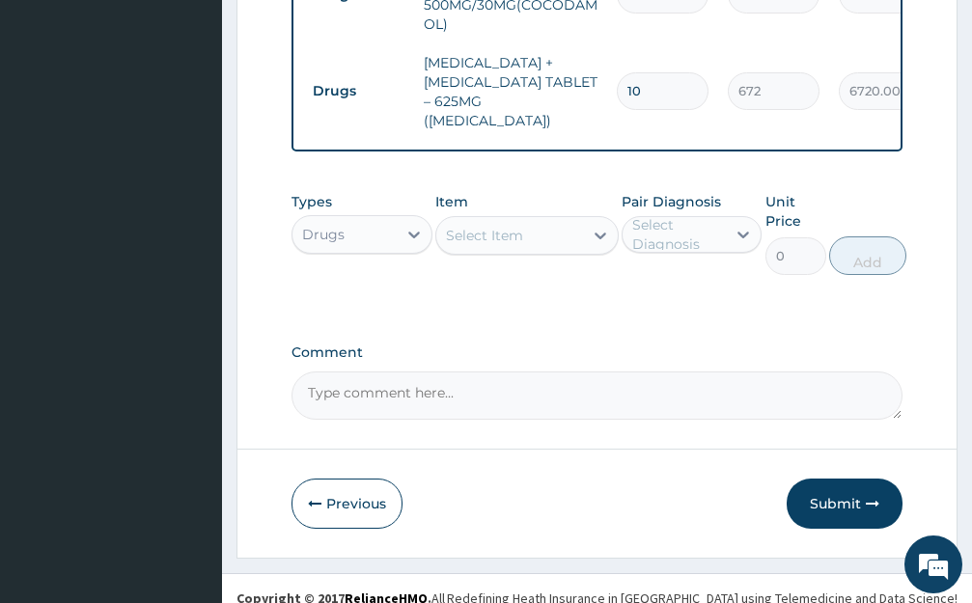
scroll to position [805, 0]
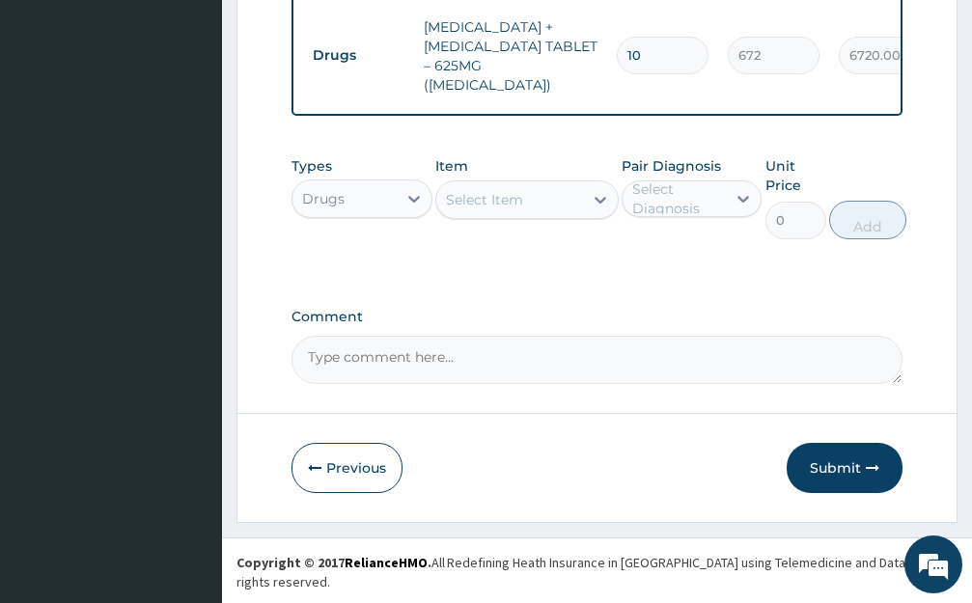
click at [371, 203] on div "Drugs" at bounding box center [344, 198] width 104 height 31
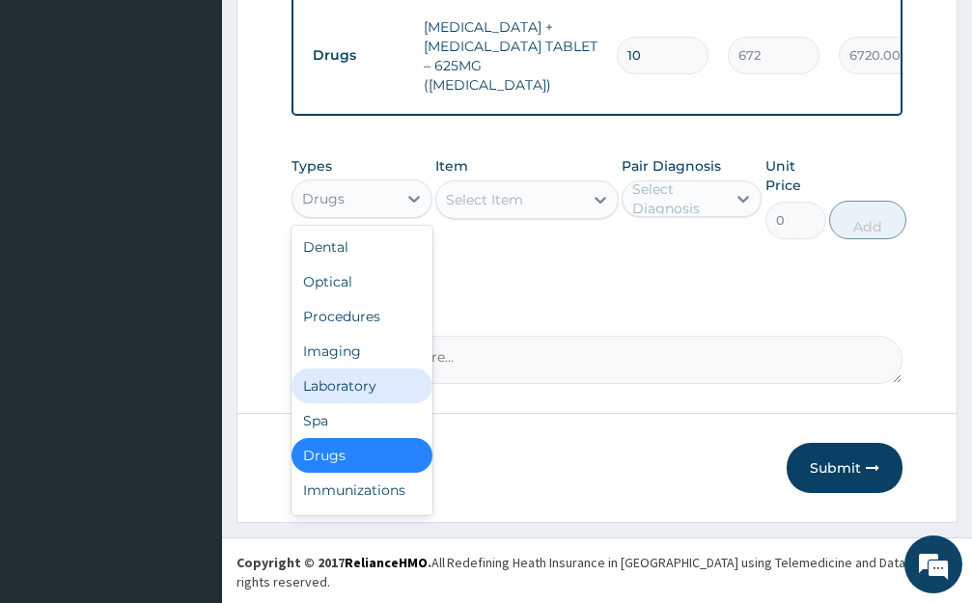
click at [359, 401] on div "Laboratory" at bounding box center [361, 386] width 141 height 35
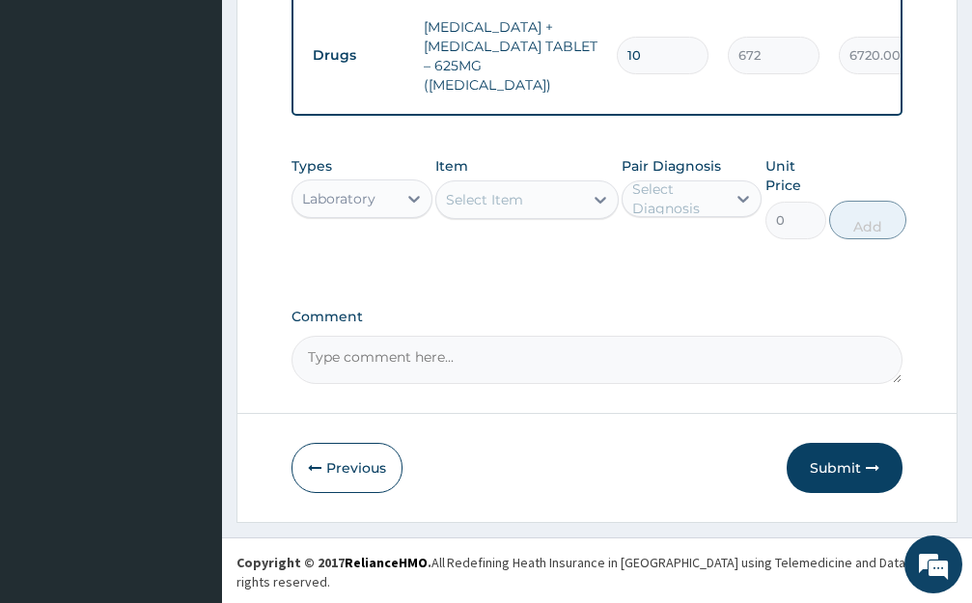
click at [541, 214] on div "Select Item" at bounding box center [509, 199] width 147 height 31
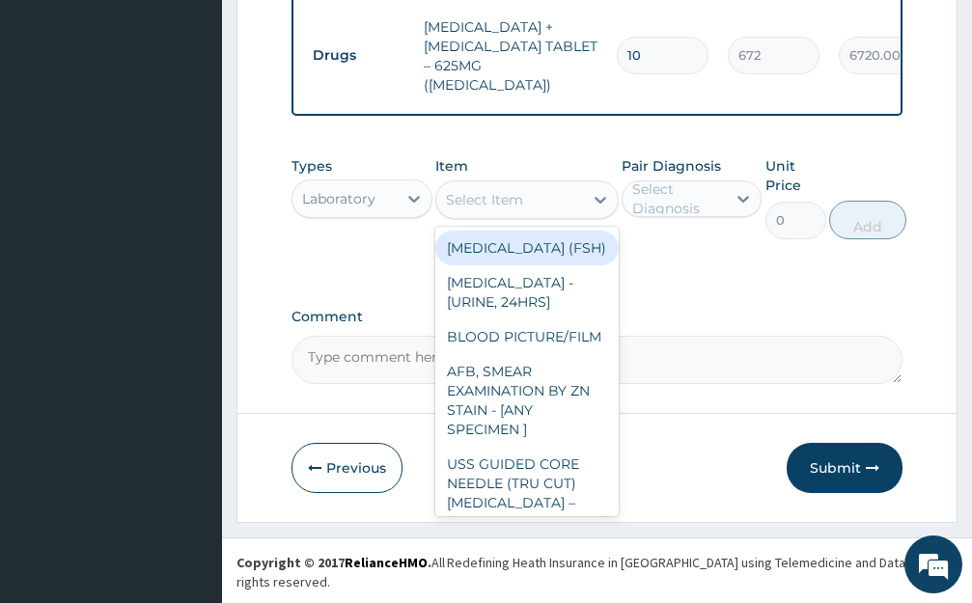
type input "6875"
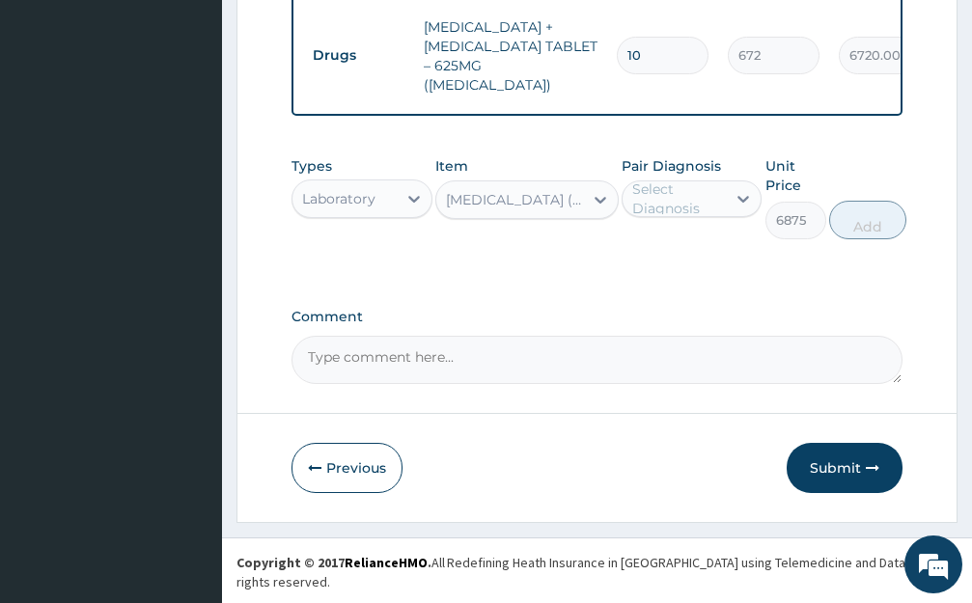
drag, startPoint x: 539, startPoint y: 384, endPoint x: 656, endPoint y: 293, distance: 147.9
click at [684, 278] on div "Types Laboratory Item option [MEDICAL_DATA] (FSH), selected. Select is focused …" at bounding box center [596, 212] width 611 height 131
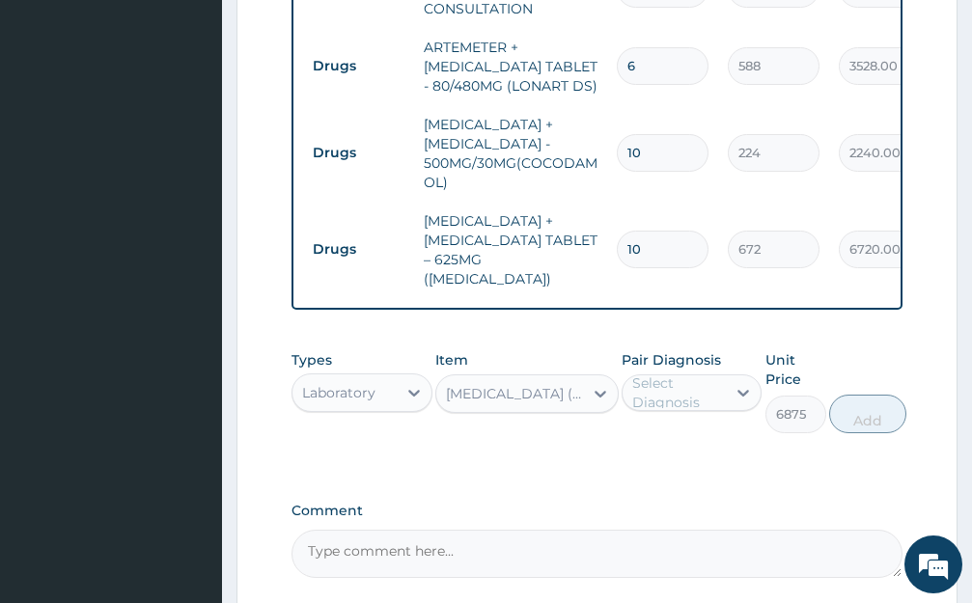
scroll to position [612, 0]
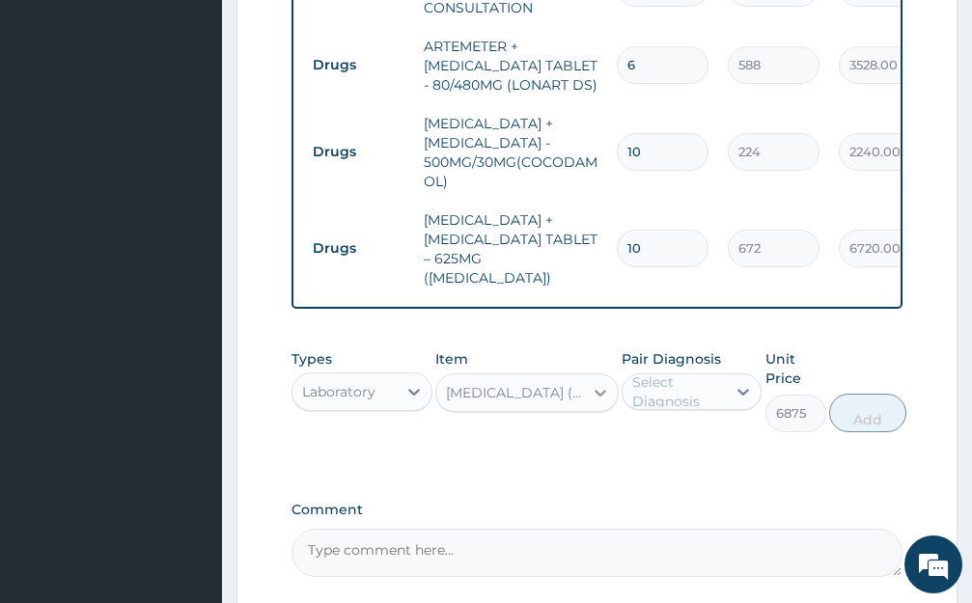
click at [585, 404] on div at bounding box center [600, 392] width 35 height 35
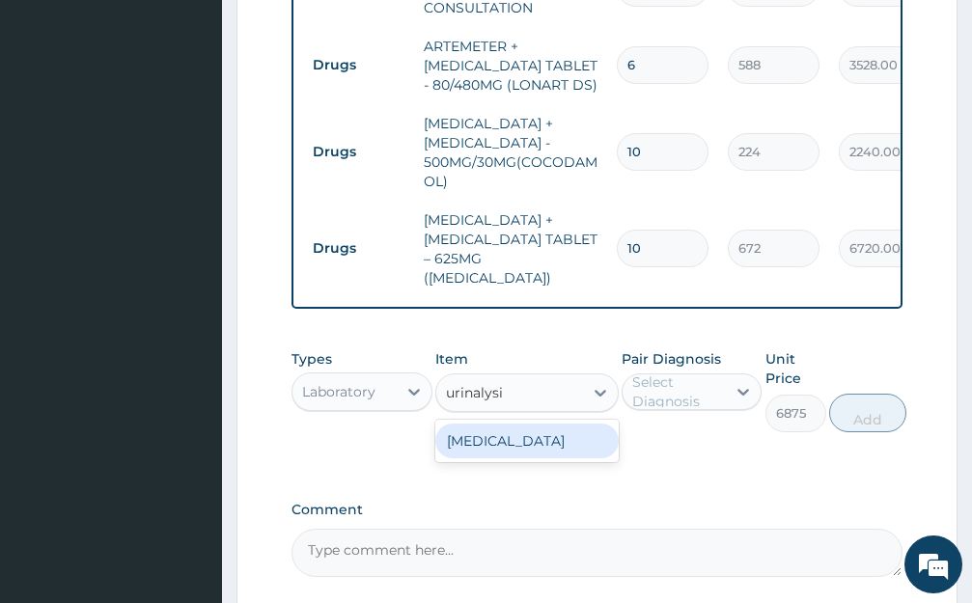
type input "urinalysi"
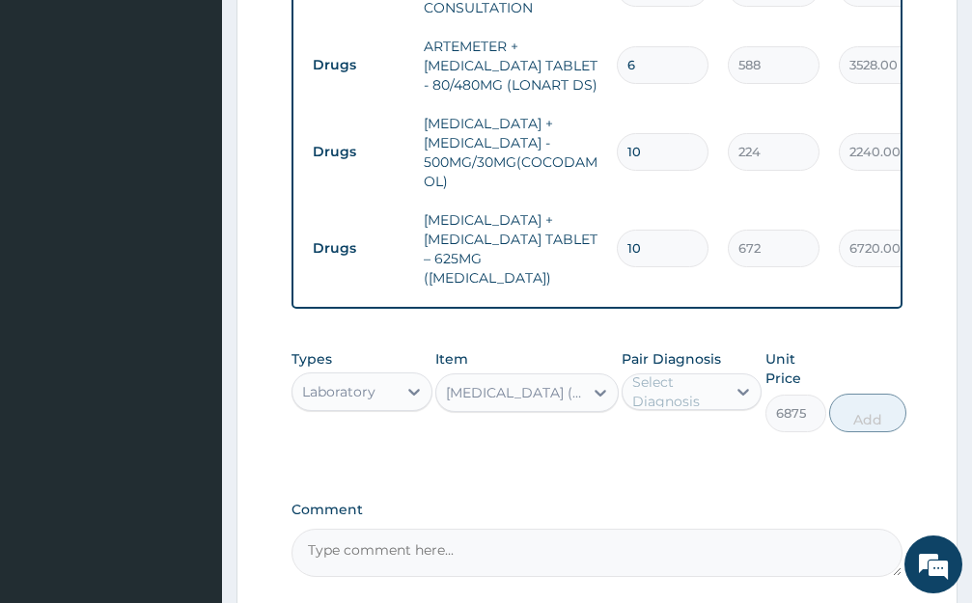
click at [487, 402] on div "[MEDICAL_DATA] (FSH)" at bounding box center [515, 392] width 139 height 19
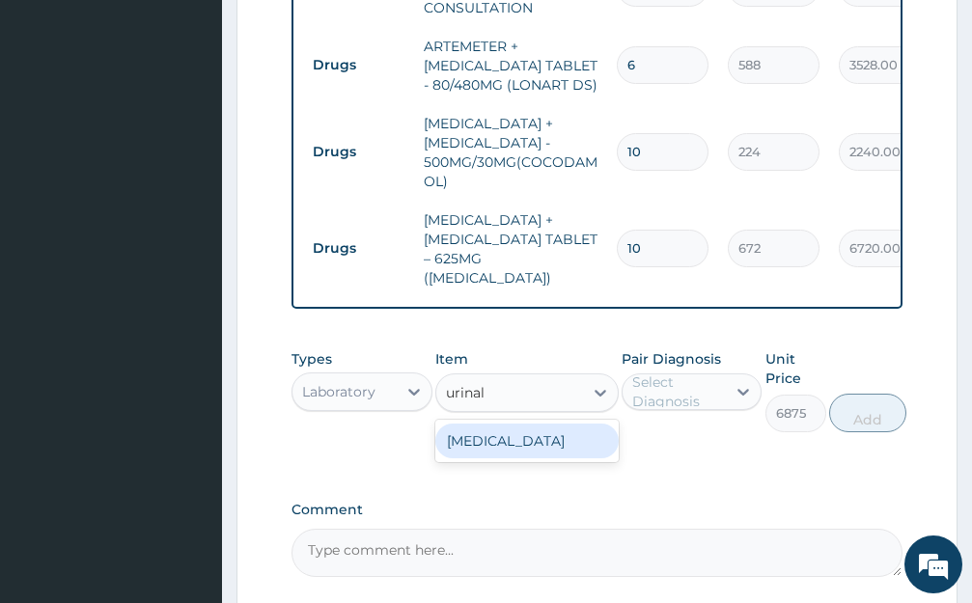
type input "urinaly"
click at [556, 451] on div "[MEDICAL_DATA]" at bounding box center [526, 441] width 183 height 35
type input "2187.5"
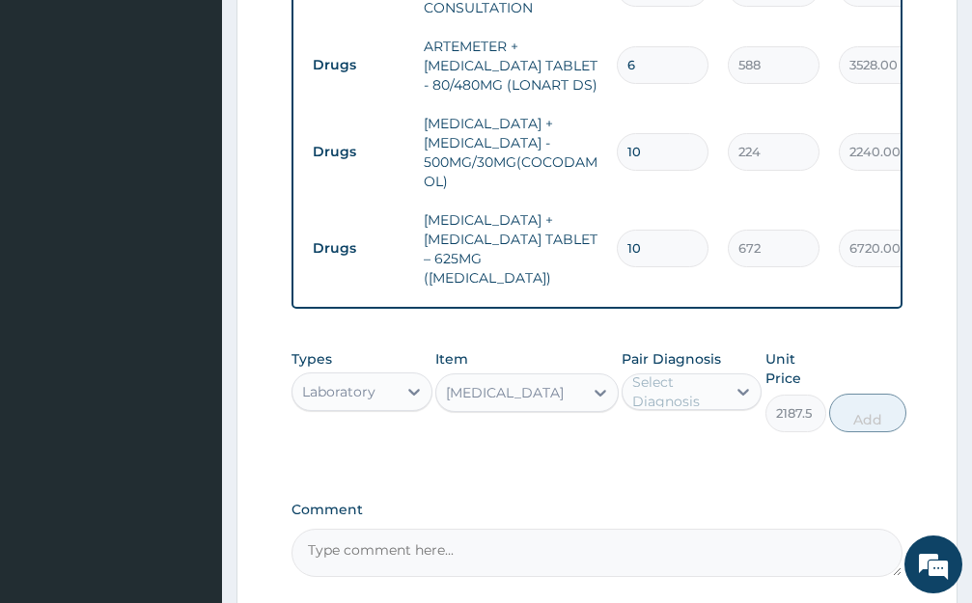
click at [718, 404] on div "Select Diagnosis" at bounding box center [678, 392] width 93 height 39
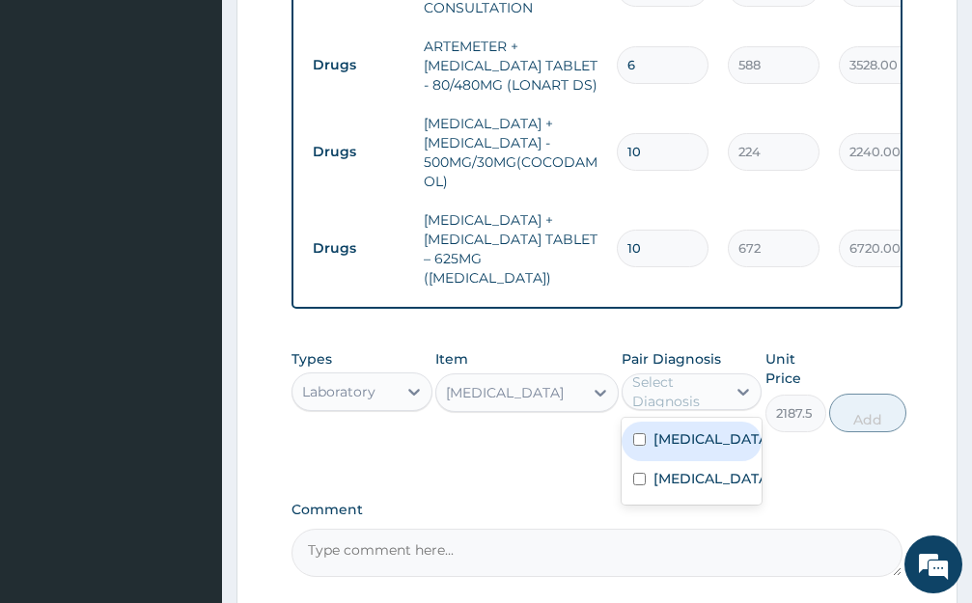
click at [688, 449] on label "[MEDICAL_DATA]" at bounding box center [712, 438] width 118 height 19
checkbox input "true"
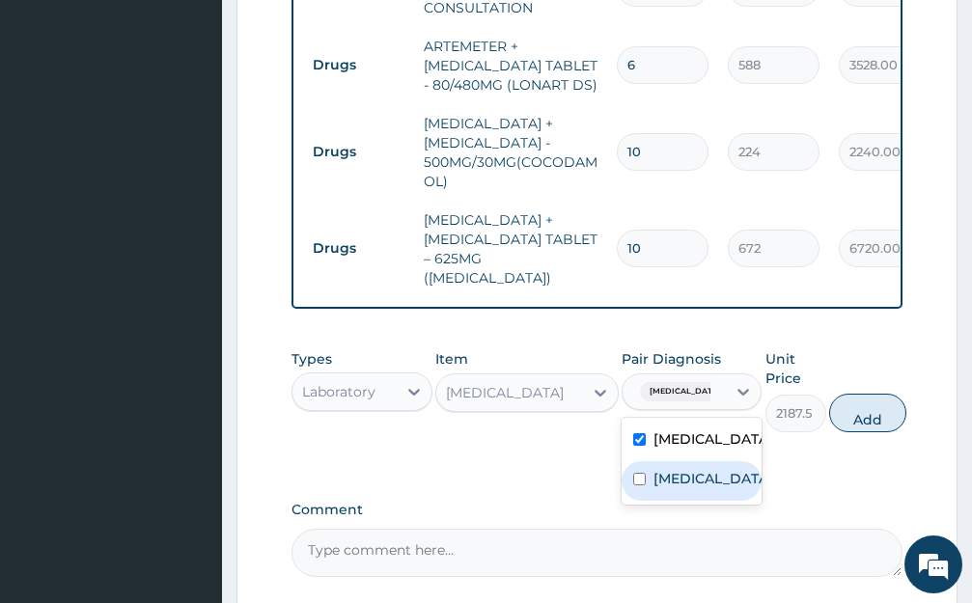
click at [687, 501] on div "[MEDICAL_DATA]" at bounding box center [691, 481] width 141 height 40
checkbox input "true"
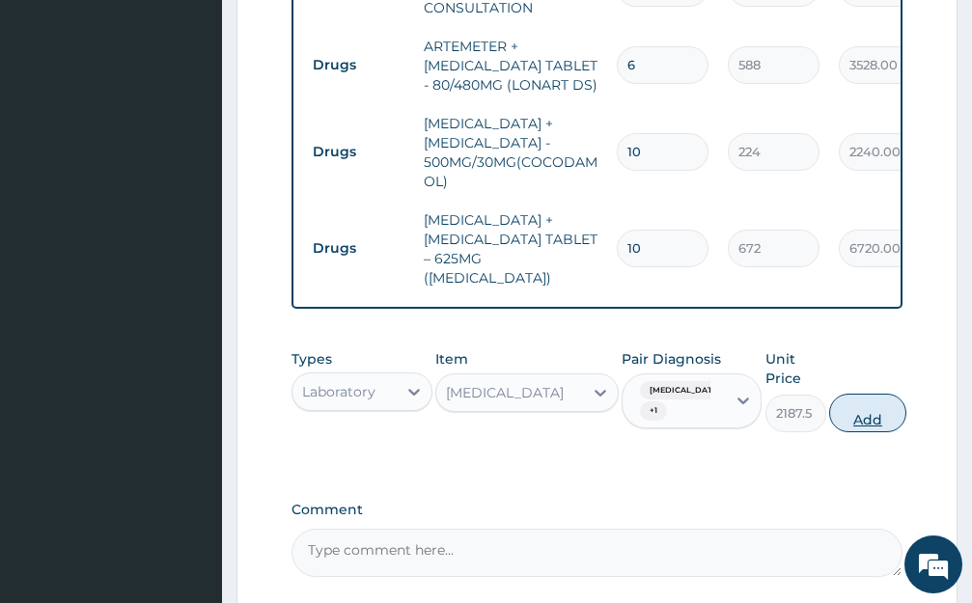
click at [871, 428] on button "Add" at bounding box center [867, 413] width 77 height 39
type input "0"
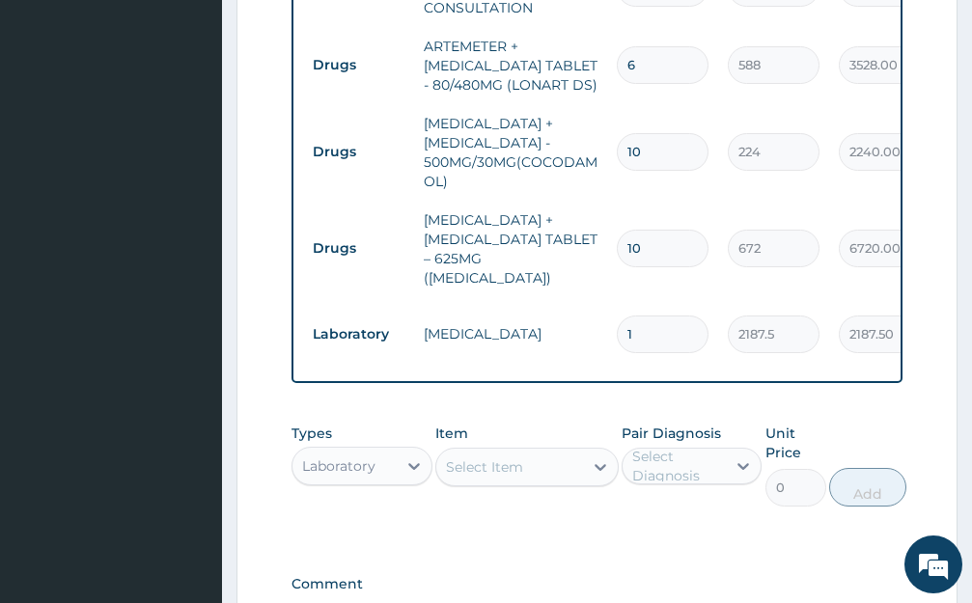
click at [514, 472] on div "Select Item" at bounding box center [484, 466] width 77 height 19
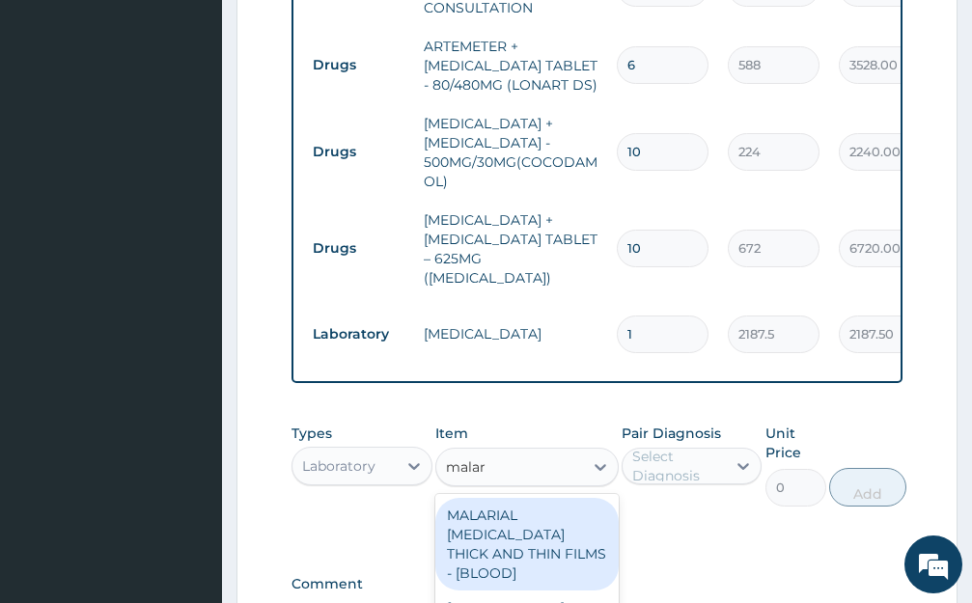
type input "malari"
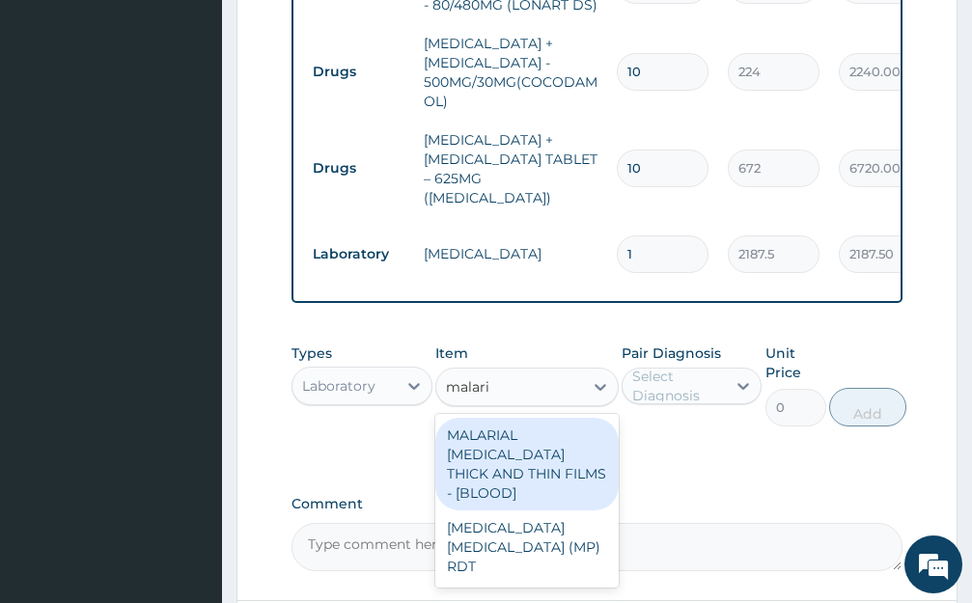
scroll to position [871, 0]
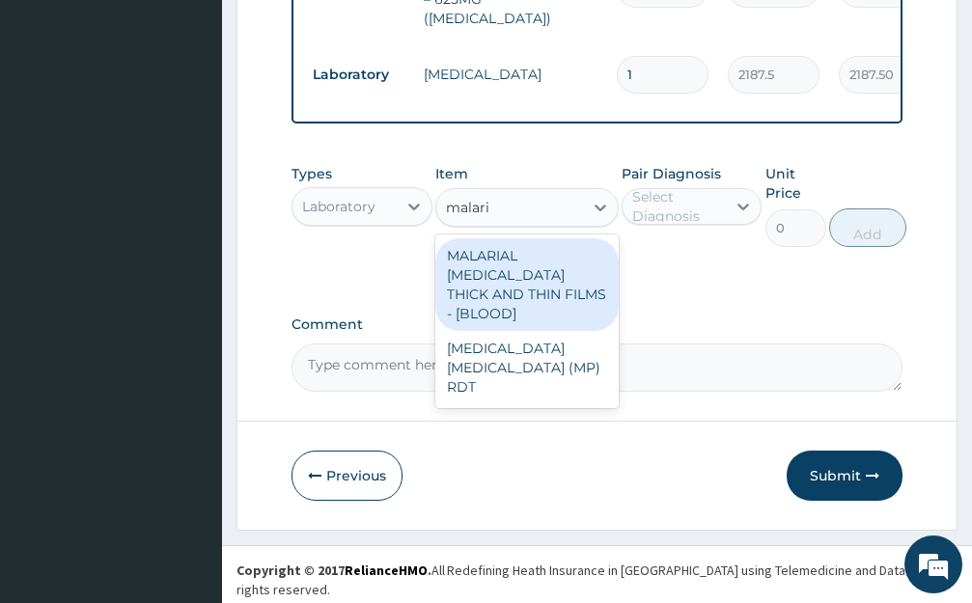
click at [524, 266] on div "MALARIAL [MEDICAL_DATA] THICK AND THIN FILMS - [BLOOD]" at bounding box center [526, 284] width 183 height 93
type input "2187.5"
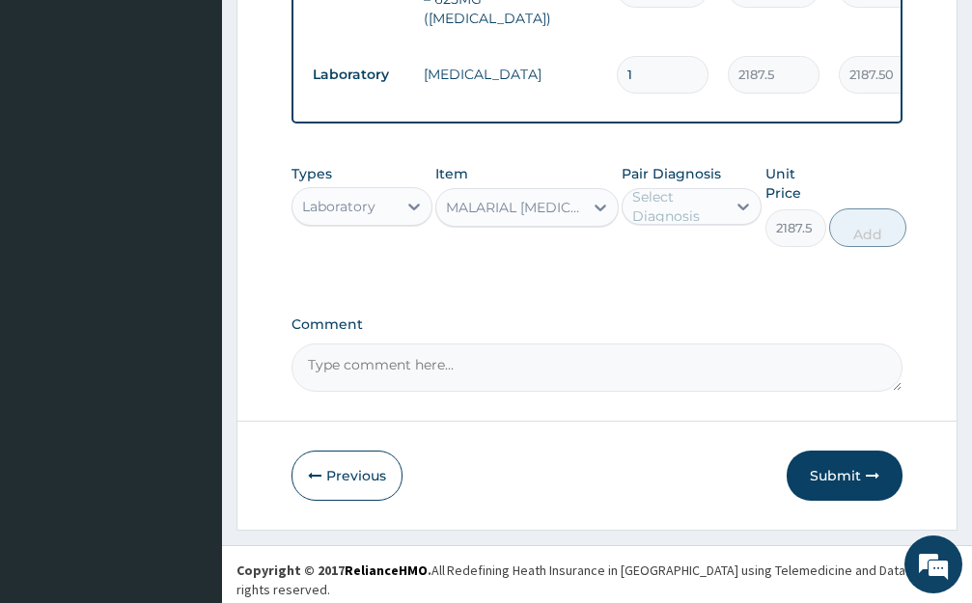
click at [716, 213] on div "Select Diagnosis" at bounding box center [678, 206] width 93 height 39
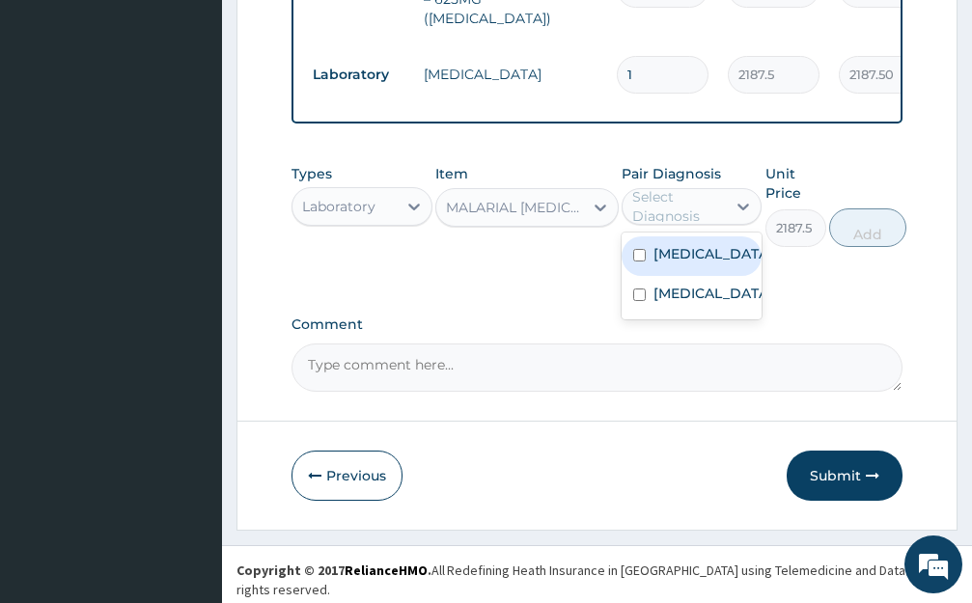
click at [696, 260] on label "[MEDICAL_DATA]" at bounding box center [712, 253] width 118 height 19
checkbox input "true"
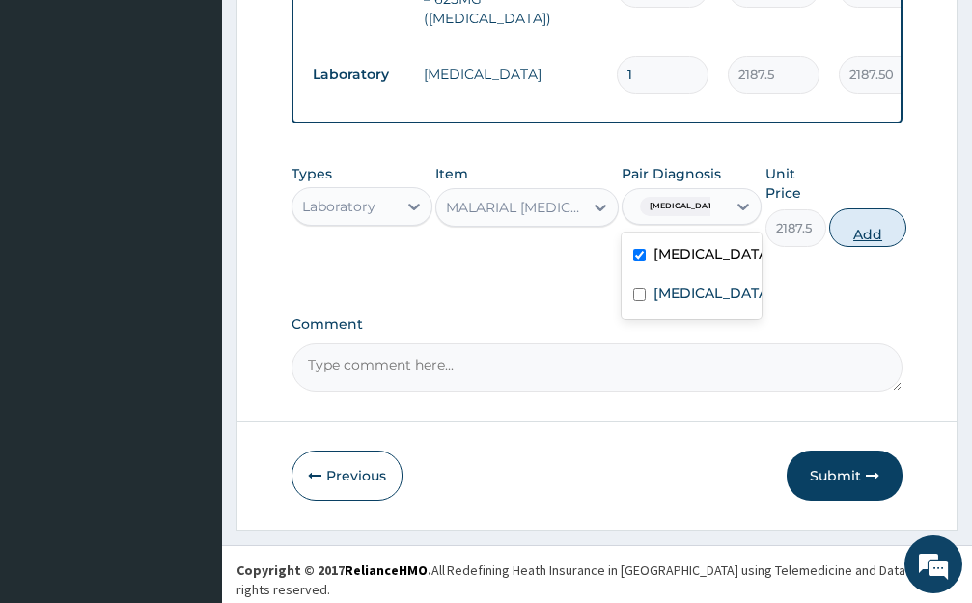
click at [874, 226] on button "Add" at bounding box center [867, 227] width 77 height 39
type input "0"
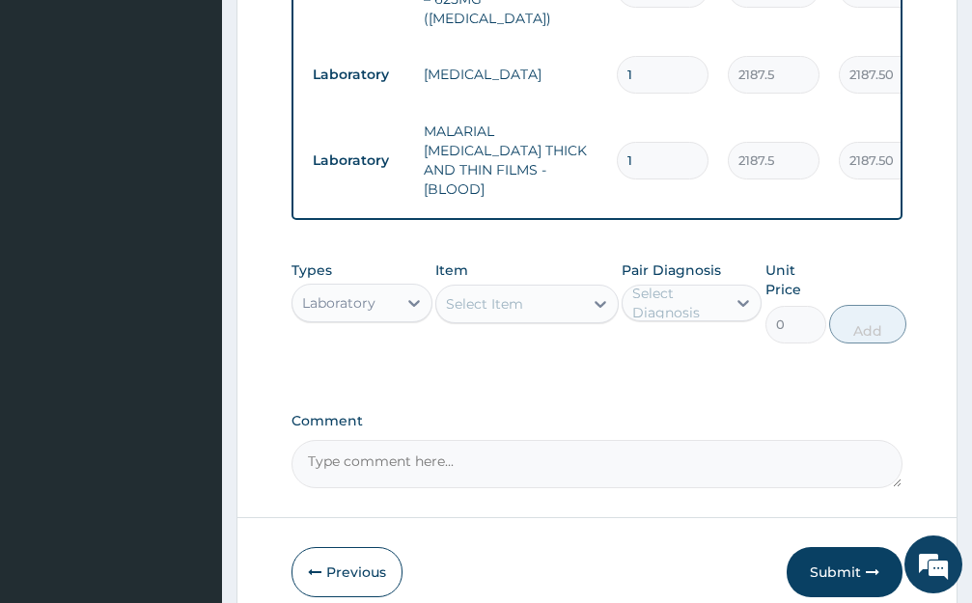
click at [534, 290] on div "Select Item" at bounding box center [509, 304] width 147 height 31
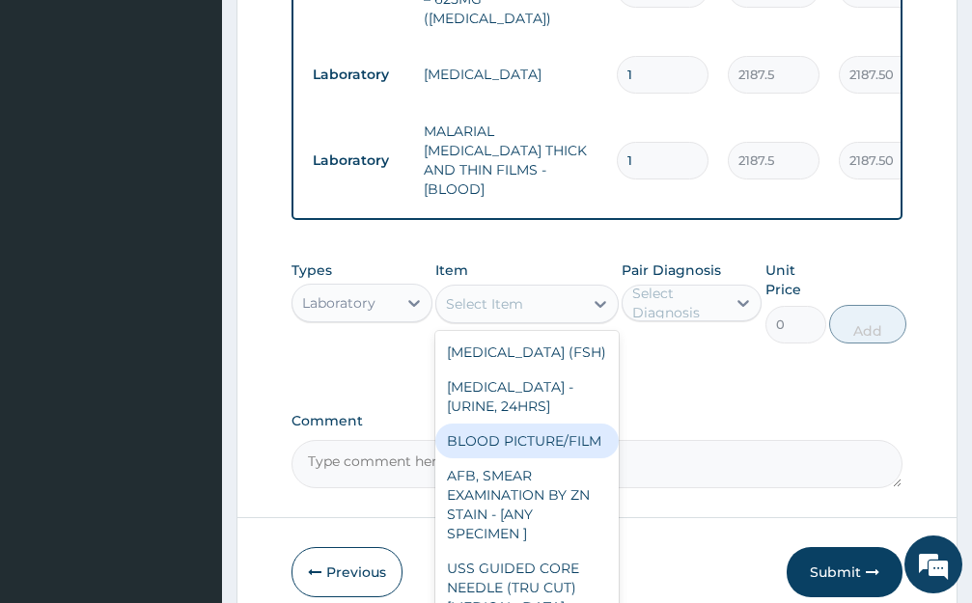
scroll to position [290, 0]
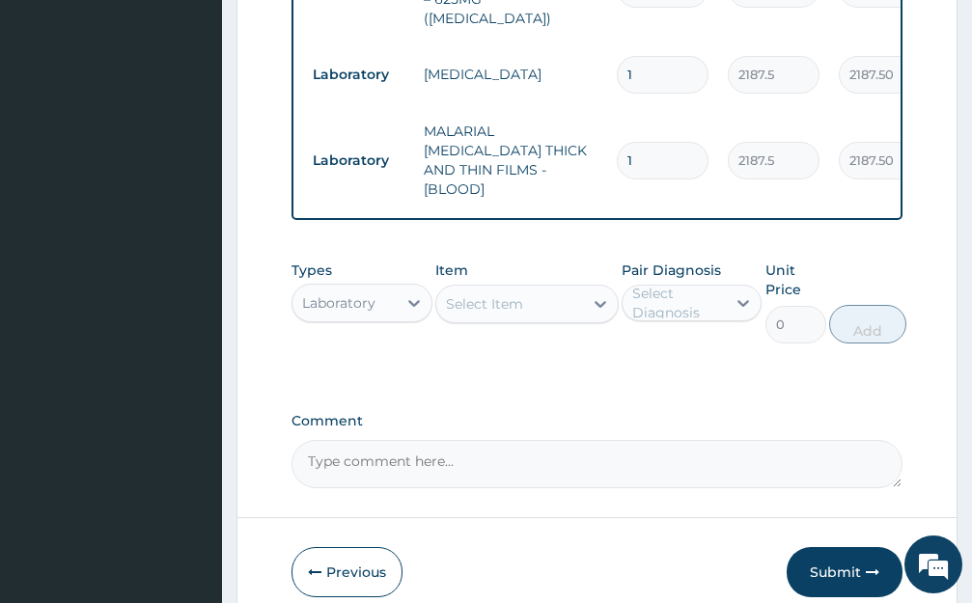
click at [387, 327] on div "Types Laboratory" at bounding box center [361, 302] width 141 height 83
click at [412, 295] on icon at bounding box center [413, 302] width 19 height 19
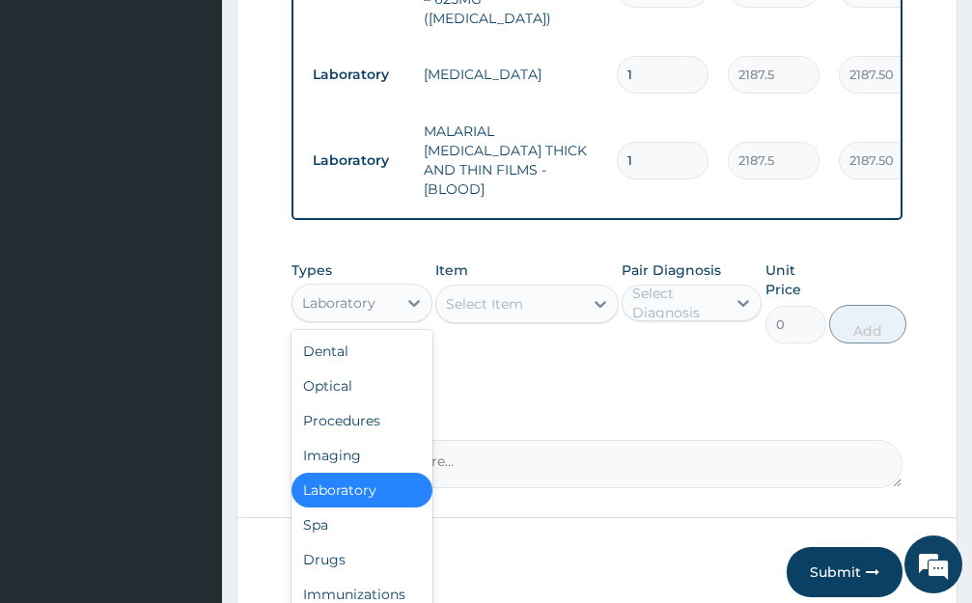
scroll to position [949, 0]
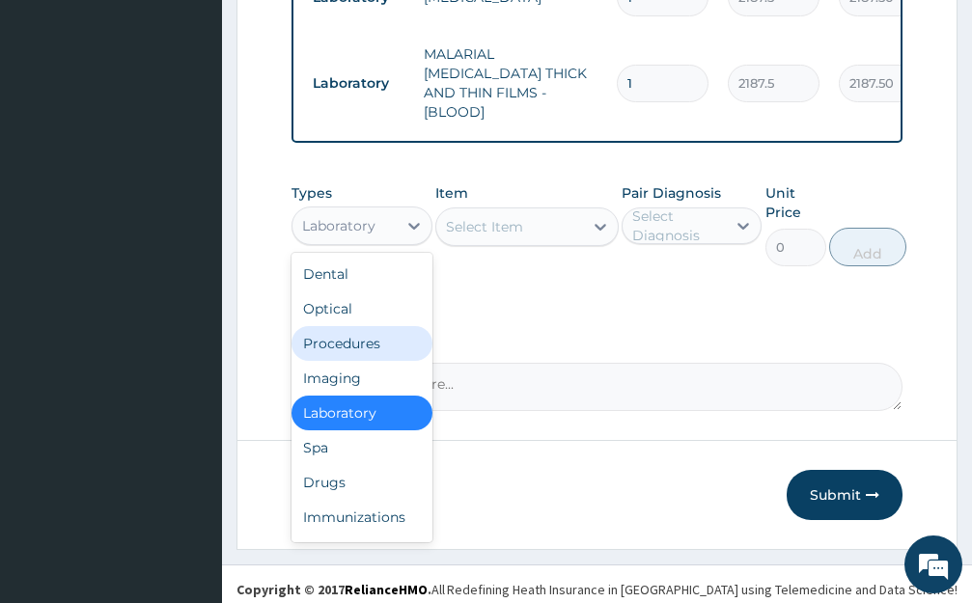
click at [373, 334] on div "Procedures" at bounding box center [361, 343] width 141 height 35
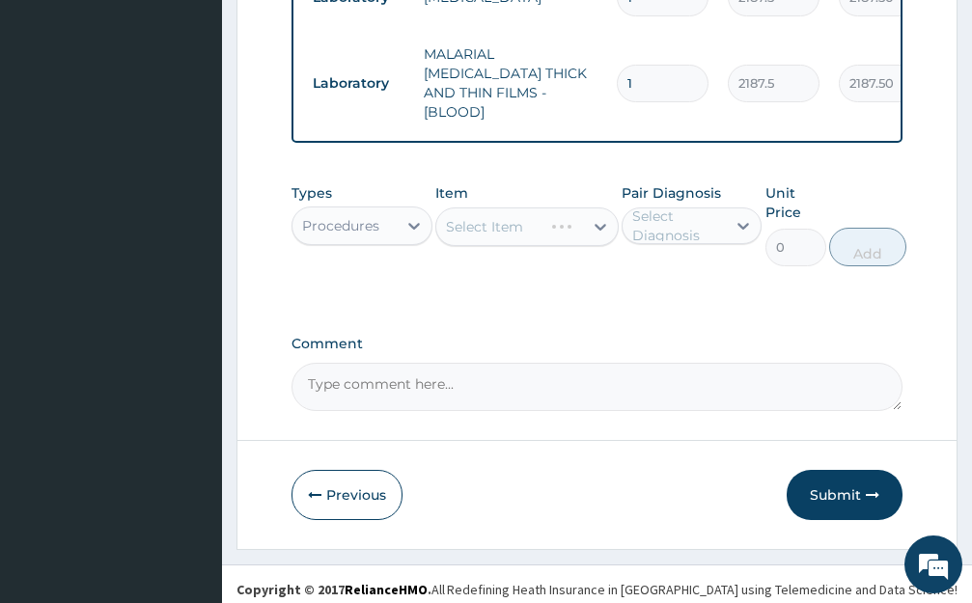
click at [519, 214] on div "Select Item" at bounding box center [526, 226] width 183 height 39
click at [519, 216] on div "Select Item" at bounding box center [526, 226] width 183 height 39
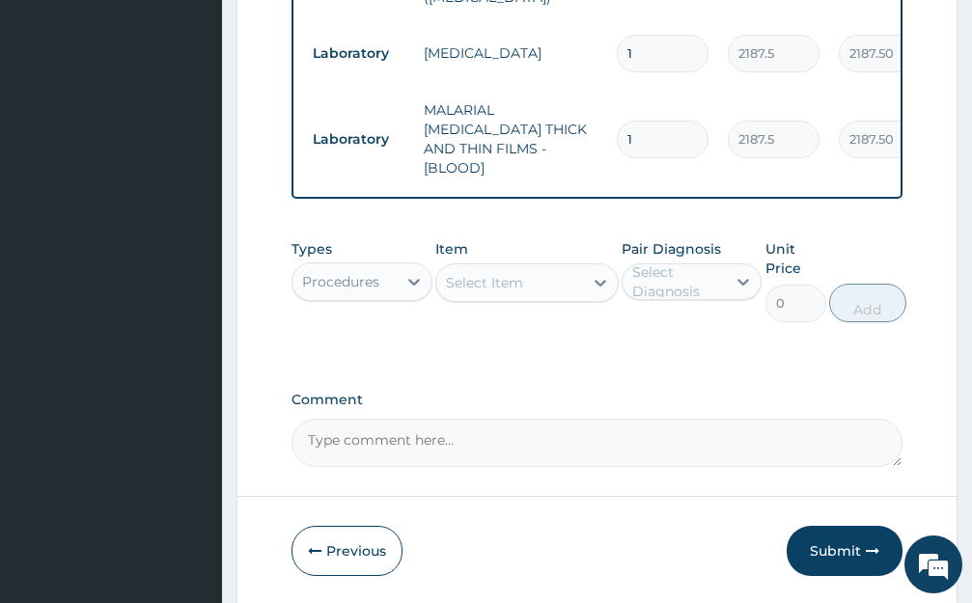
scroll to position [852, 0]
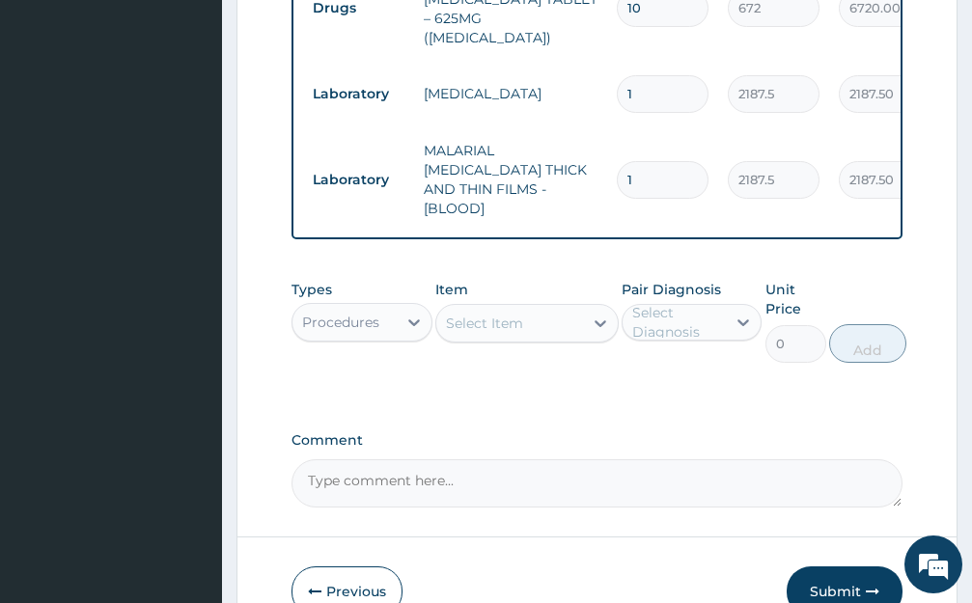
click at [518, 314] on div "Select Item" at bounding box center [484, 323] width 77 height 19
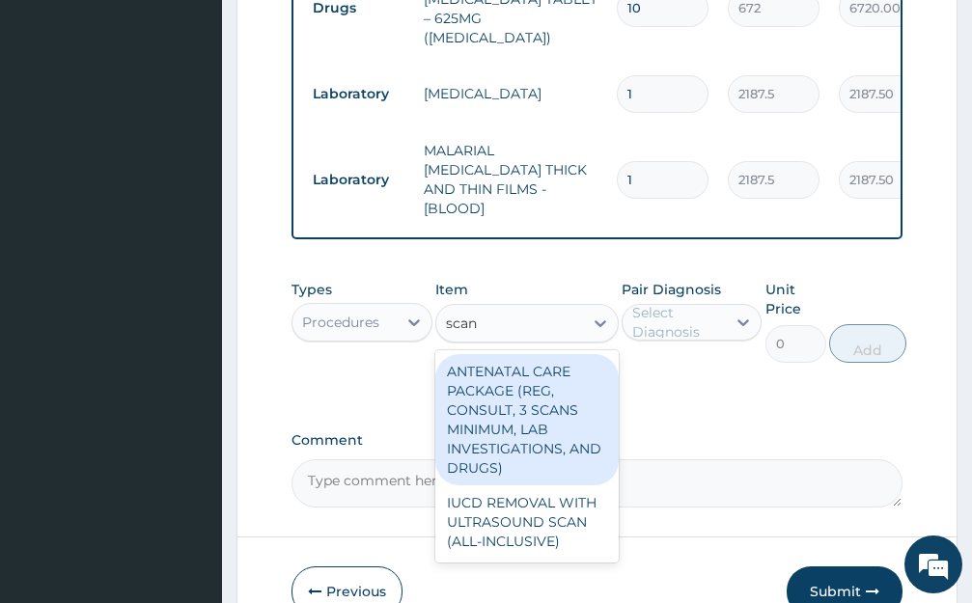
type input "scan"
click at [646, 366] on div "Types Procedures Item option MALARIAL [MEDICAL_DATA] THICK AND THIN FILMS - [BL…" at bounding box center [596, 335] width 611 height 131
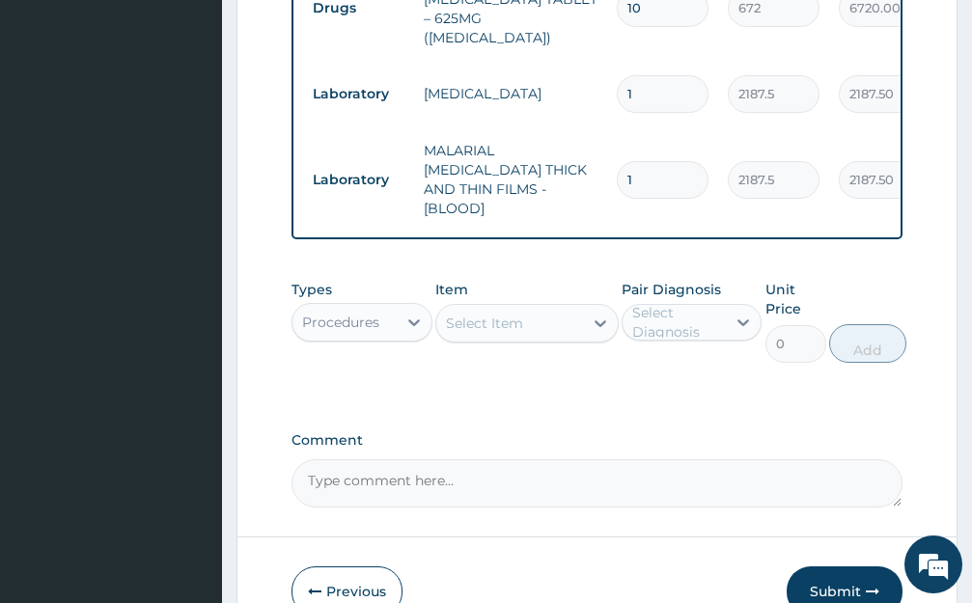
click at [370, 314] on div "Procedures" at bounding box center [340, 322] width 77 height 19
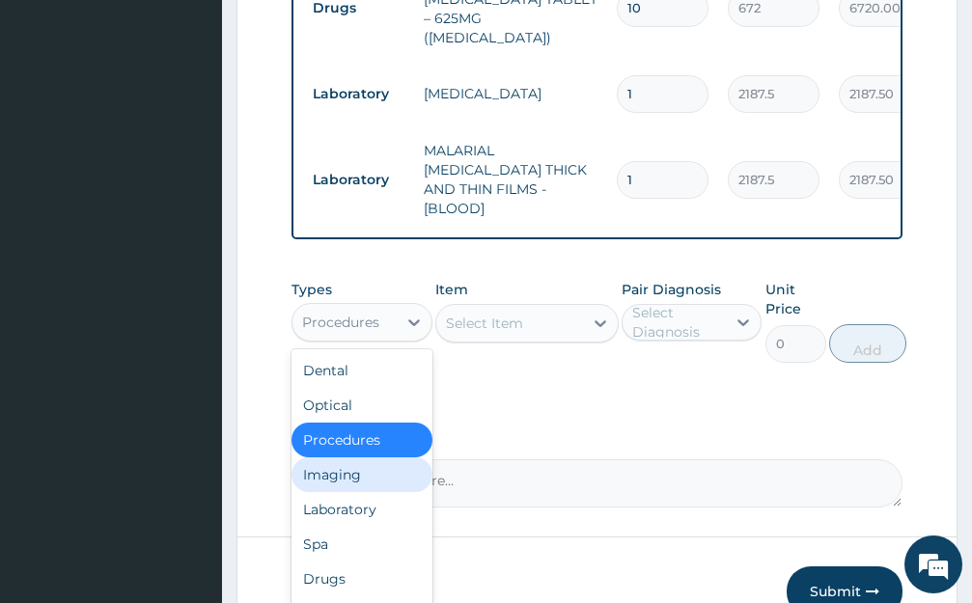
click at [349, 477] on div "Imaging" at bounding box center [361, 474] width 141 height 35
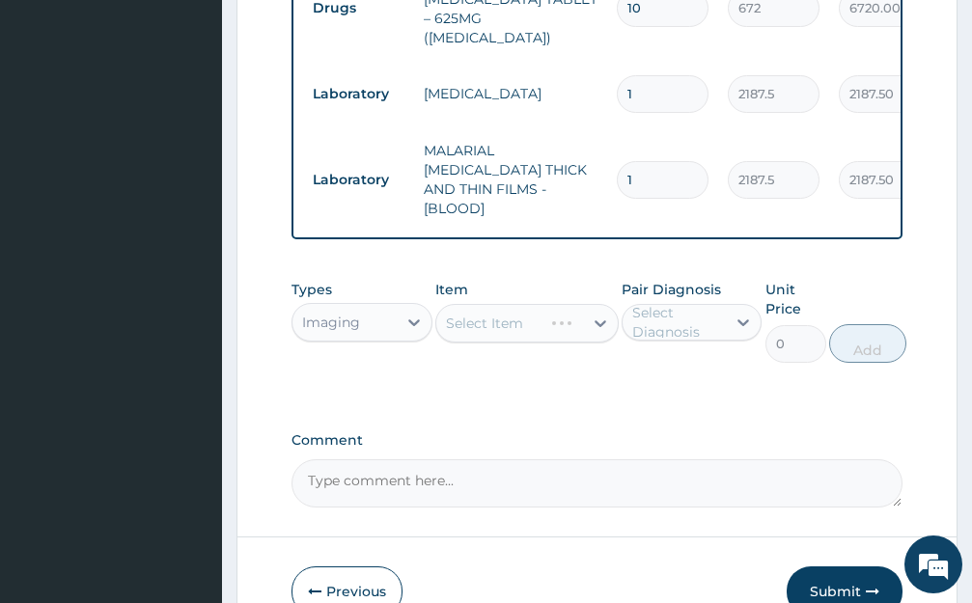
scroll to position [756, 0]
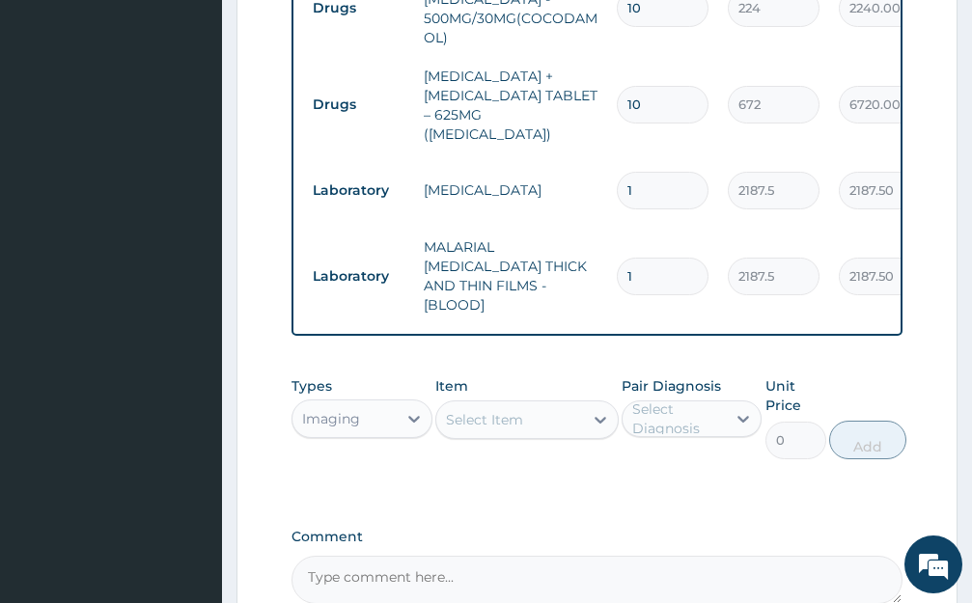
click at [497, 411] on div "Select Item" at bounding box center [484, 419] width 77 height 19
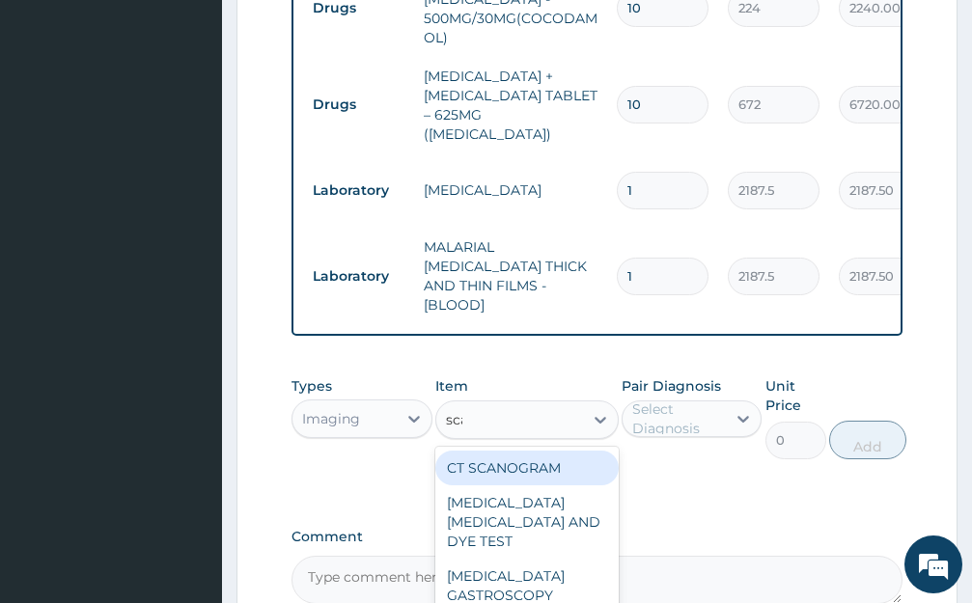
type input "scan"
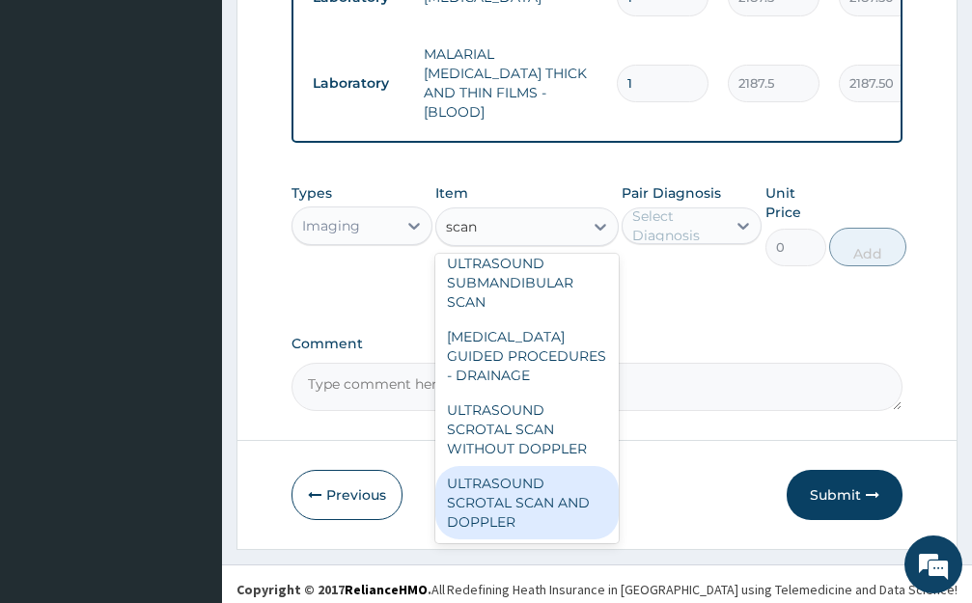
scroll to position [0, 0]
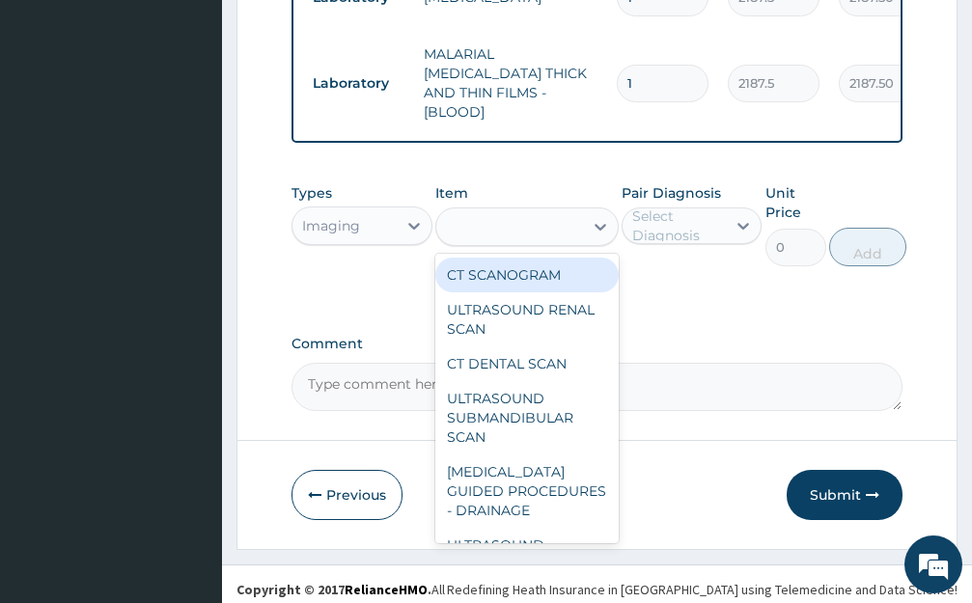
click at [514, 219] on div "scan" at bounding box center [509, 226] width 147 height 31
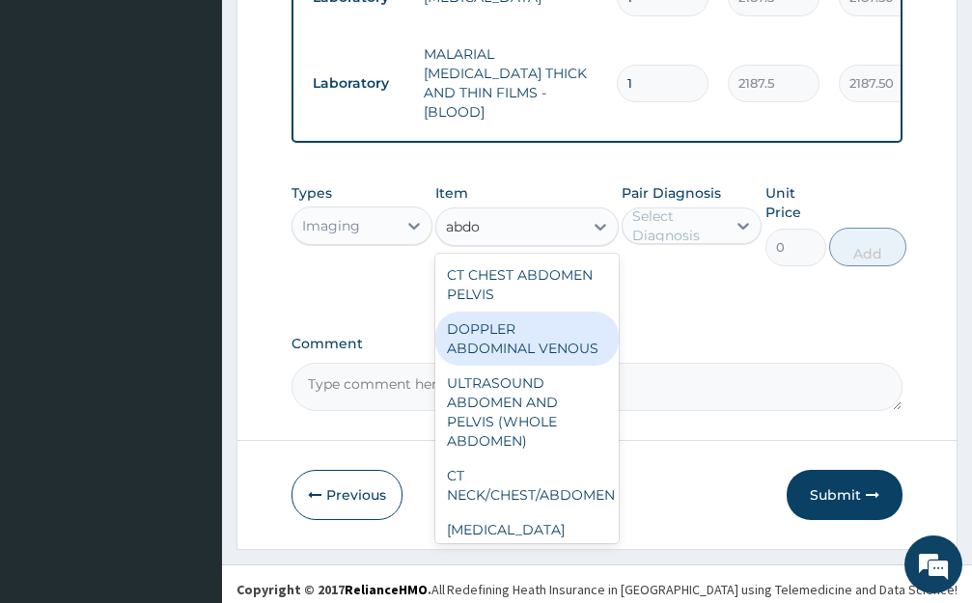
type input "abd"
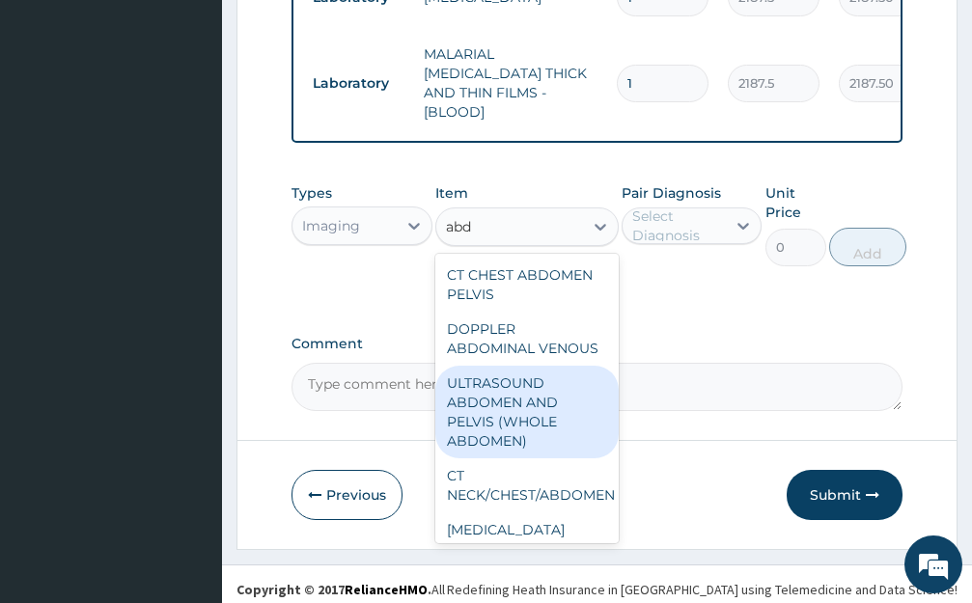
click at [501, 415] on div "ULTRASOUND ABDOMEN AND PELVIS (WHOLE ABDOMEN)" at bounding box center [526, 412] width 183 height 93
type input "10625"
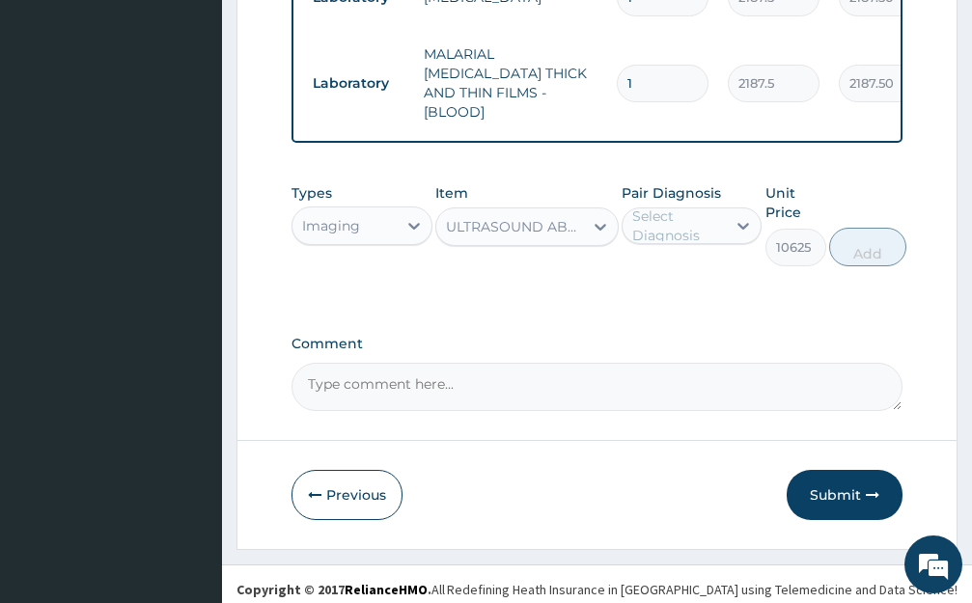
click at [705, 230] on div "Select Diagnosis" at bounding box center [678, 226] width 93 height 39
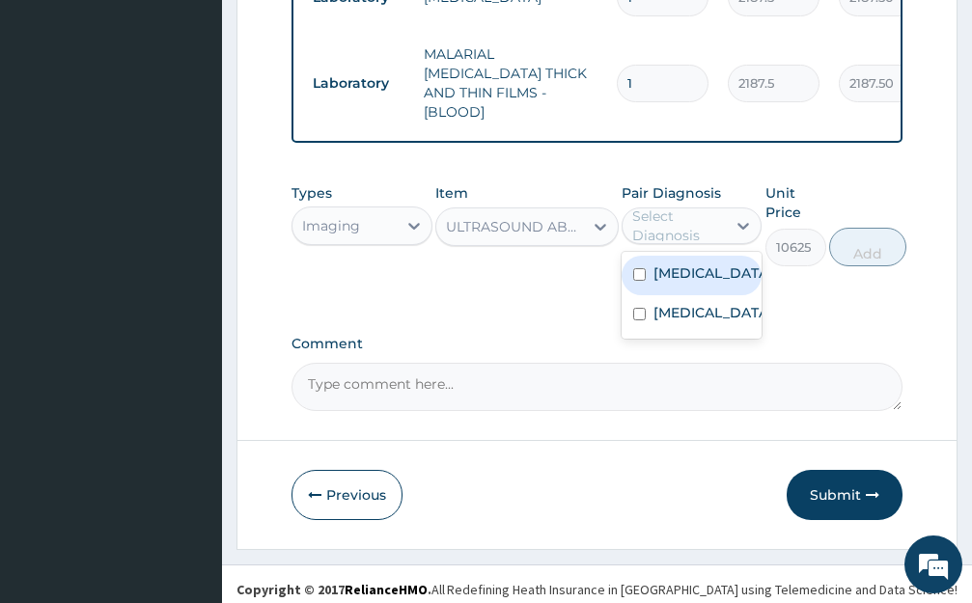
click at [673, 266] on label "[MEDICAL_DATA]" at bounding box center [712, 272] width 118 height 19
checkbox input "true"
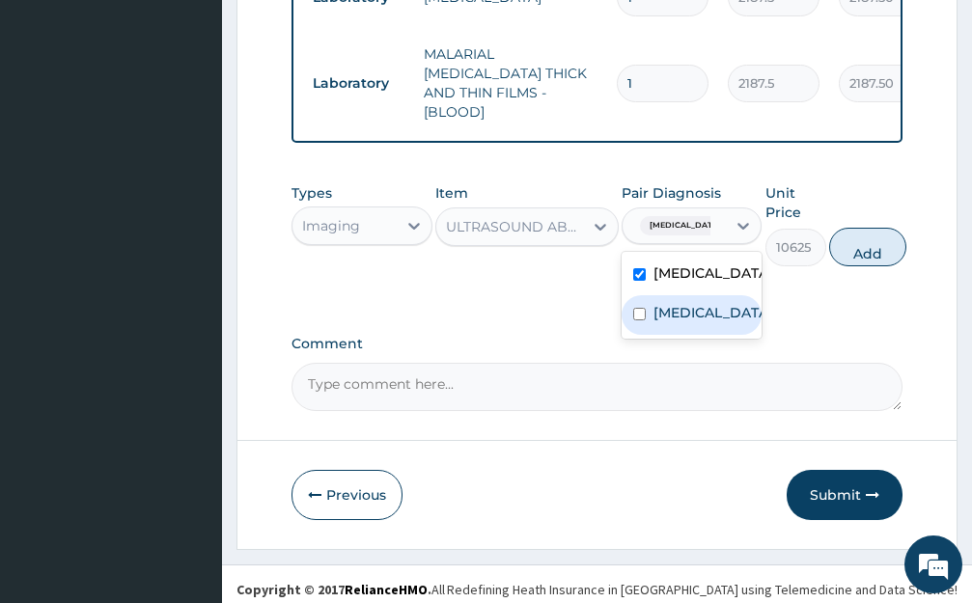
click at [674, 311] on label "[MEDICAL_DATA]" at bounding box center [712, 312] width 118 height 19
checkbox input "true"
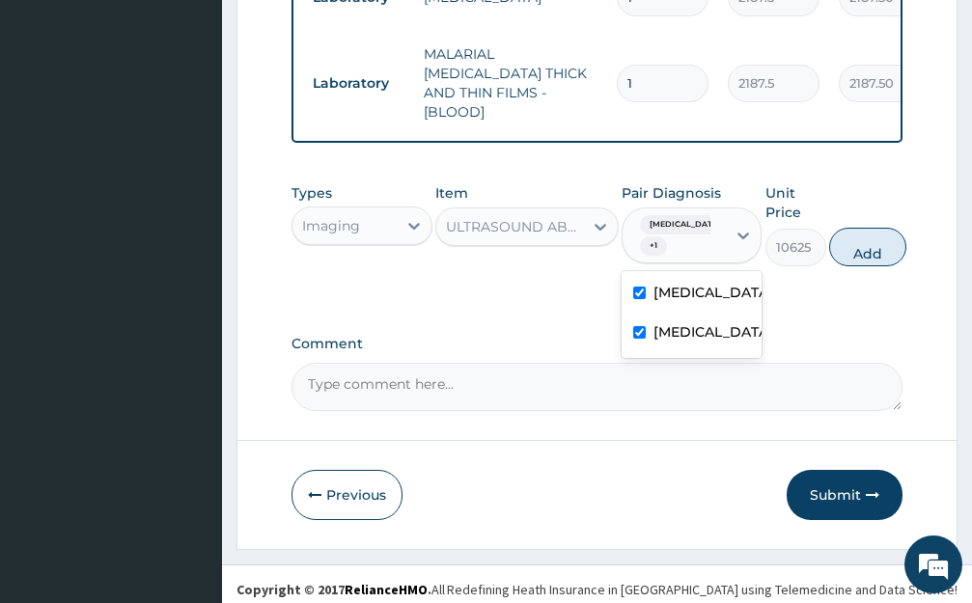
click at [675, 283] on label "[MEDICAL_DATA]" at bounding box center [712, 292] width 118 height 19
checkbox input "false"
click at [855, 238] on button "Add" at bounding box center [867, 247] width 77 height 39
type input "0"
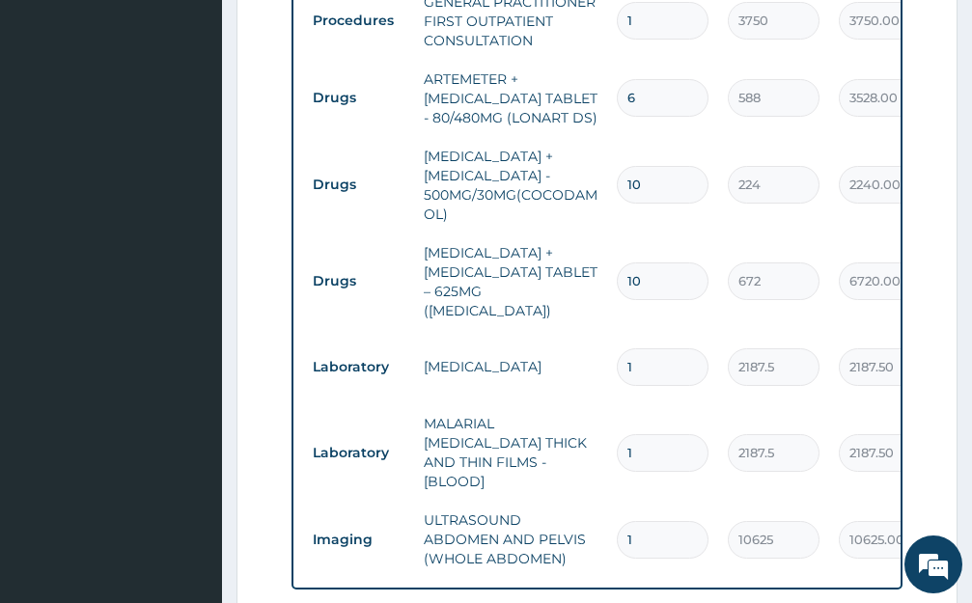
scroll to position [1026, 0]
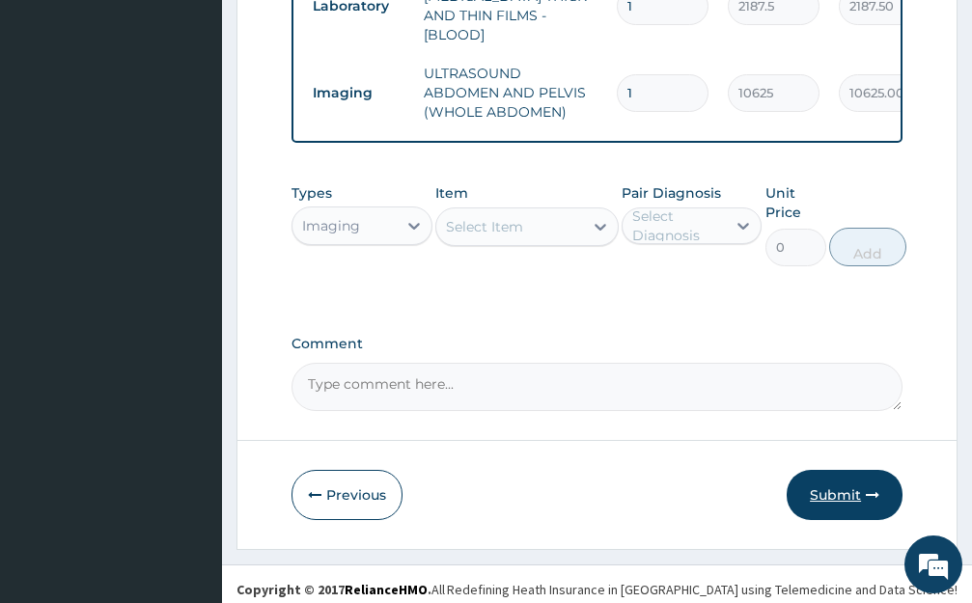
click at [846, 502] on button "Submit" at bounding box center [845, 495] width 116 height 50
